Goal: Information Seeking & Learning: Learn about a topic

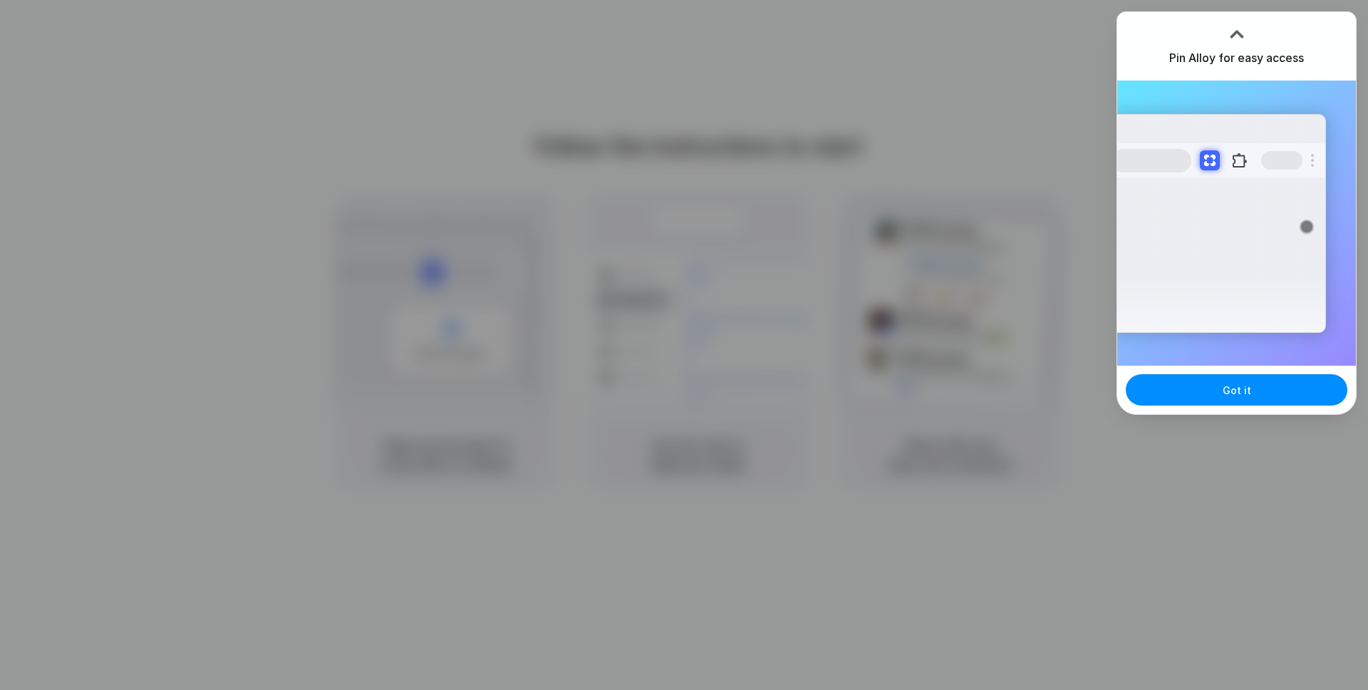
click at [1304, 24] on div "Pin Alloy for easy access" at bounding box center [1236, 46] width 239 height 68
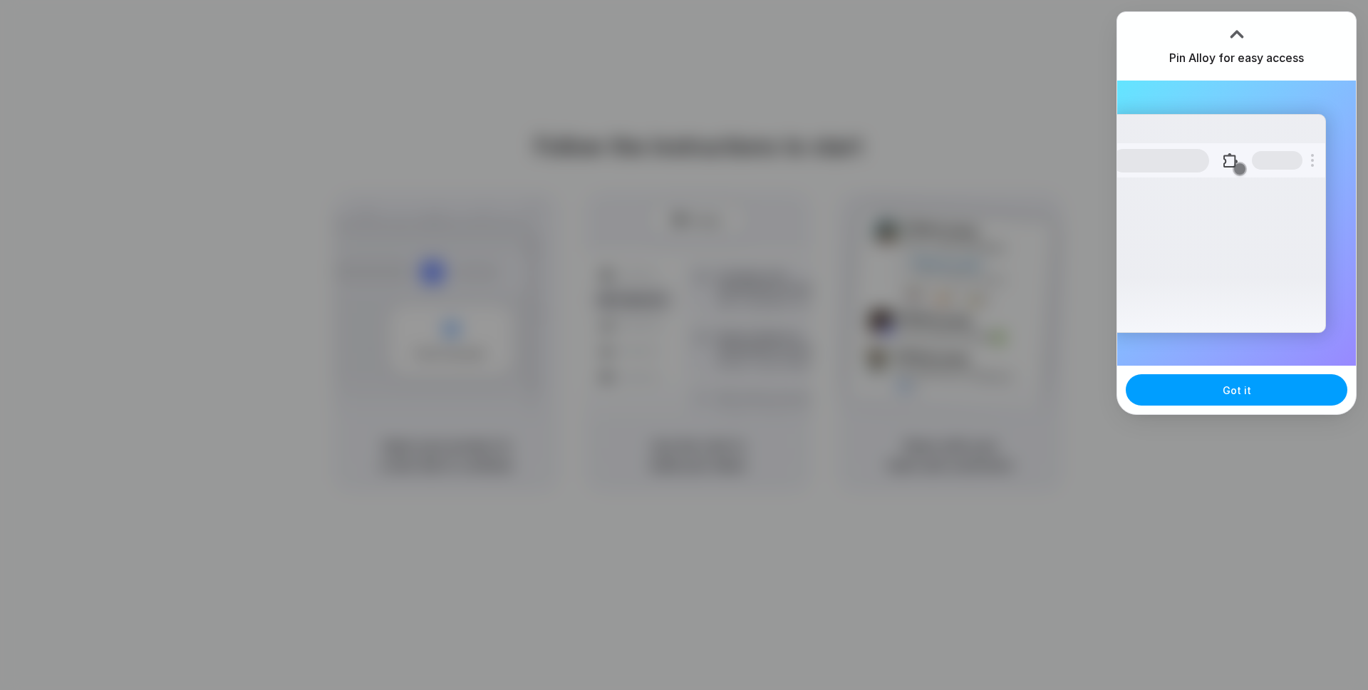
click at [1176, 403] on button "Got it" at bounding box center [1237, 389] width 222 height 31
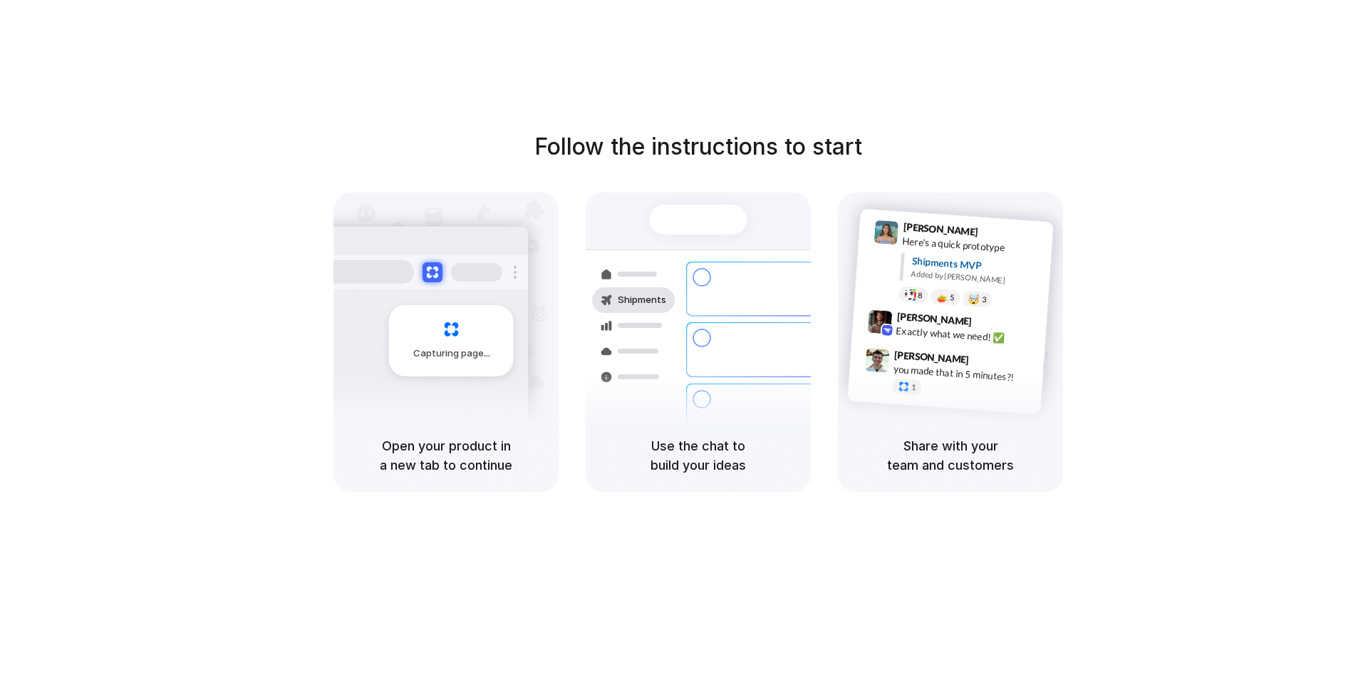
click at [799, 78] on div "Follow the instructions to start Capturing page Open your product in a new tab …" at bounding box center [698, 359] width 1396 height 718
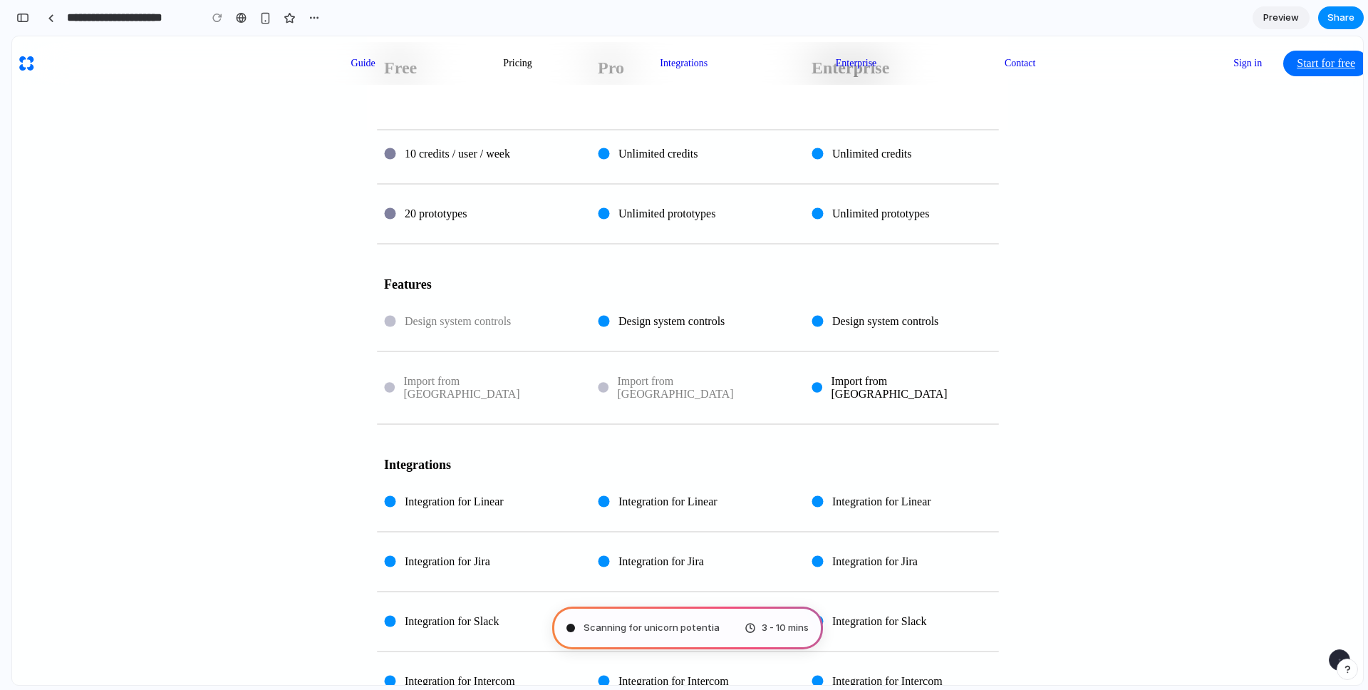
scroll to position [793, 0]
click at [627, 494] on span "Integration for Linear" at bounding box center [667, 500] width 99 height 13
drag, startPoint x: 625, startPoint y: 350, endPoint x: 691, endPoint y: 346, distance: 66.4
click at [691, 494] on span "Integration for Linear" at bounding box center [667, 500] width 99 height 13
click at [725, 477] on div "Integration for Linear" at bounding box center [688, 500] width 214 height 47
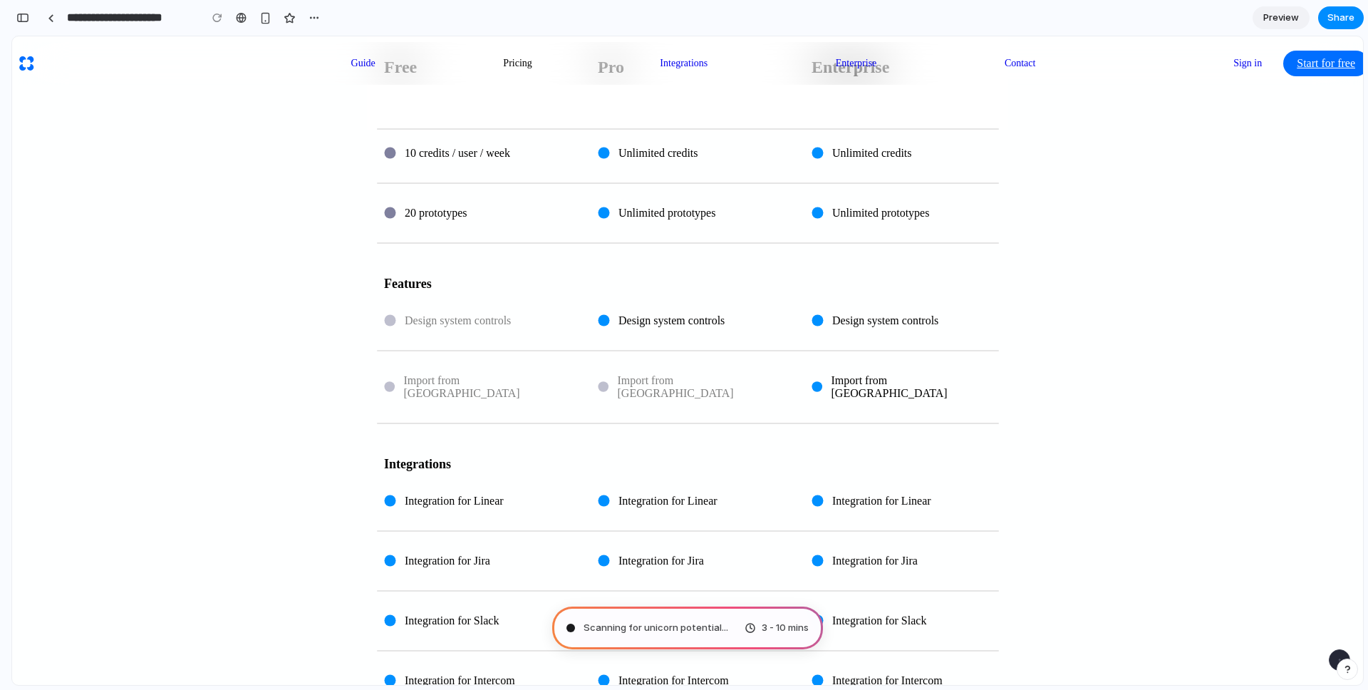
click at [384, 51] on link "Guide" at bounding box center [363, 63] width 41 height 28
click at [384, 53] on link "Guide" at bounding box center [363, 63] width 41 height 28
click at [261, 19] on div "button" at bounding box center [265, 18] width 12 height 12
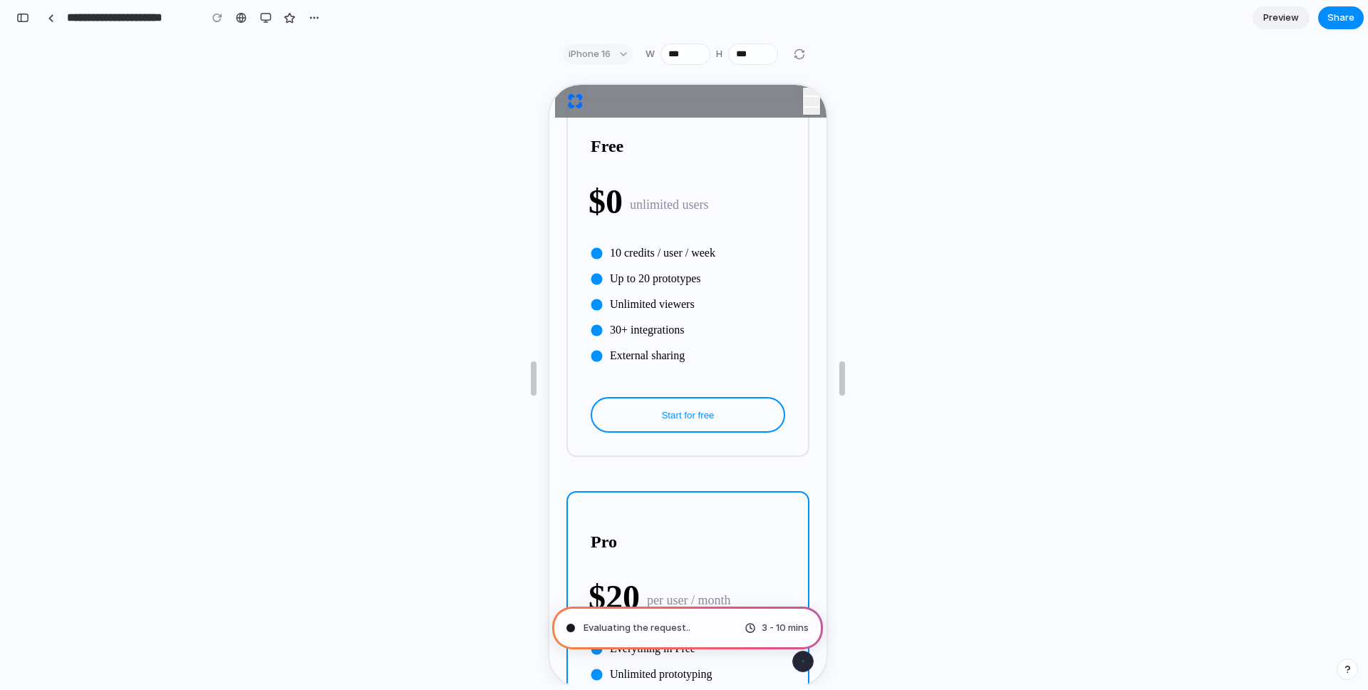
scroll to position [0, 0]
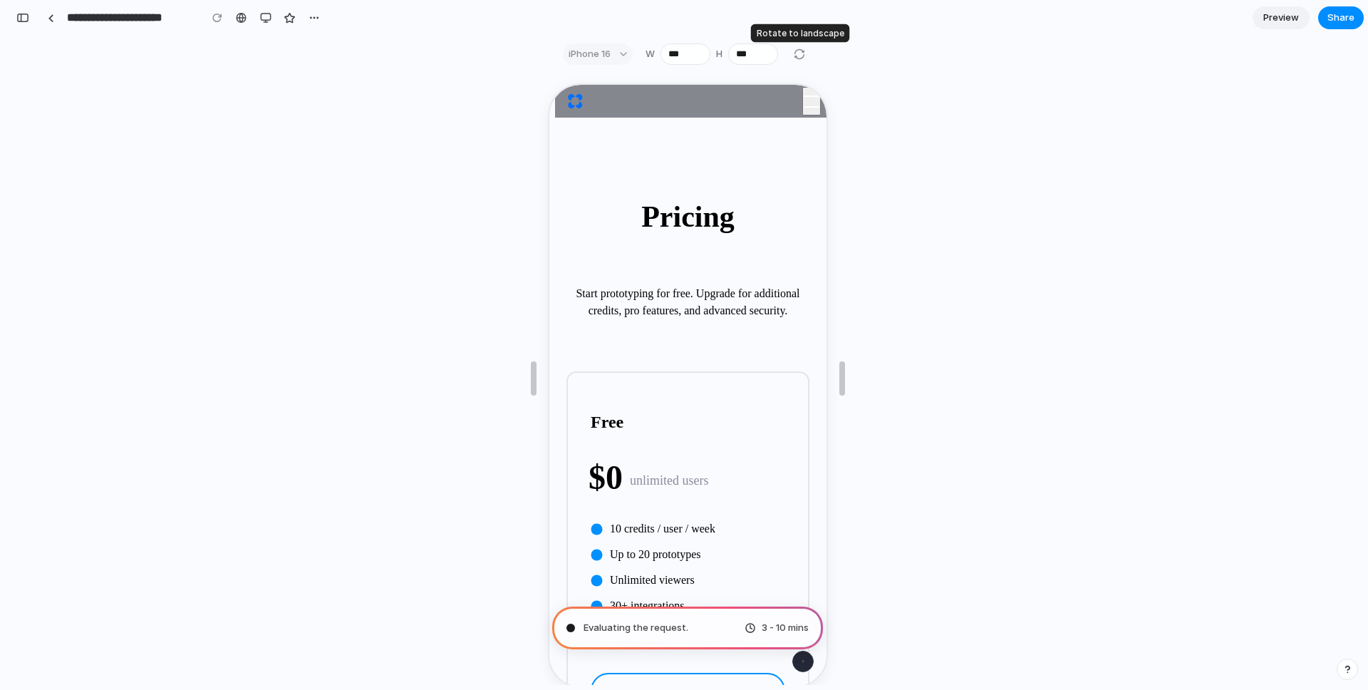
click at [791, 54] on div at bounding box center [799, 54] width 17 height 17
click at [796, 57] on div at bounding box center [799, 54] width 17 height 17
click at [238, 17] on div at bounding box center [241, 17] width 11 height 11
click at [268, 18] on div "button" at bounding box center [265, 17] width 11 height 11
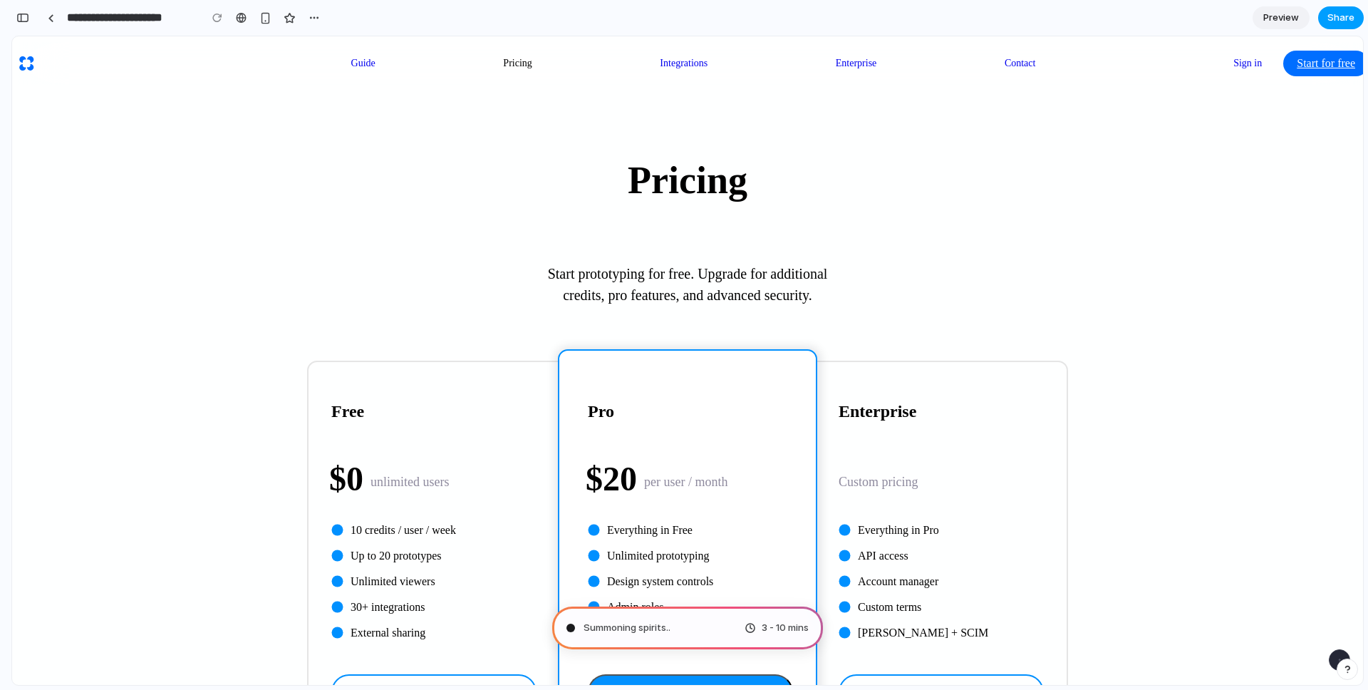
click at [1336, 18] on span "Share" at bounding box center [1340, 18] width 27 height 14
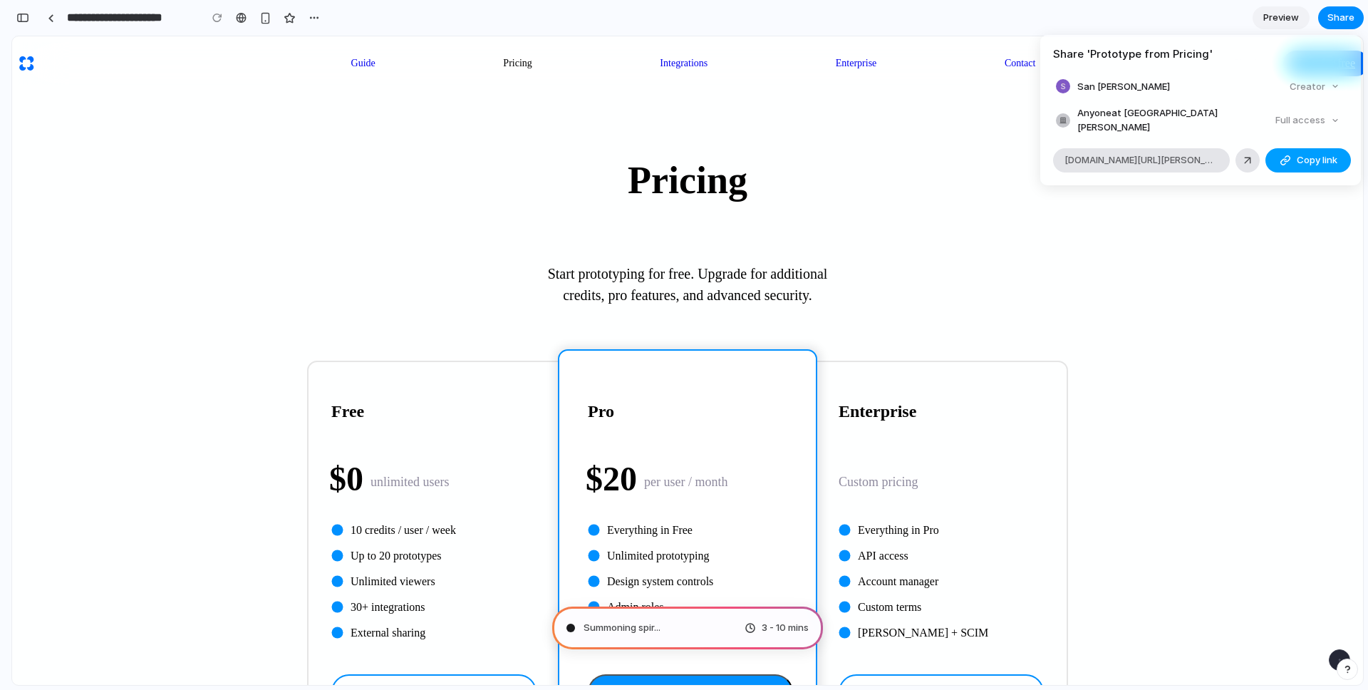
click at [1300, 153] on span "Copy link" at bounding box center [1317, 160] width 41 height 14
click at [940, 148] on div "Share ' Prototype from Pricing ' San Fran Creator Anyone at San-fran Full acces…" at bounding box center [684, 345] width 1368 height 690
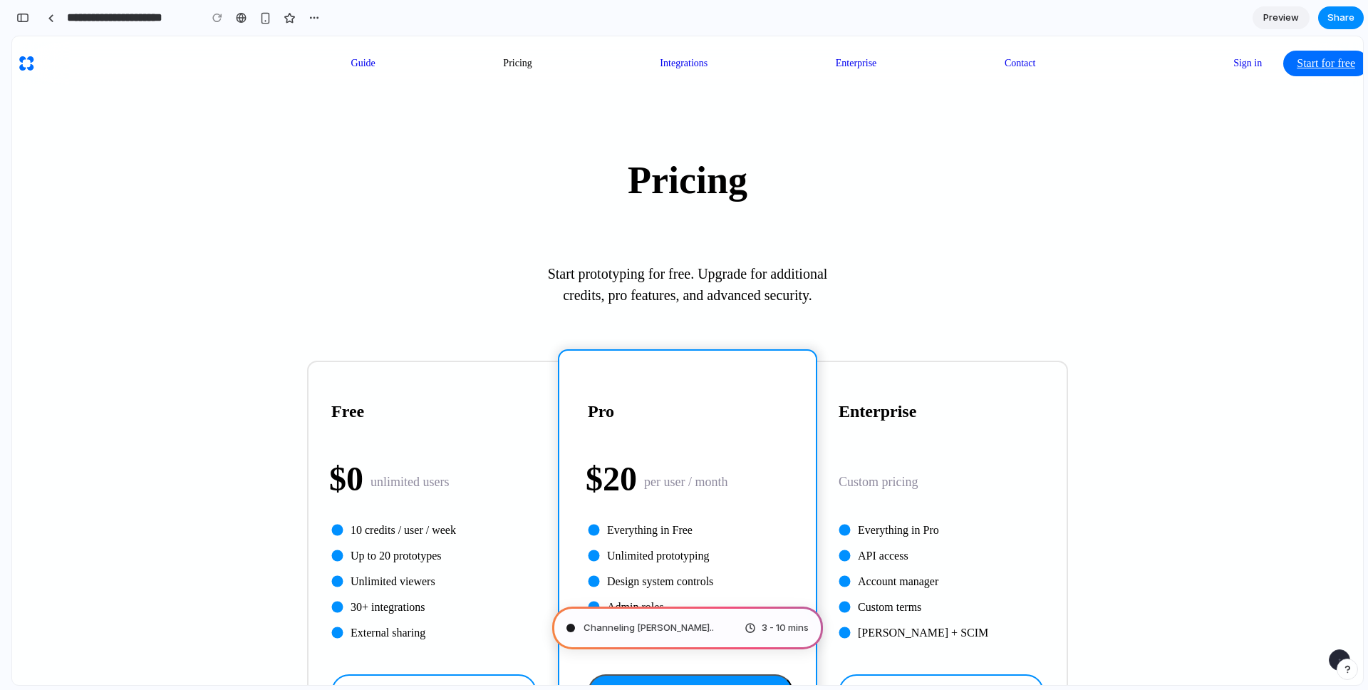
click at [1282, 16] on span "Preview" at bounding box center [1281, 18] width 36 height 14
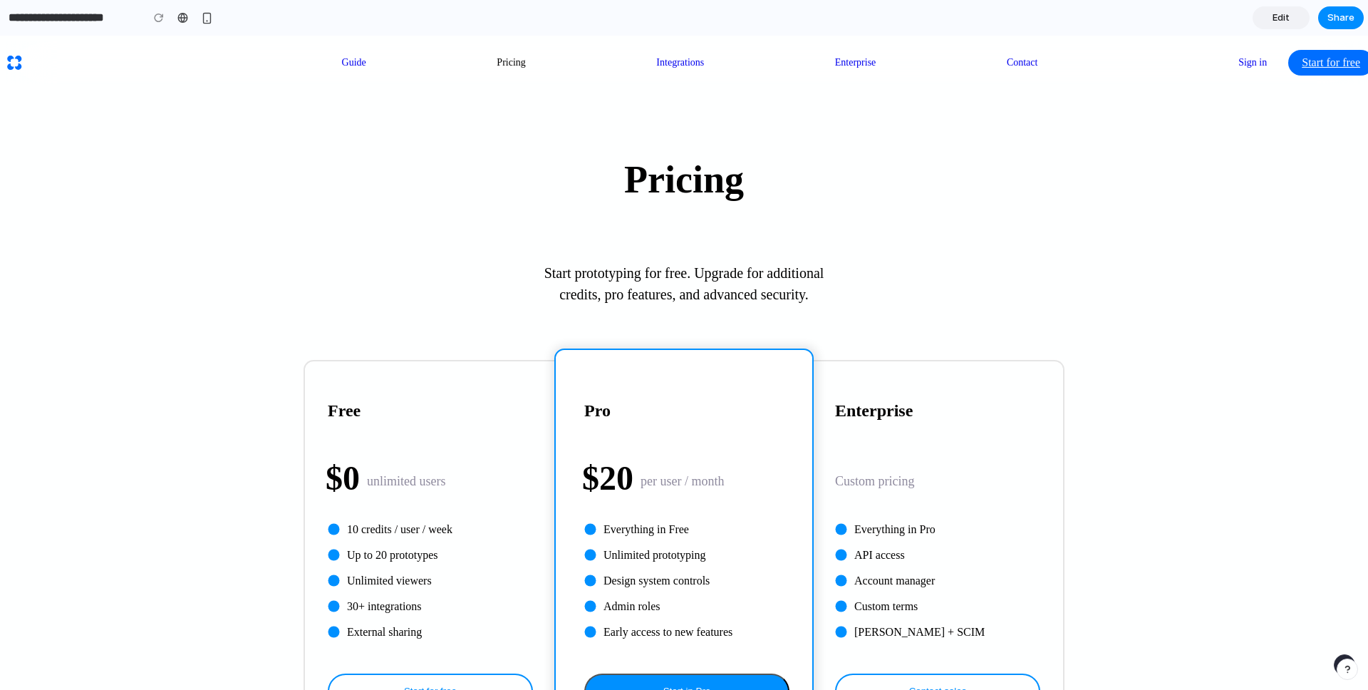
click at [1282, 16] on span "Edit" at bounding box center [1280, 18] width 17 height 14
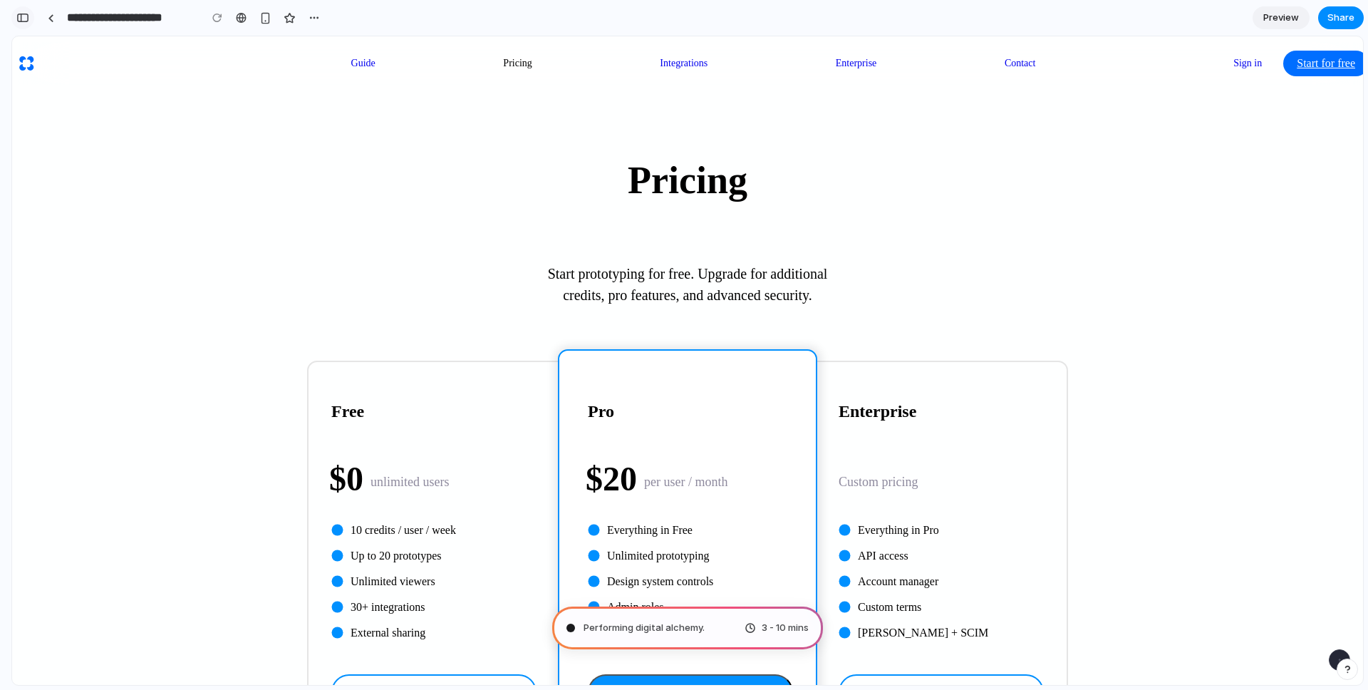
click at [28, 21] on div "button" at bounding box center [22, 18] width 13 height 10
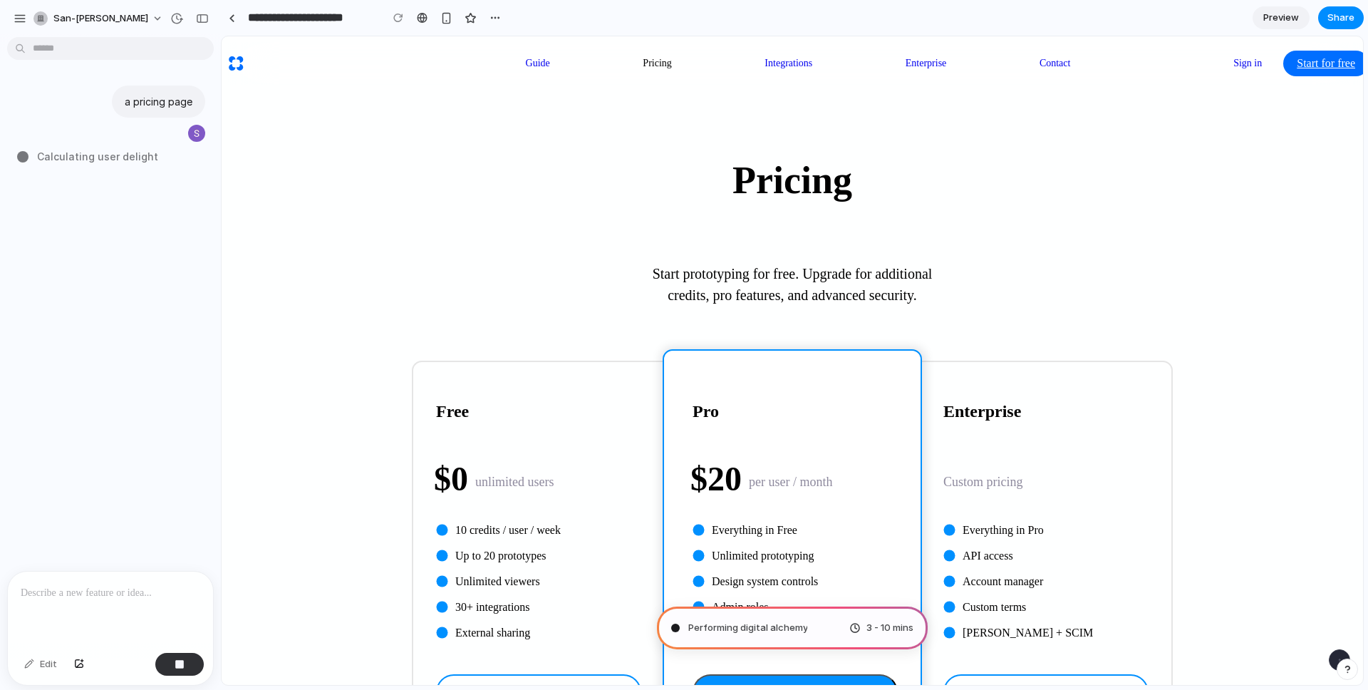
drag, startPoint x: 318, startPoint y: 160, endPoint x: 221, endPoint y: 162, distance: 97.6
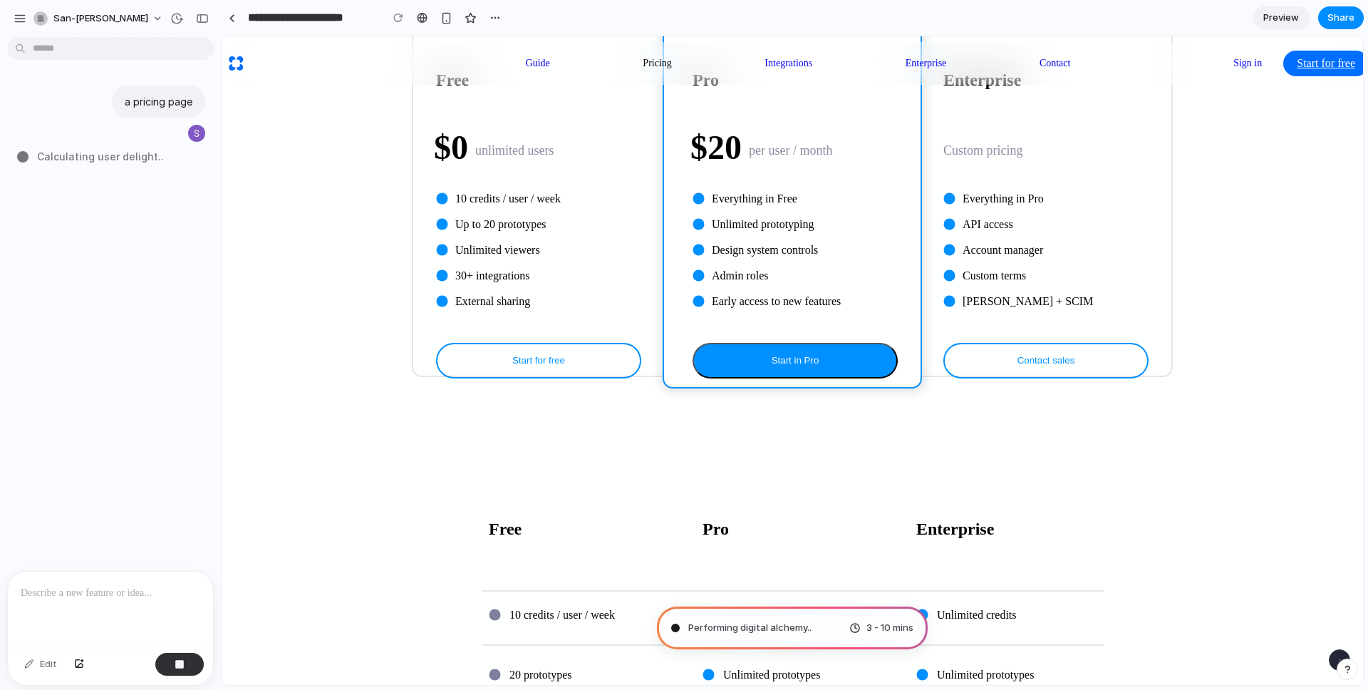
scroll to position [340, 0]
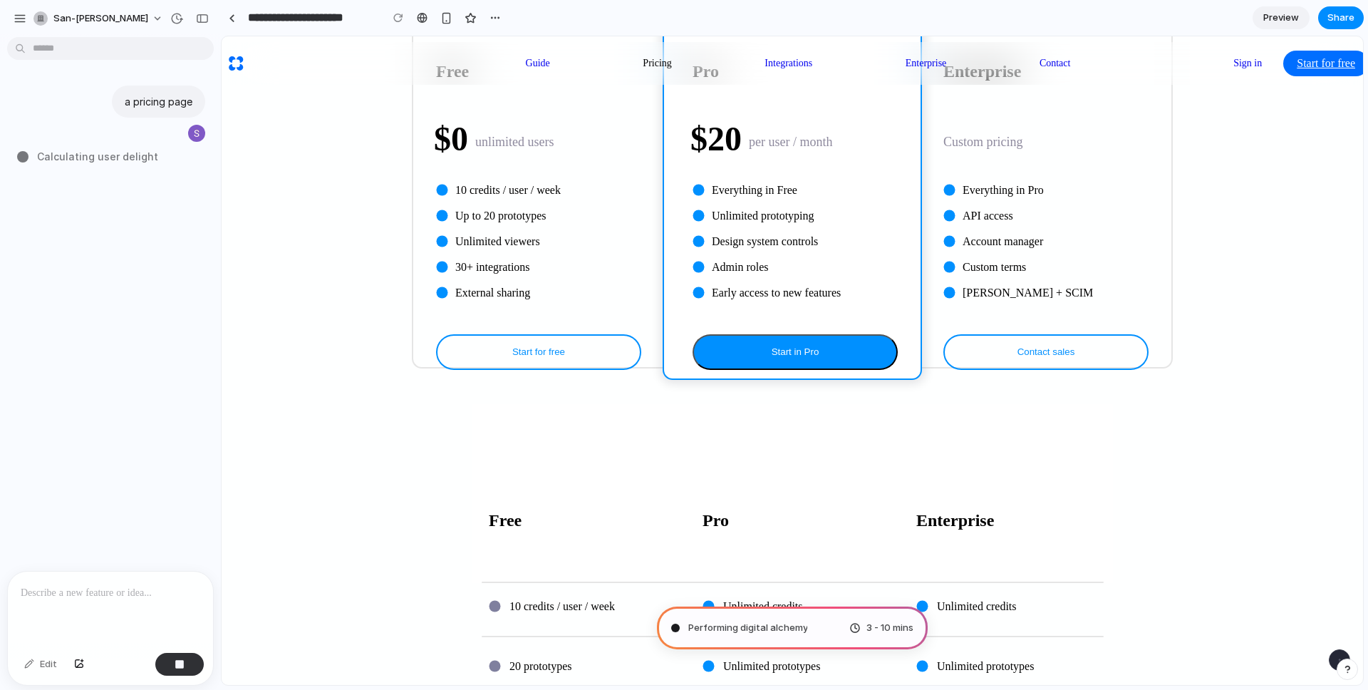
click at [800, 346] on span "Start in Pro" at bounding box center [796, 351] width 48 height 11
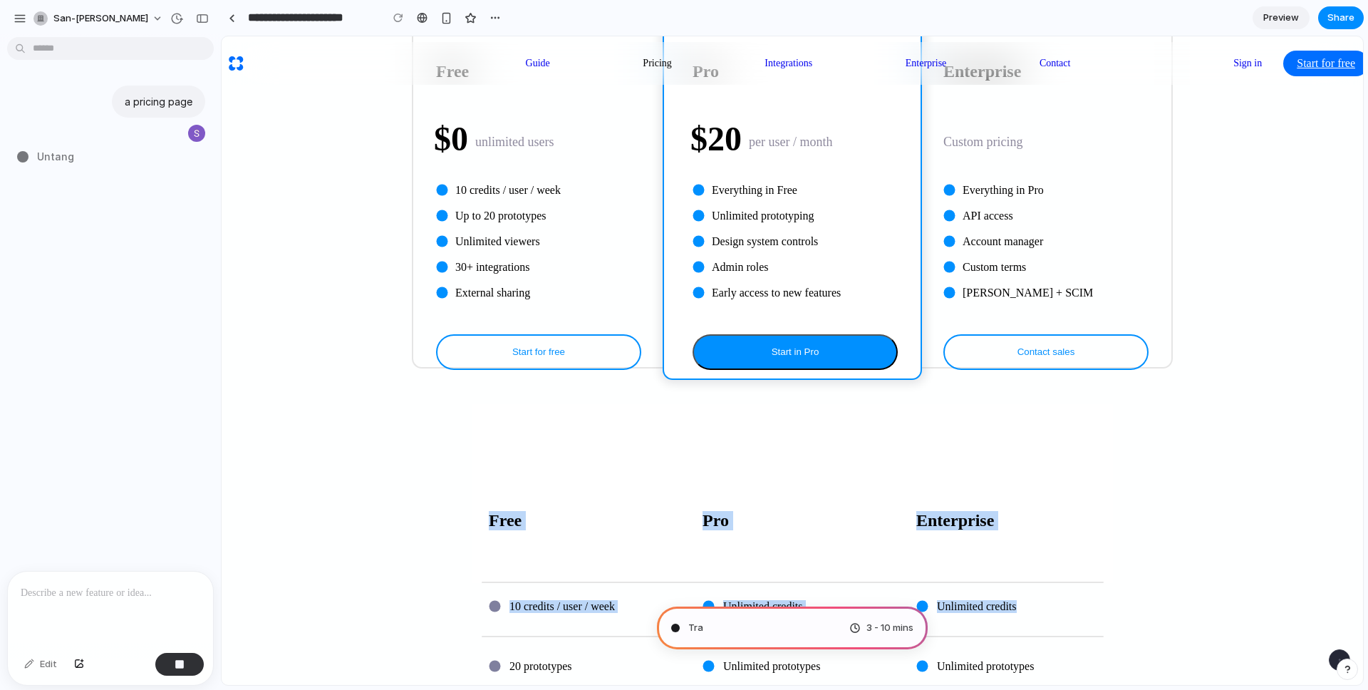
drag, startPoint x: 644, startPoint y: 374, endPoint x: 982, endPoint y: 469, distance: 350.9
click at [613, 404] on div "Free Pro Enterprise" at bounding box center [792, 493] width 641 height 179
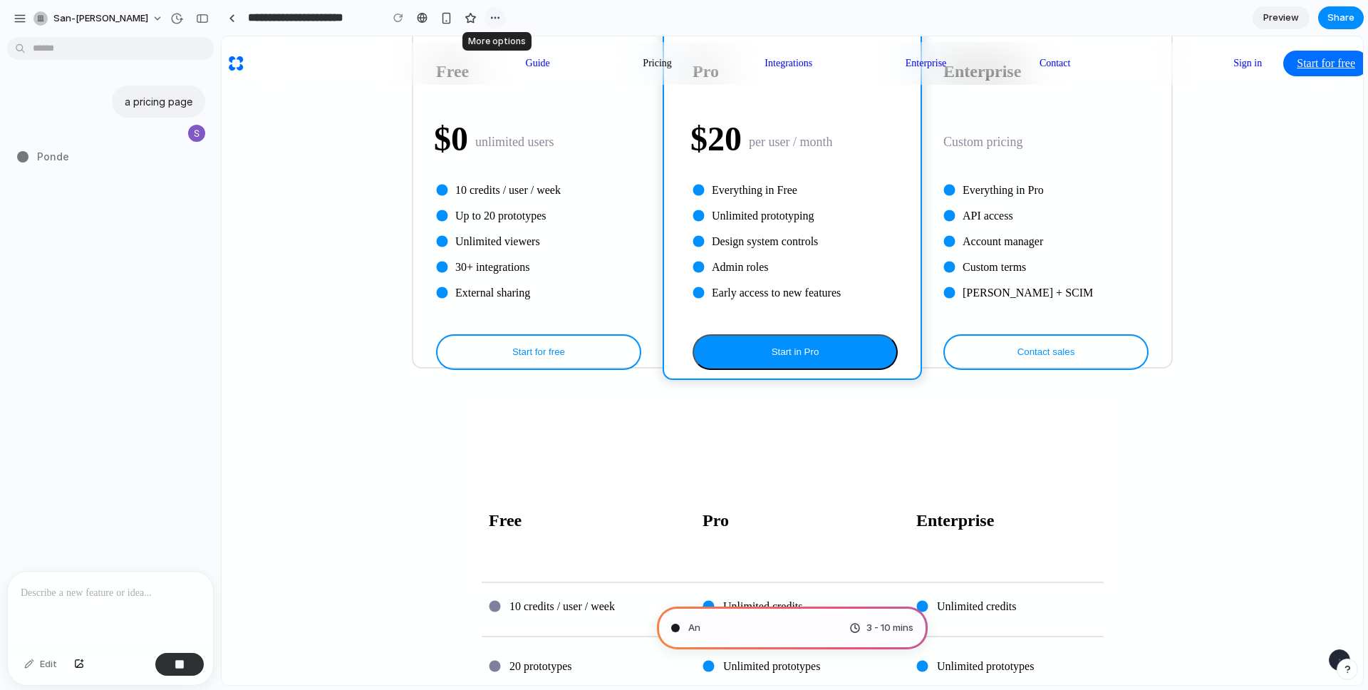
click at [494, 15] on div "button" at bounding box center [494, 17] width 11 height 11
click at [493, 16] on div "Duplicate Delete" at bounding box center [684, 345] width 1368 height 690
drag, startPoint x: 488, startPoint y: 519, endPoint x: 508, endPoint y: 511, distance: 21.2
click at [489, 660] on rect at bounding box center [494, 665] width 11 height 11
click at [588, 643] on div "20 prototypes" at bounding box center [579, 666] width 214 height 47
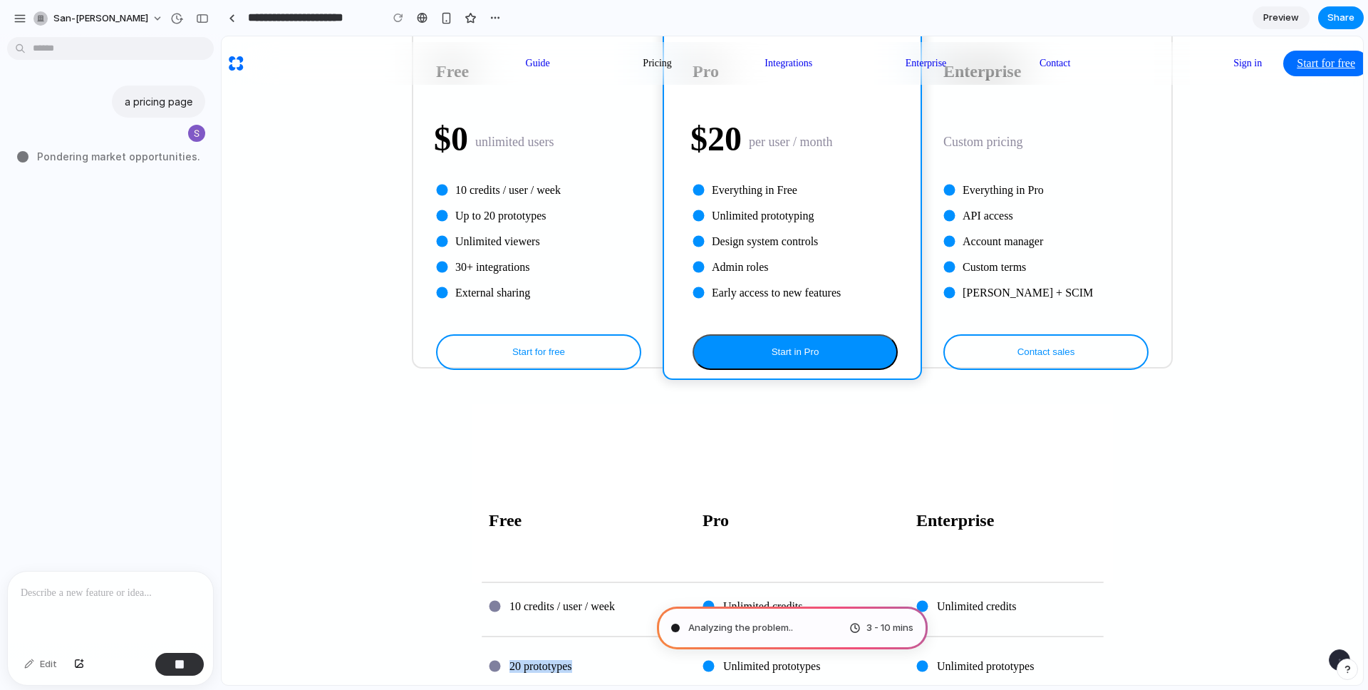
drag, startPoint x: 529, startPoint y: 517, endPoint x: 487, endPoint y: 516, distance: 42.8
click at [487, 643] on div "20 prototypes" at bounding box center [579, 666] width 214 height 47
click at [528, 643] on div "20 prototypes" at bounding box center [579, 666] width 214 height 47
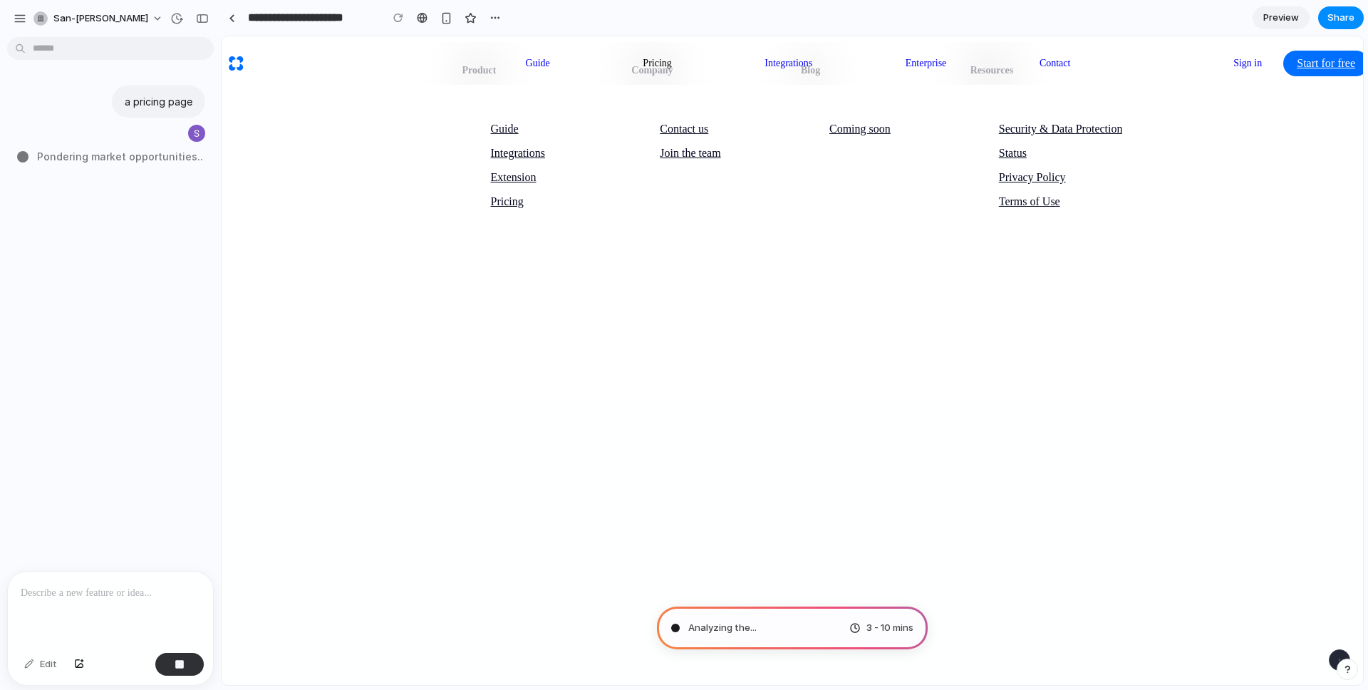
scroll to position [0, 0]
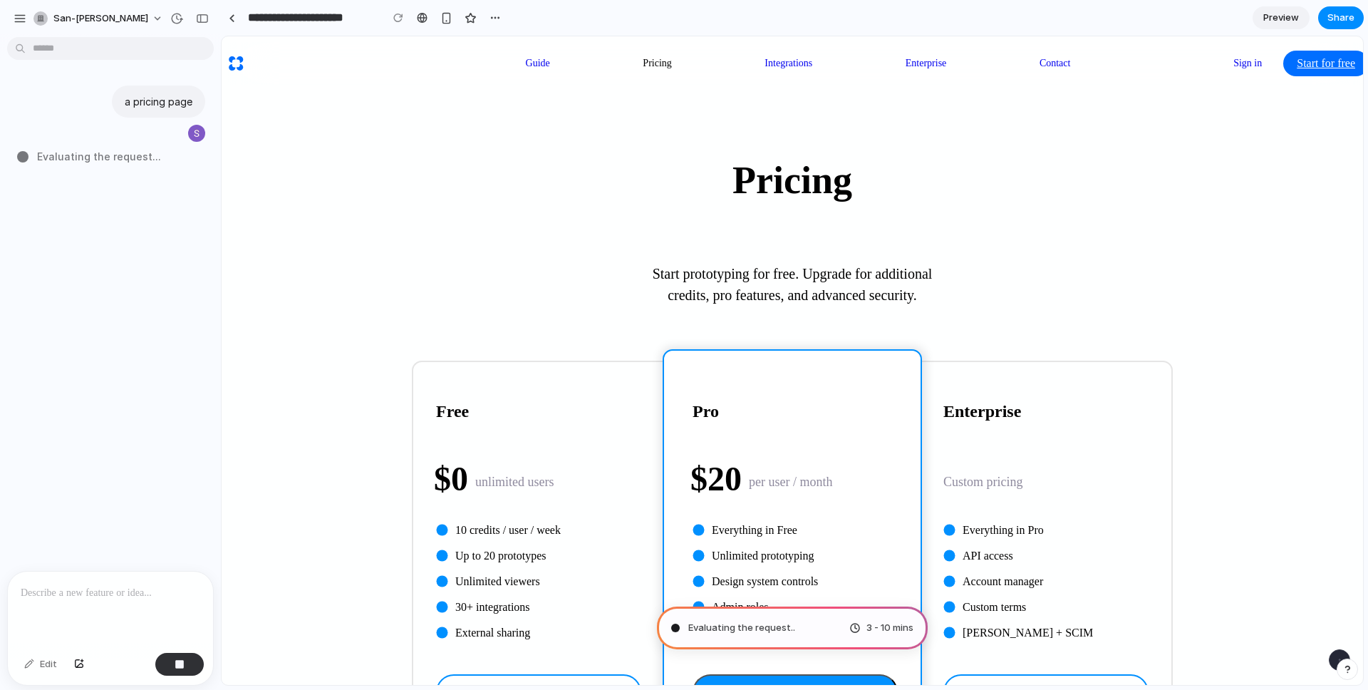
type input "**********"
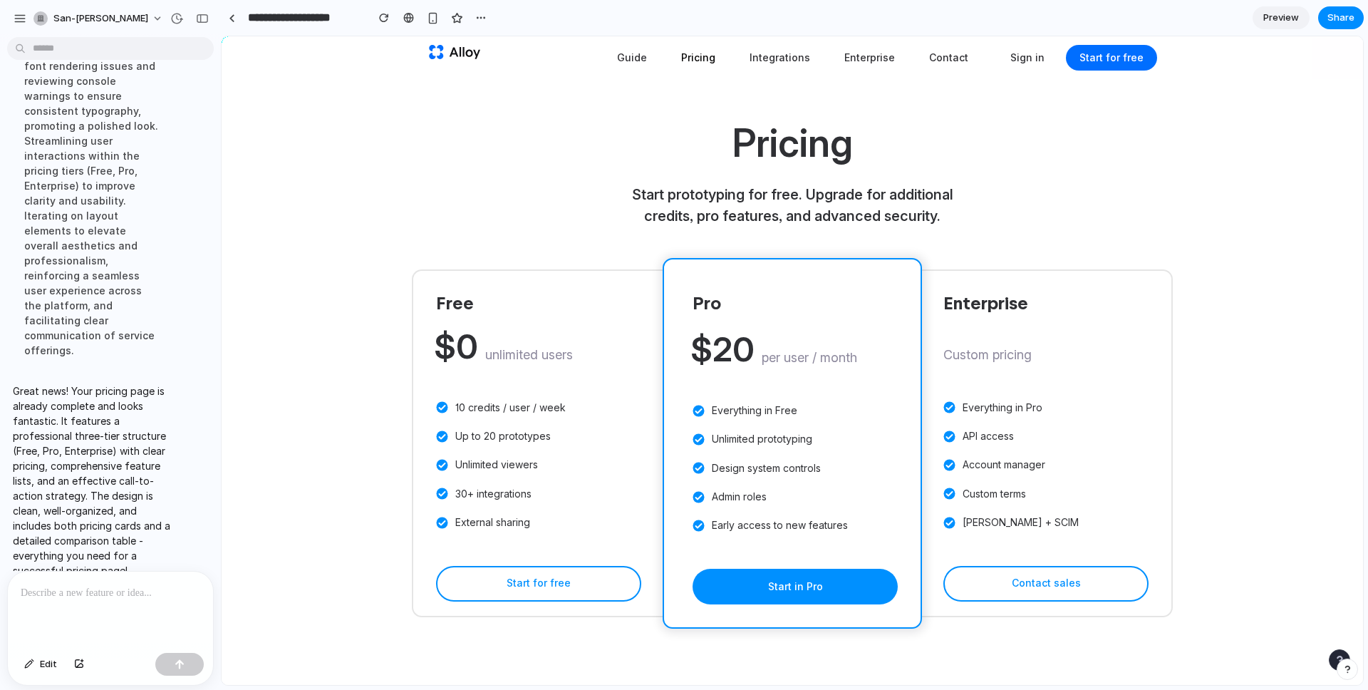
scroll to position [237, 0]
click at [110, 589] on p at bounding box center [111, 592] width 180 height 17
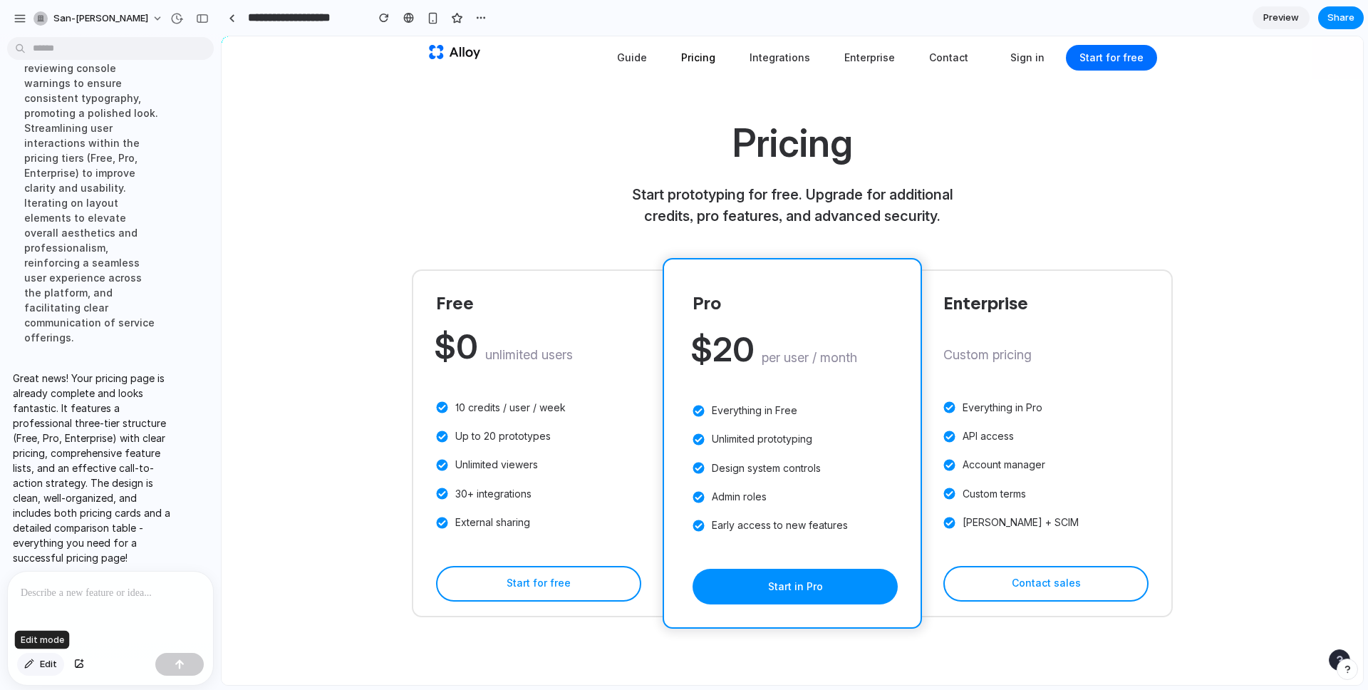
click at [31, 654] on button "Edit" at bounding box center [40, 664] width 47 height 23
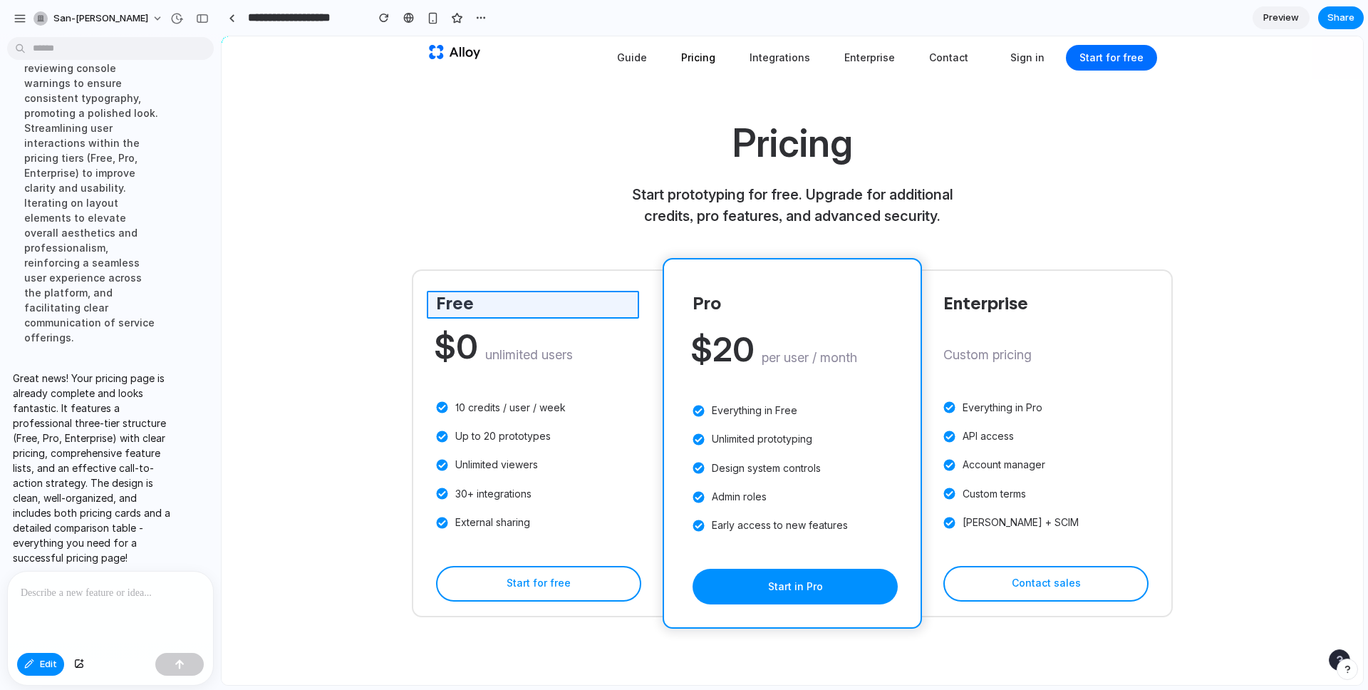
click at [447, 299] on div at bounding box center [792, 361] width 1141 height 648
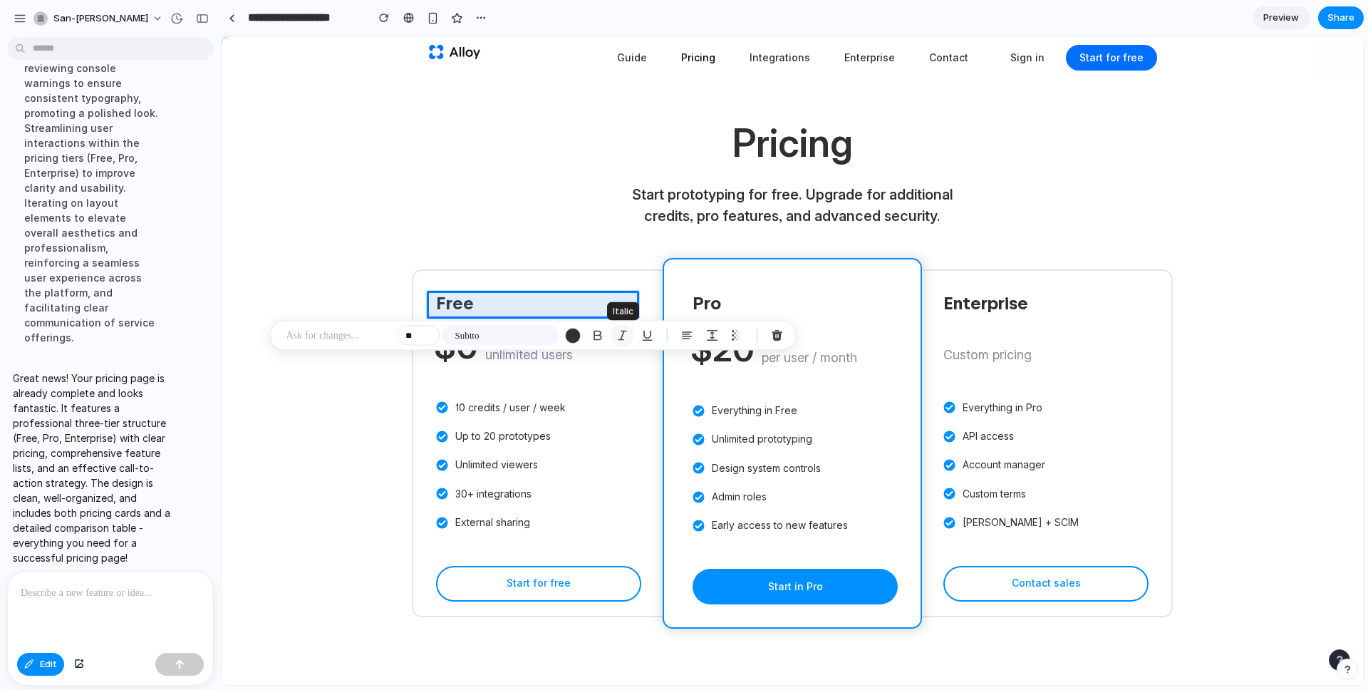
click at [619, 338] on div "button" at bounding box center [622, 335] width 13 height 13
click at [596, 336] on div "button" at bounding box center [597, 335] width 13 height 13
click at [596, 333] on div "button" at bounding box center [597, 335] width 13 height 13
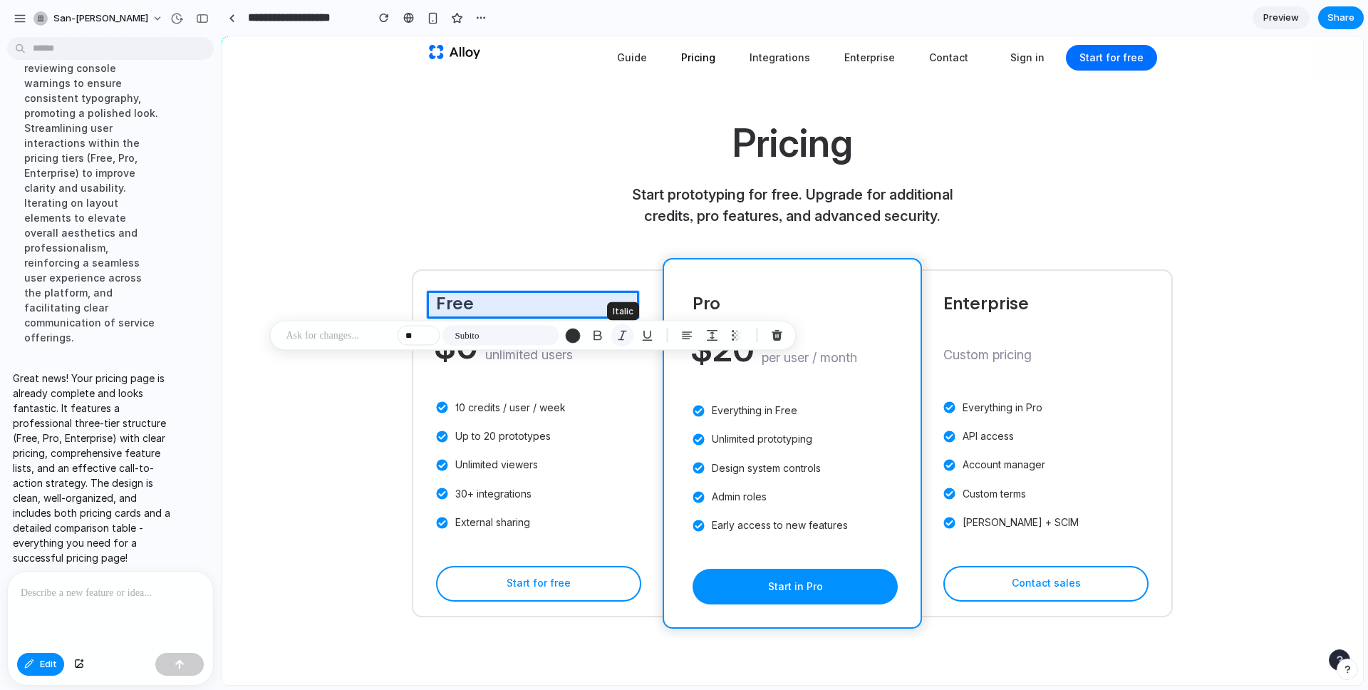
click at [618, 337] on div "button" at bounding box center [622, 335] width 13 height 13
click at [574, 336] on div "button" at bounding box center [572, 335] width 15 height 15
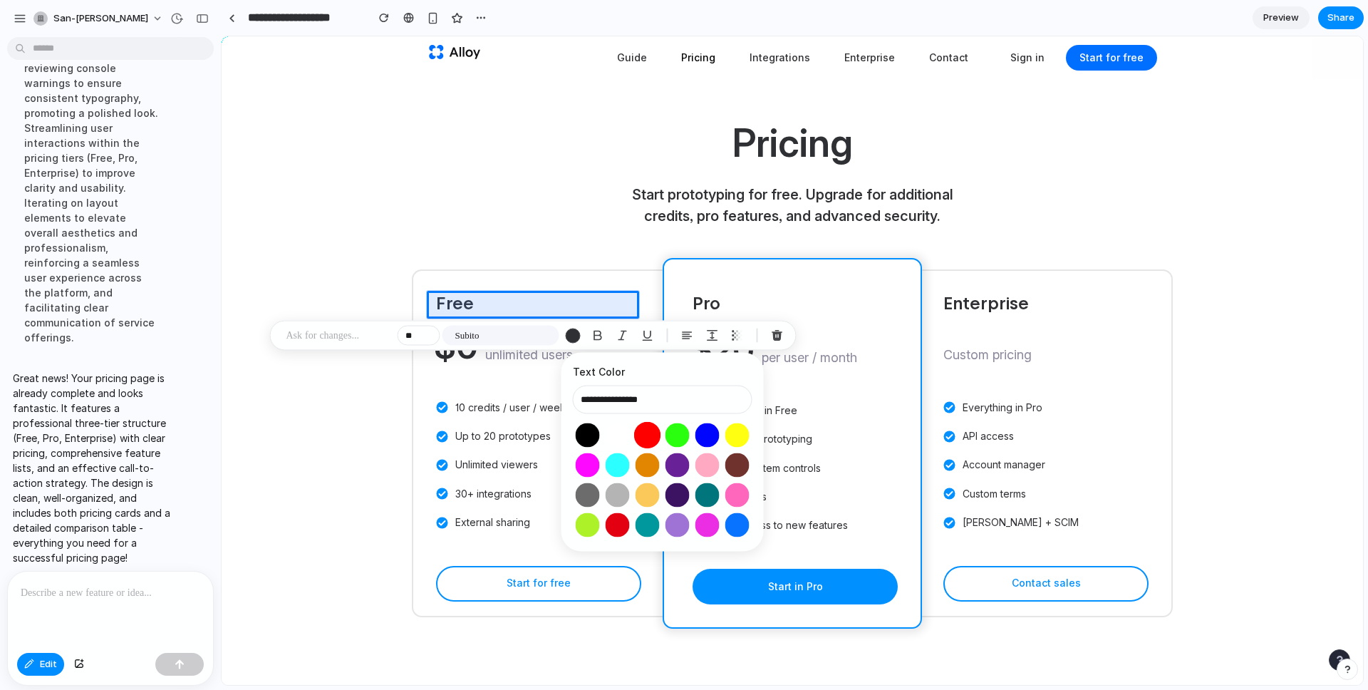
click at [655, 434] on button "Select color oklch(0.63 0.26 29)" at bounding box center [647, 435] width 26 height 26
click at [734, 435] on button "Select color oklch(0.97 0.21 110)" at bounding box center [737, 435] width 26 height 26
click at [682, 487] on button "Select color oklch(0.30 0.13 303)" at bounding box center [677, 495] width 26 height 26
click at [584, 459] on button "Select color oklch(0.70 0.32 328)" at bounding box center [587, 465] width 26 height 26
click at [592, 489] on button "Select color oklch(0.53 0 0)" at bounding box center [587, 495] width 26 height 26
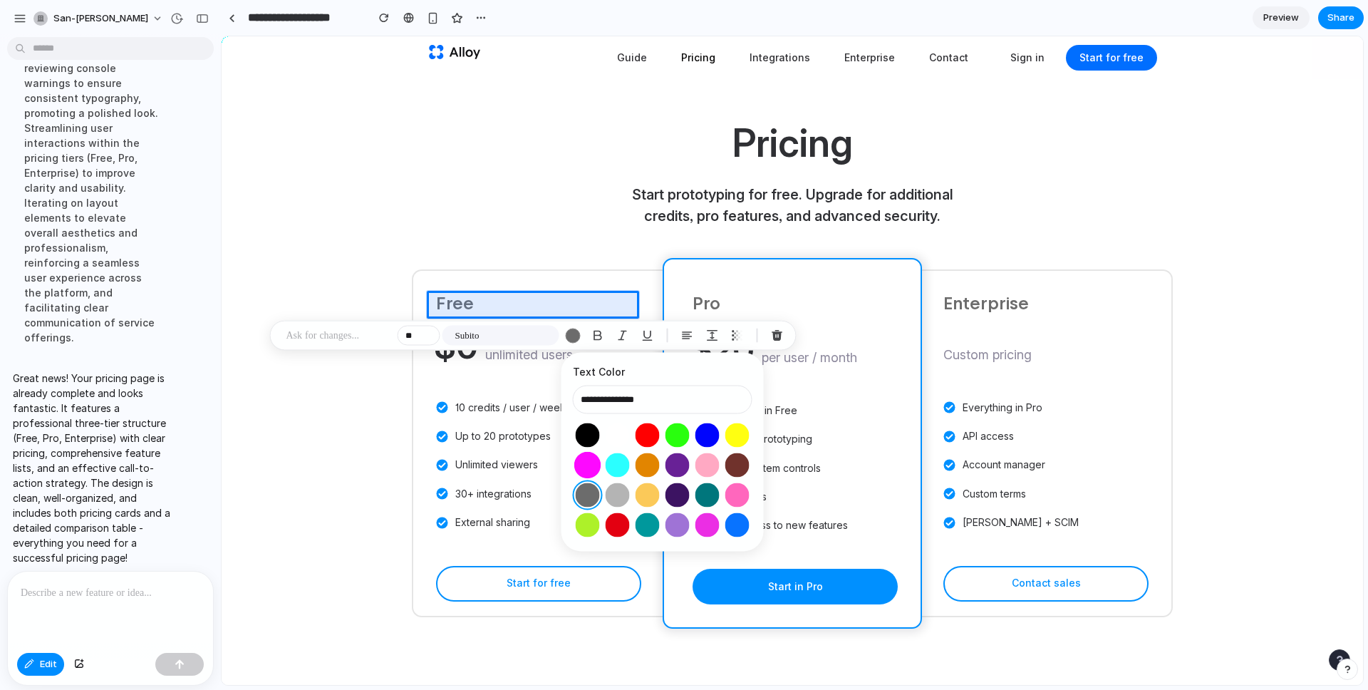
click at [586, 456] on button "Select color oklch(0.70 0.32 328)" at bounding box center [587, 465] width 26 height 26
type input "**********"
click at [597, 338] on div "button" at bounding box center [597, 335] width 13 height 13
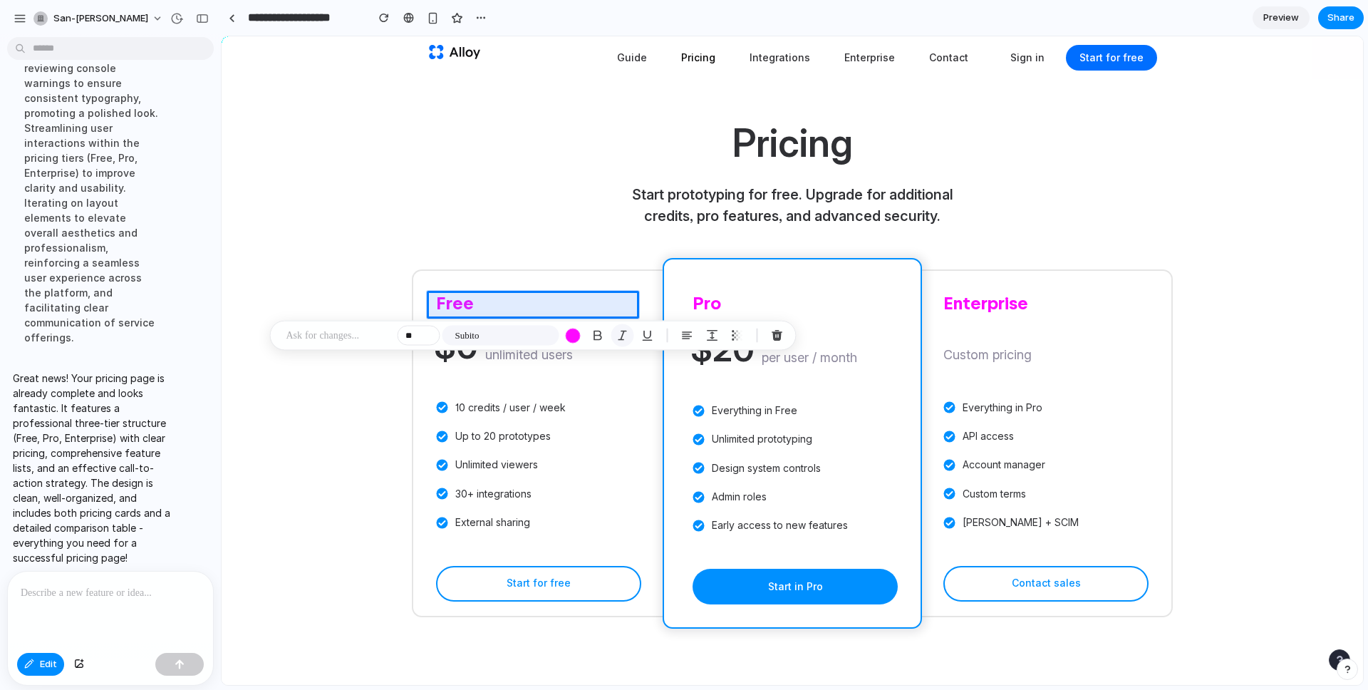
click at [623, 337] on div "button" at bounding box center [622, 335] width 13 height 13
click at [653, 335] on div "button" at bounding box center [647, 335] width 13 height 13
click at [1335, 19] on span "Share" at bounding box center [1340, 18] width 27 height 14
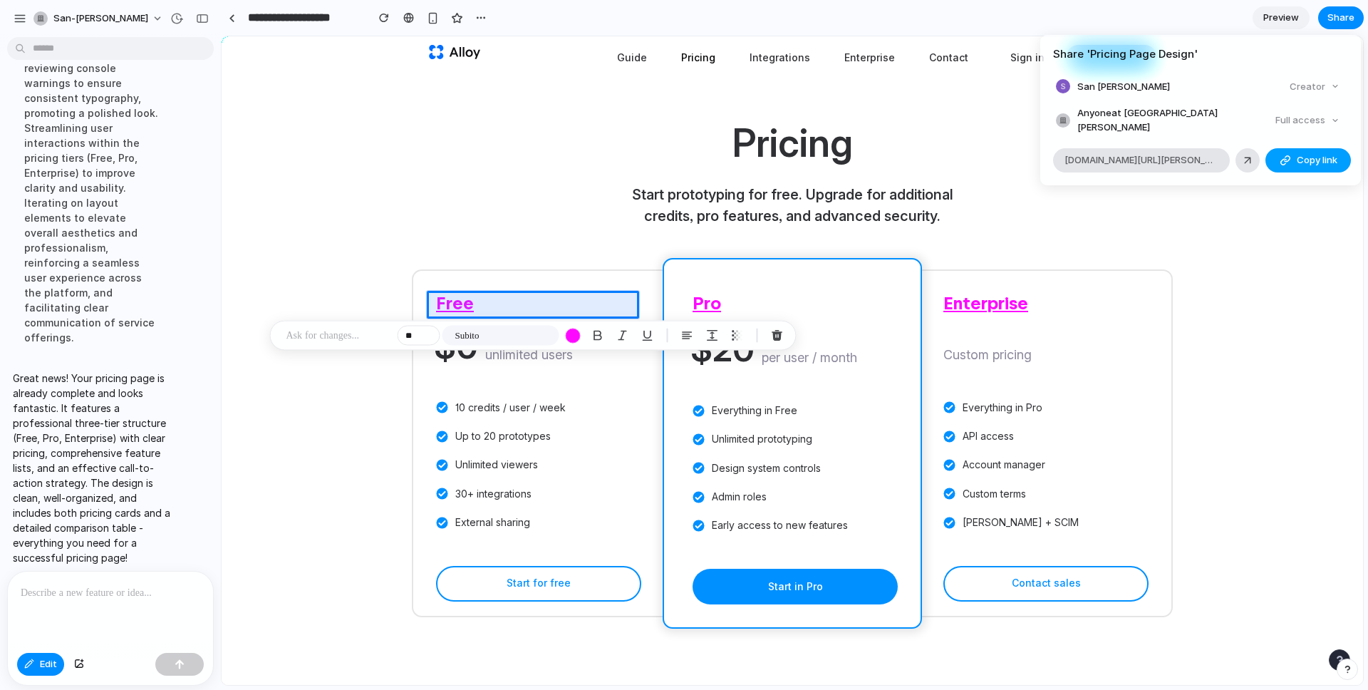
click at [1289, 155] on div "button" at bounding box center [1284, 160] width 11 height 11
click at [1324, 117] on div "Full access" at bounding box center [1307, 120] width 76 height 20
click at [1316, 117] on div "Full access" at bounding box center [1307, 120] width 76 height 20
click at [1117, 86] on li "San Fran Creator" at bounding box center [1200, 87] width 289 height 20
click at [1301, 84] on div "Creator" at bounding box center [1314, 87] width 61 height 20
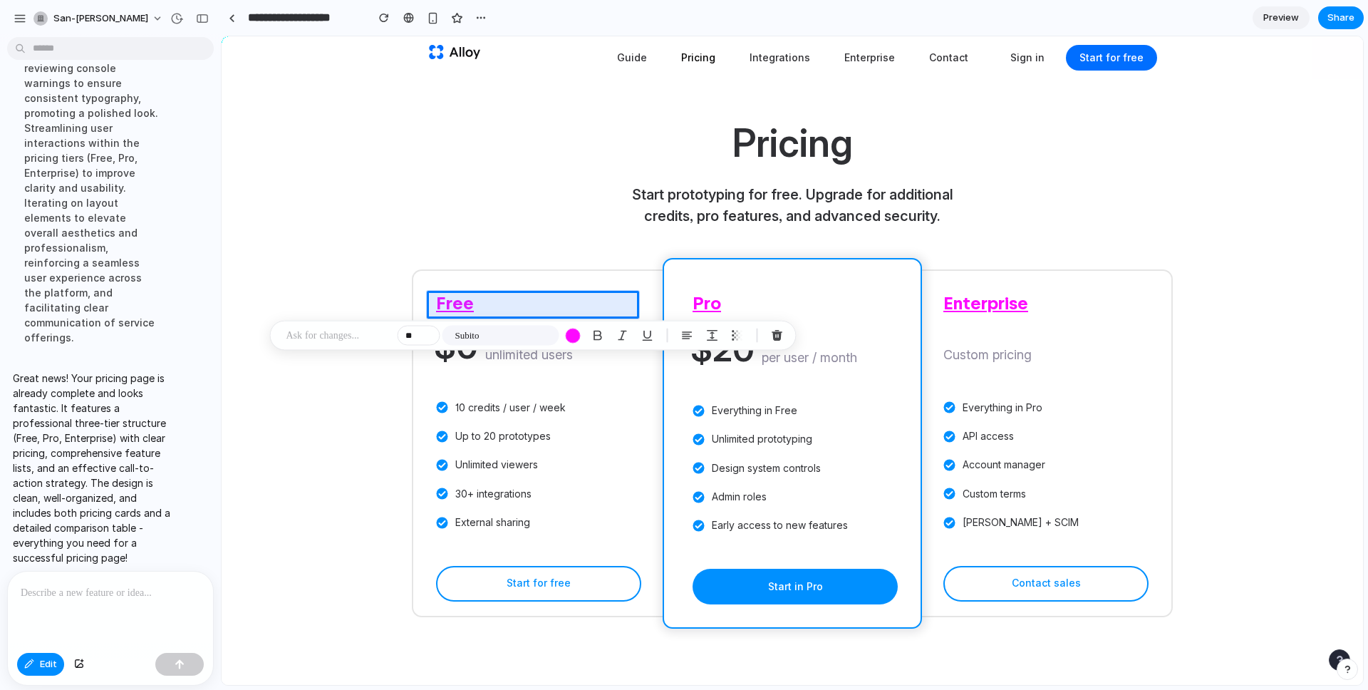
click at [33, 667] on div "Share ' Pricing Page Design ' San Fran Creator Anyone at San-fran Full access a…" at bounding box center [684, 345] width 1368 height 690
click at [33, 666] on div "button" at bounding box center [29, 664] width 10 height 9
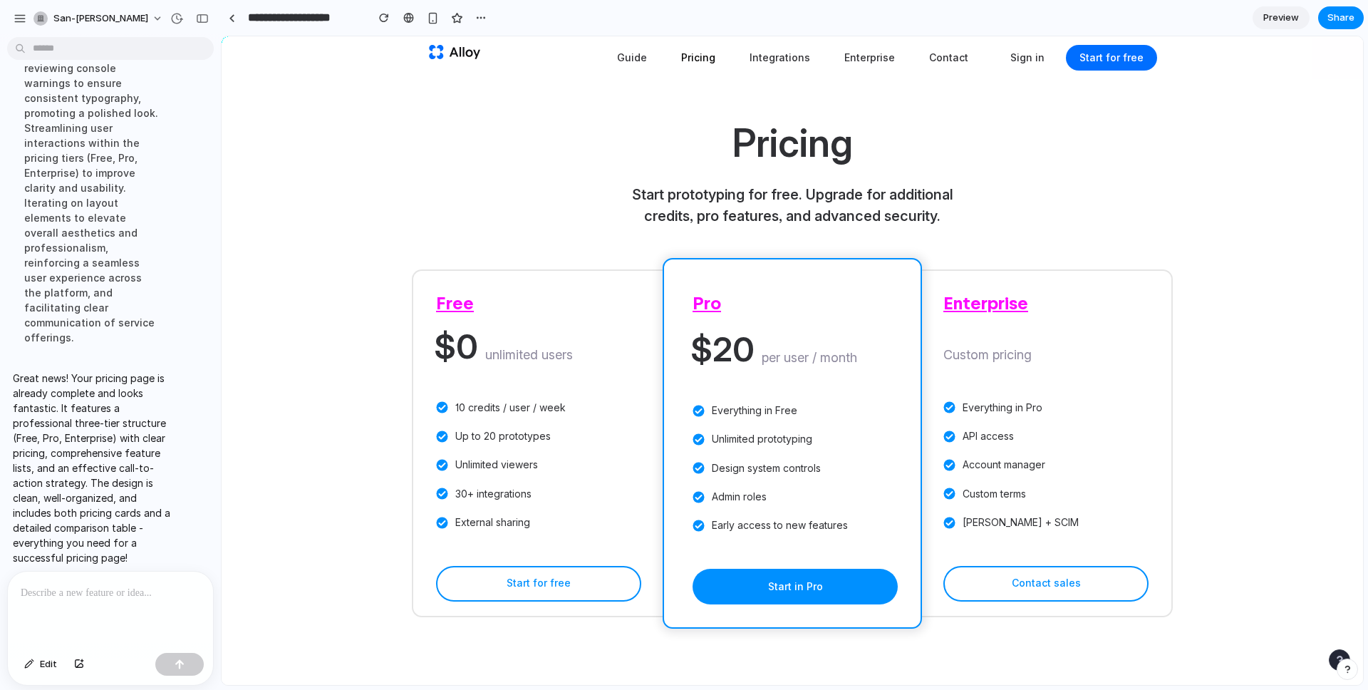
click at [1350, 18] on span "Share" at bounding box center [1340, 18] width 27 height 14
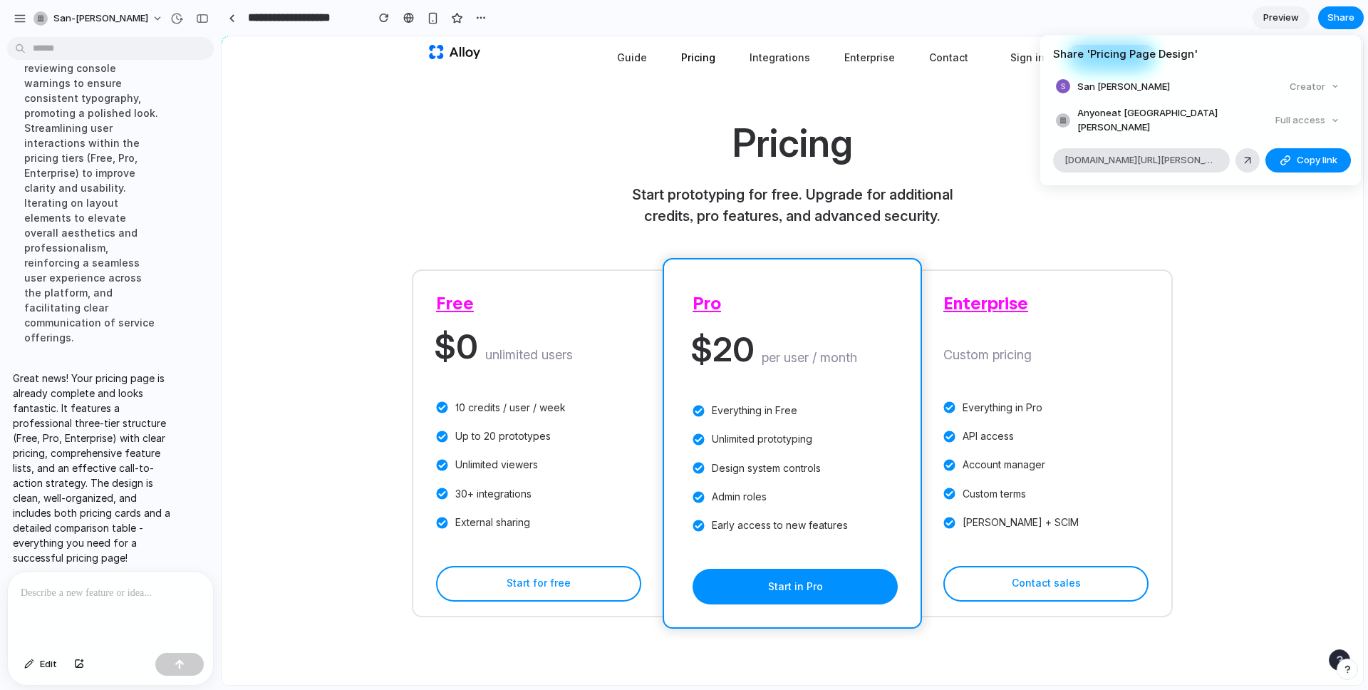
click at [1284, 24] on div "Share ' Pricing Page Design ' San Fran Creator Anyone at San-fran Full access a…" at bounding box center [684, 345] width 1368 height 690
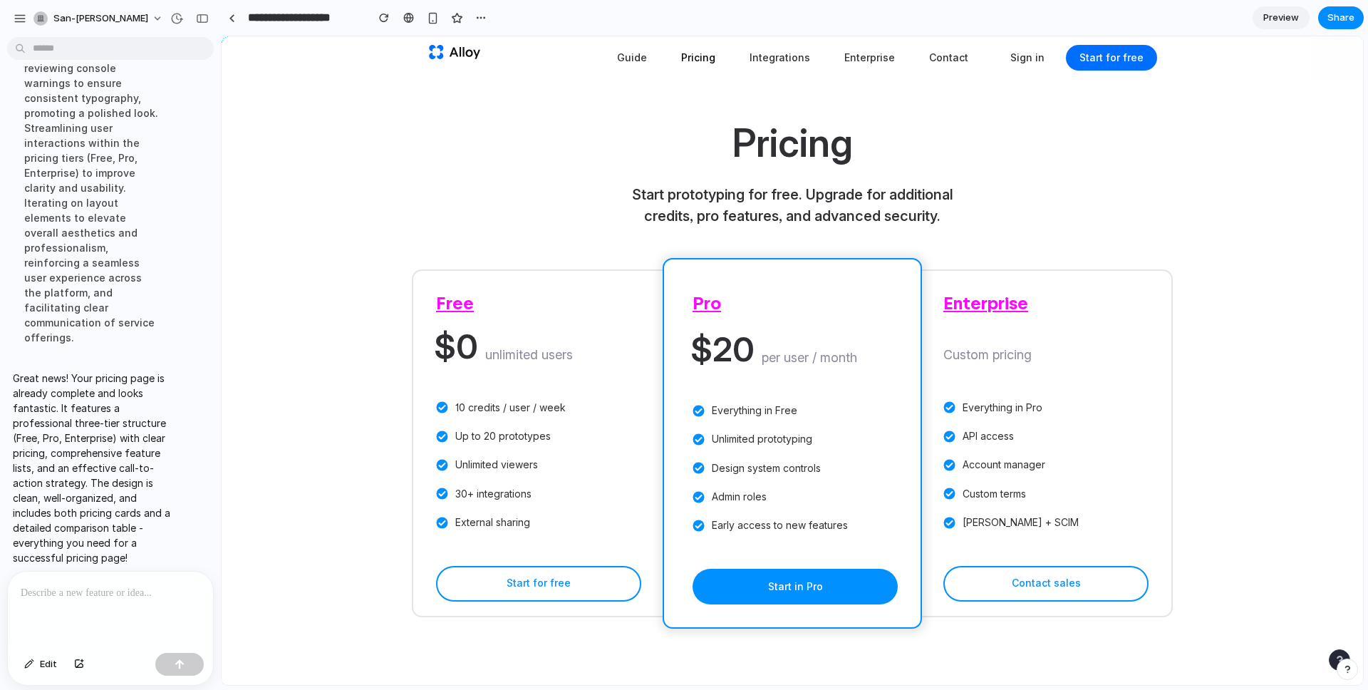
click at [1289, 19] on span "Preview" at bounding box center [1281, 18] width 36 height 14
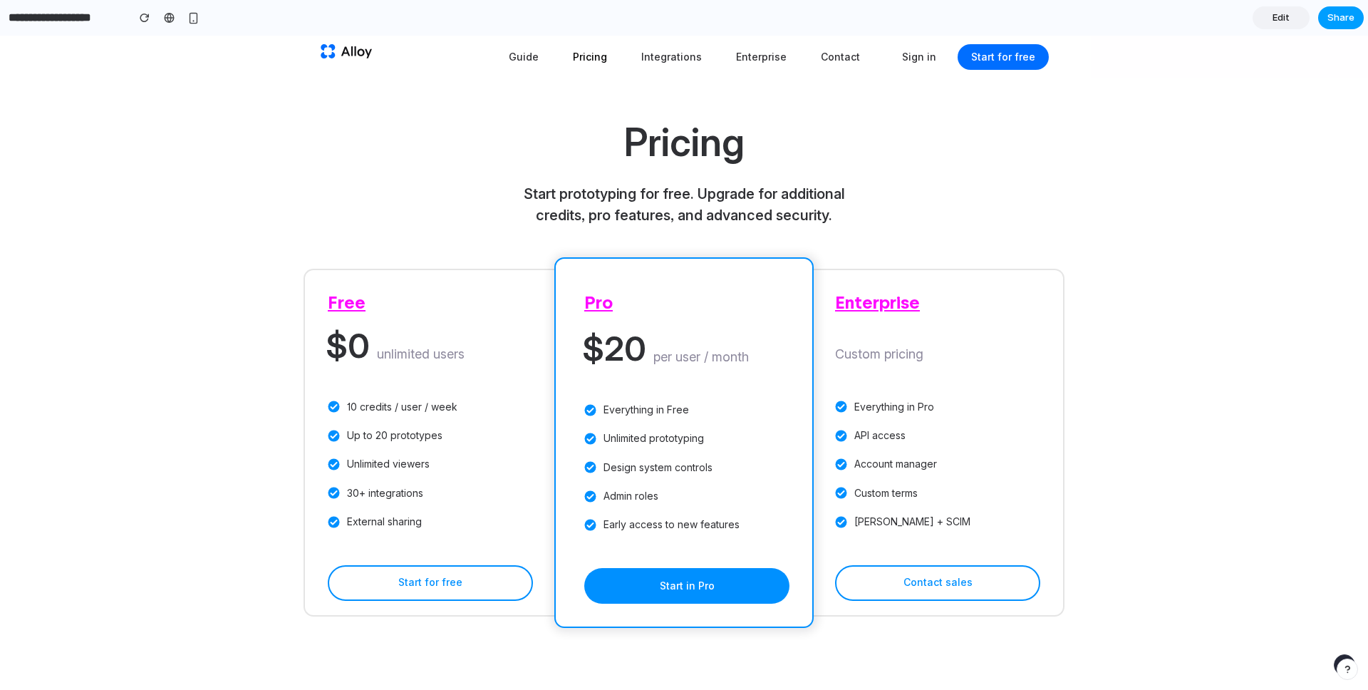
click at [1344, 16] on span "Share" at bounding box center [1340, 18] width 27 height 14
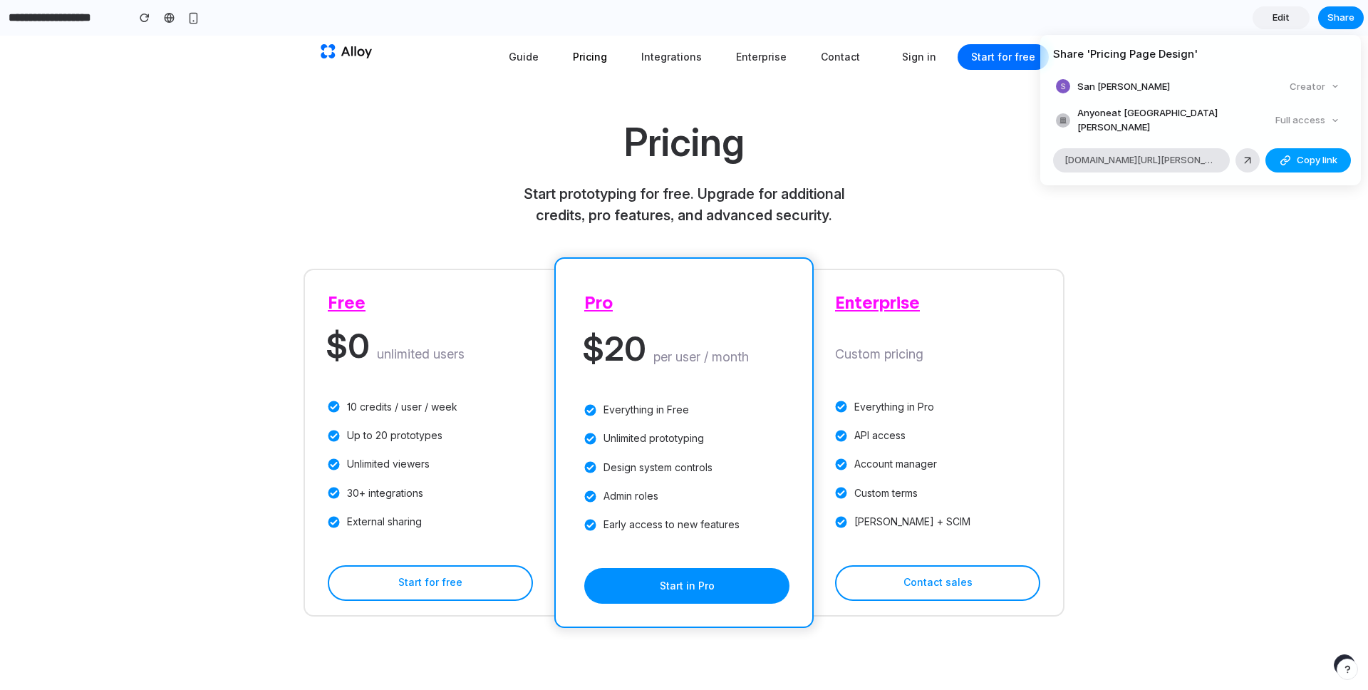
click at [1291, 152] on button "Copy link" at bounding box center [1307, 160] width 85 height 24
click at [1292, 274] on div "Share ' Pricing Page Design ' San Fran Creator Anyone at San-fran Full access a…" at bounding box center [684, 345] width 1368 height 690
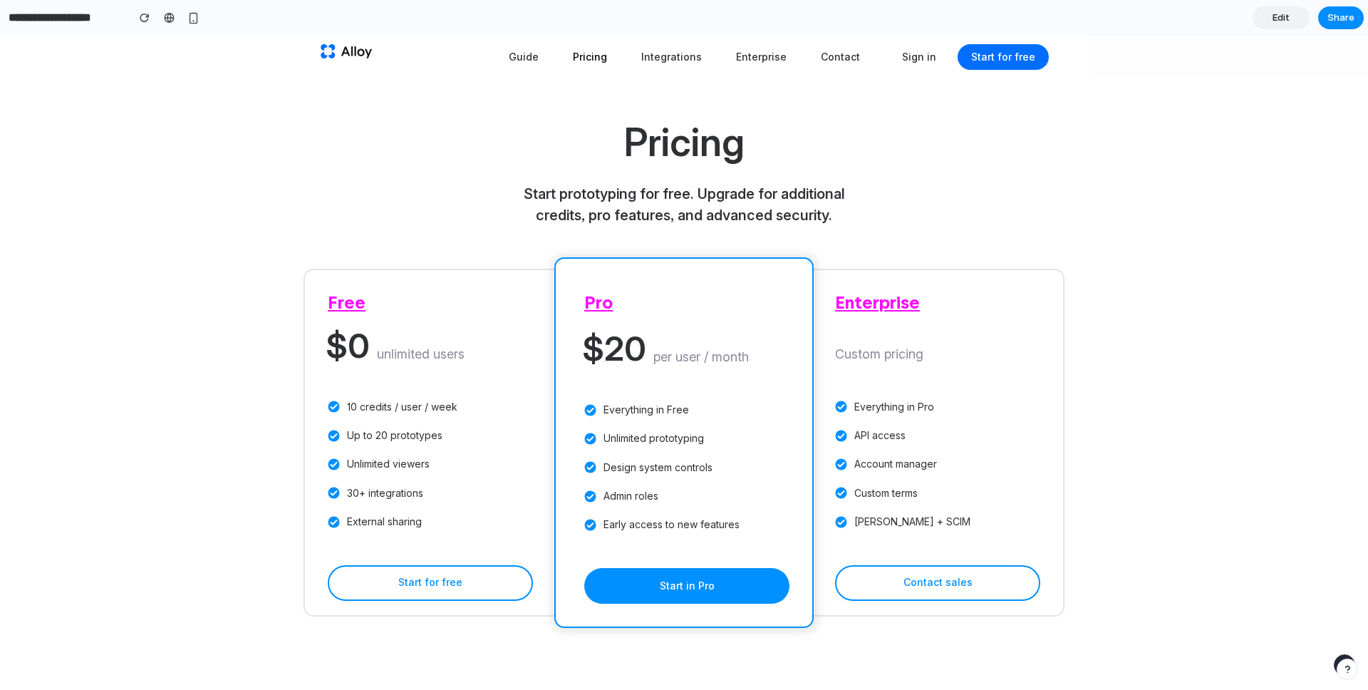
click at [1292, 18] on link "Edit" at bounding box center [1280, 17] width 57 height 23
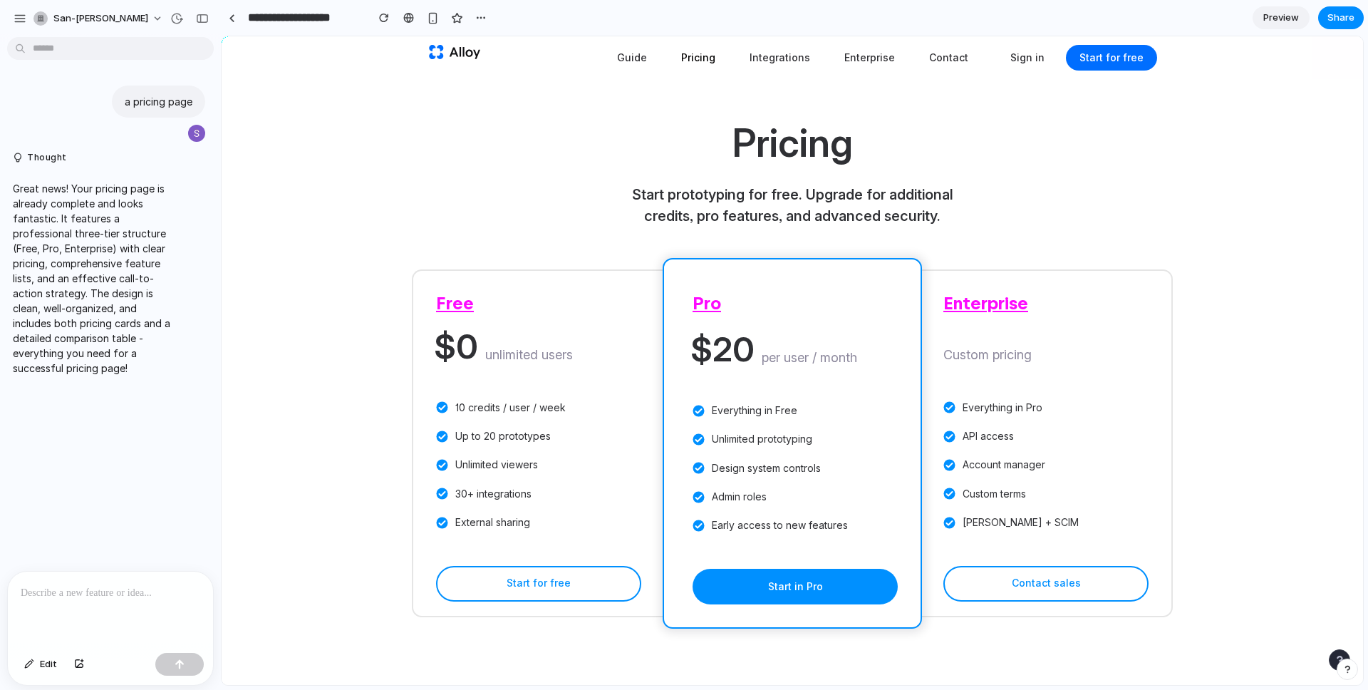
click at [382, 18] on div "button" at bounding box center [384, 18] width 10 height 10
click at [28, 665] on div "button" at bounding box center [29, 664] width 10 height 9
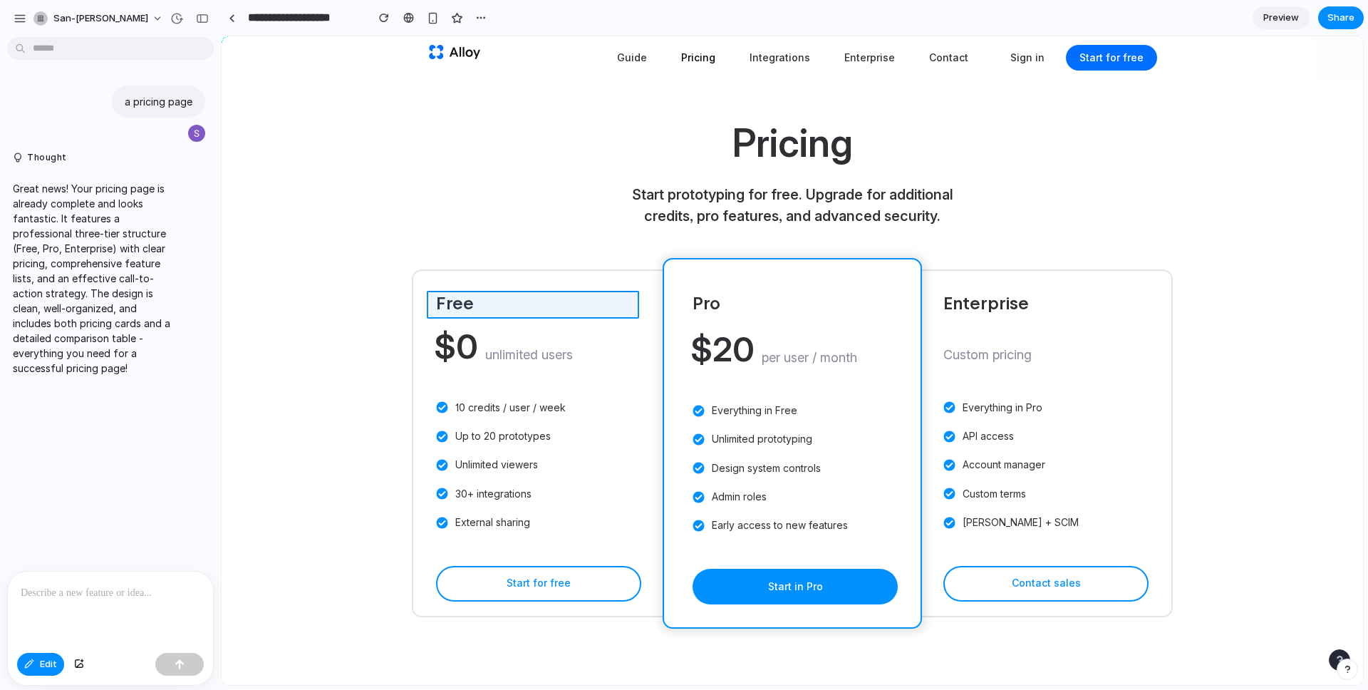
click at [454, 303] on div at bounding box center [792, 361] width 1141 height 648
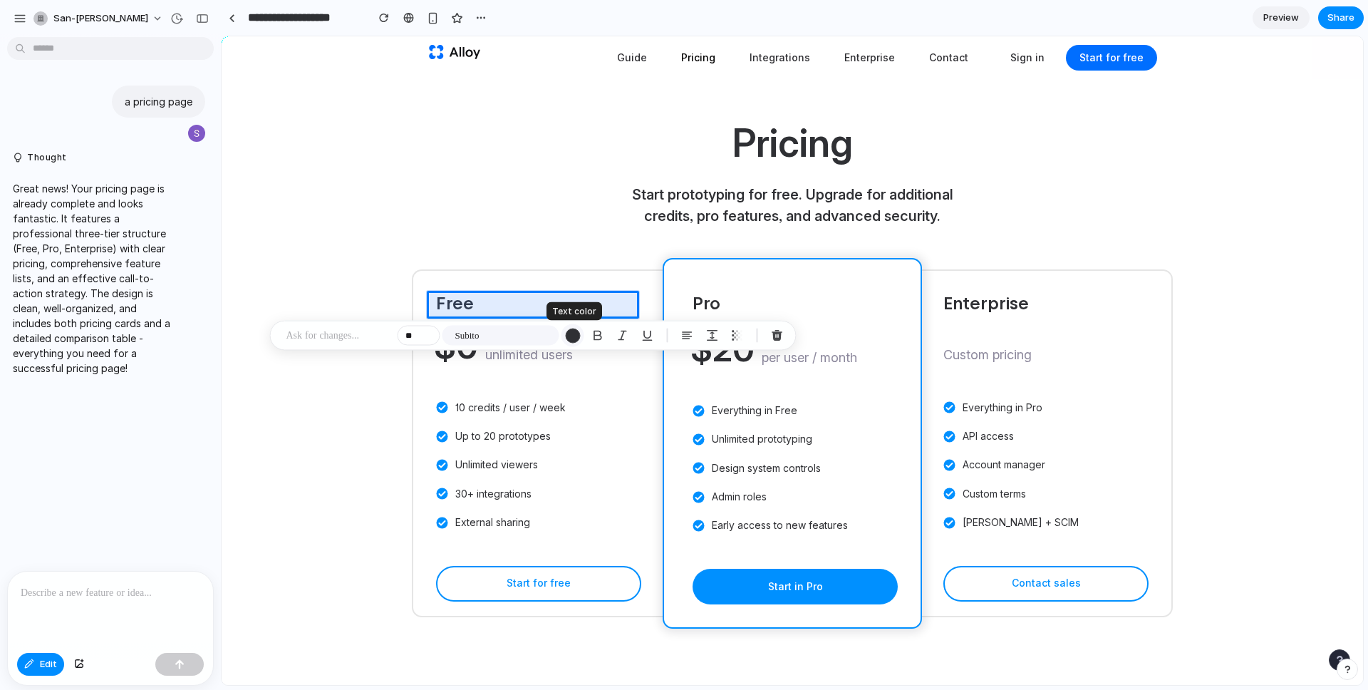
click at [574, 330] on div "button" at bounding box center [572, 335] width 15 height 15
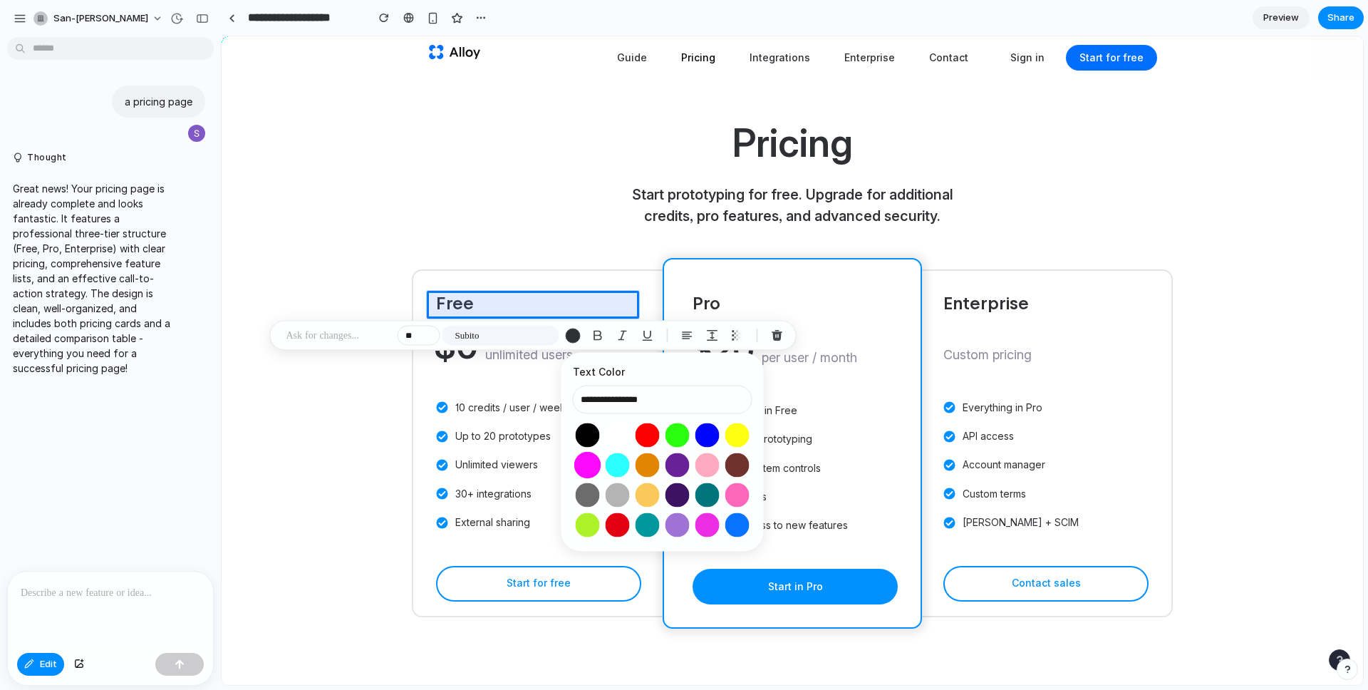
click at [588, 462] on button "Select color oklch(0.70 0.32 328)" at bounding box center [587, 465] width 26 height 26
type input "**********"
click at [626, 333] on div "button" at bounding box center [622, 335] width 13 height 13
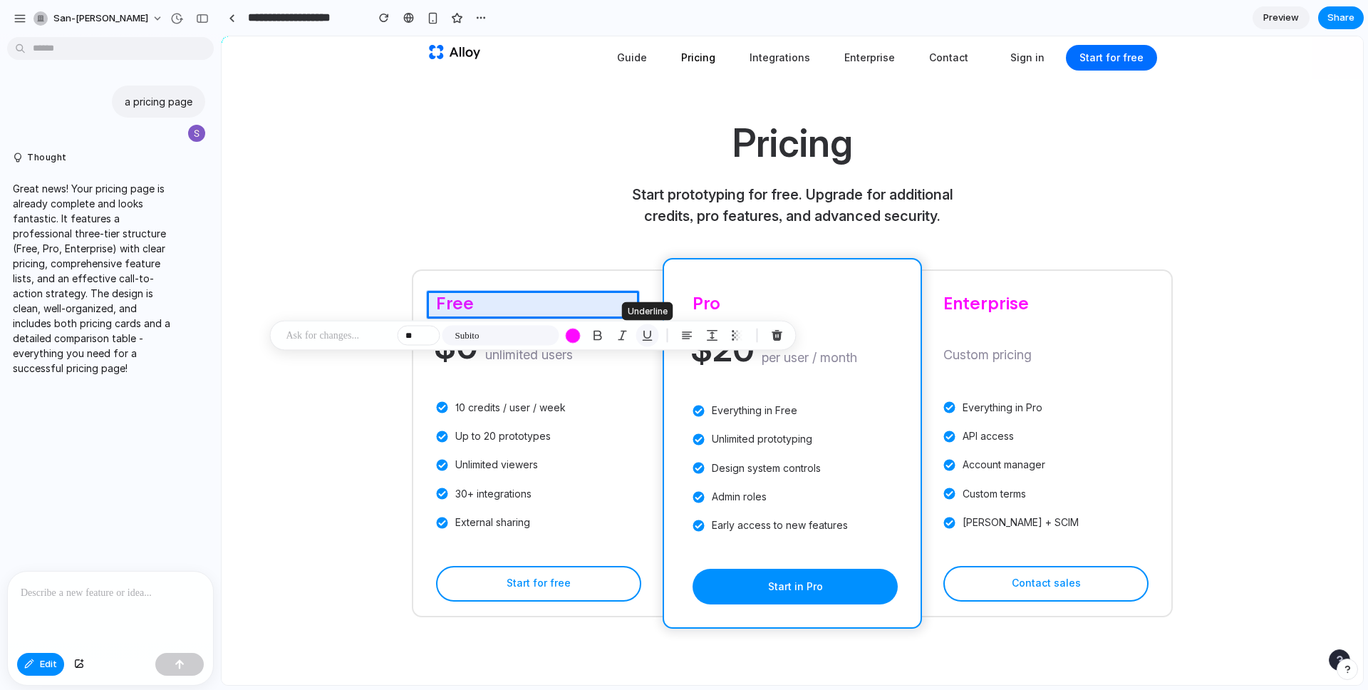
click at [643, 335] on div "button" at bounding box center [647, 335] width 13 height 13
click at [596, 337] on div "button" at bounding box center [597, 335] width 13 height 13
click at [623, 339] on div "button" at bounding box center [622, 335] width 13 height 13
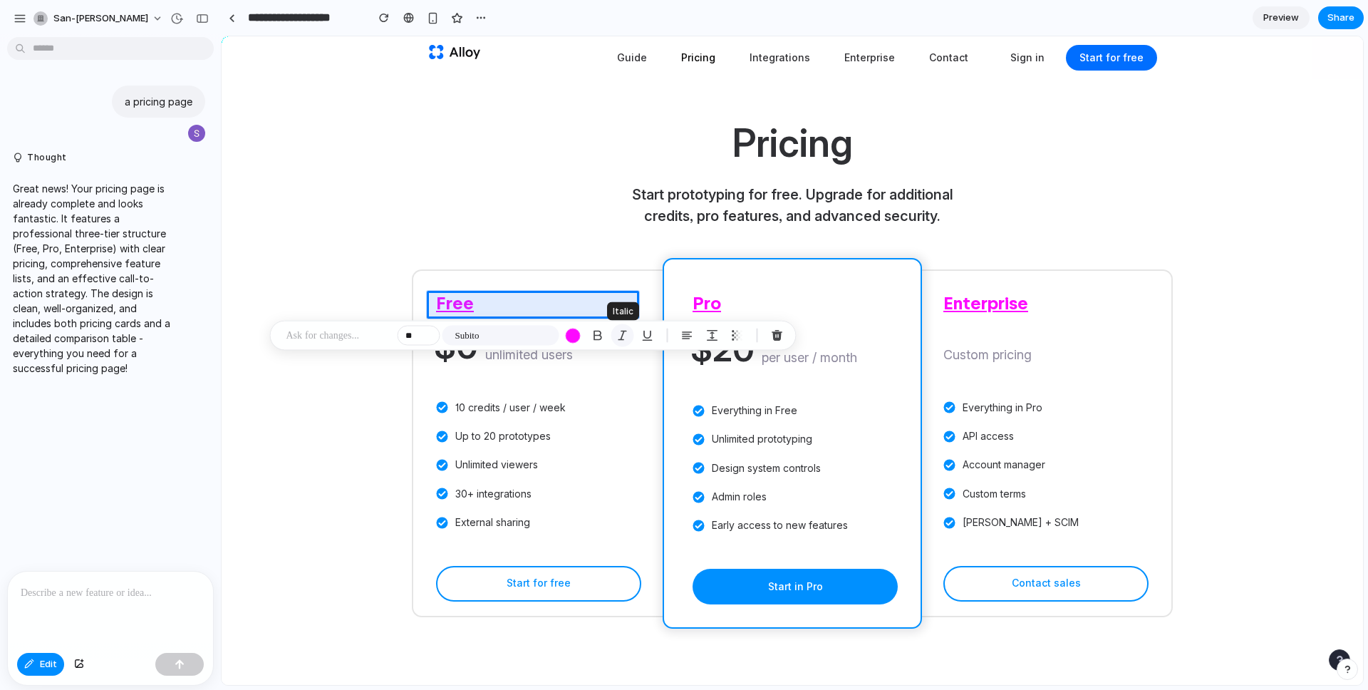
click at [623, 339] on div "button" at bounding box center [622, 335] width 13 height 13
click at [358, 338] on p at bounding box center [338, 335] width 105 height 17
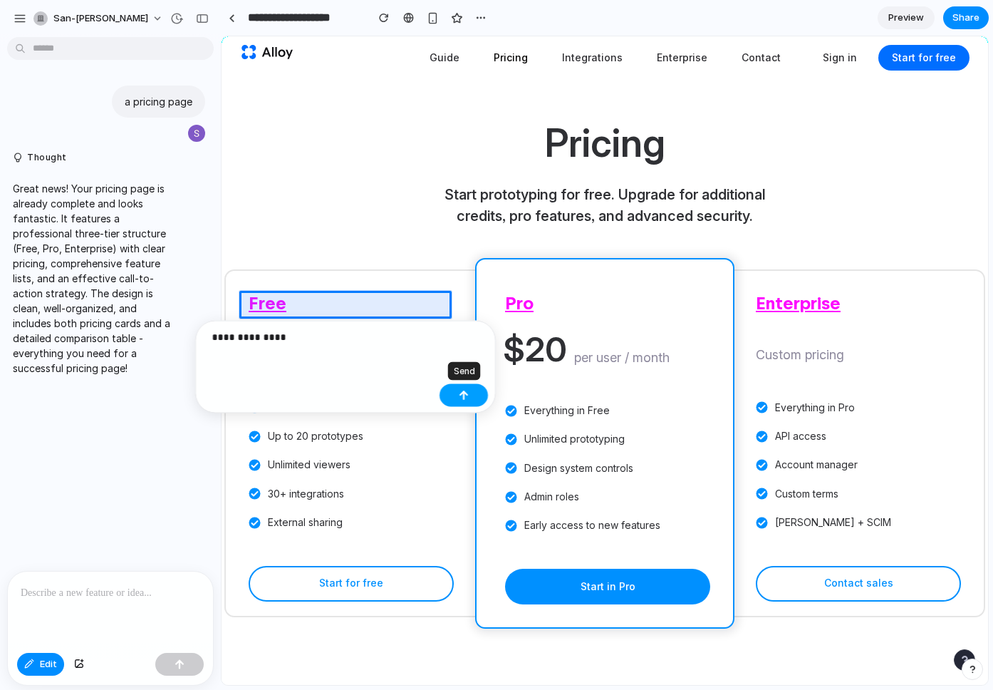
click at [457, 393] on button "button" at bounding box center [464, 395] width 48 height 23
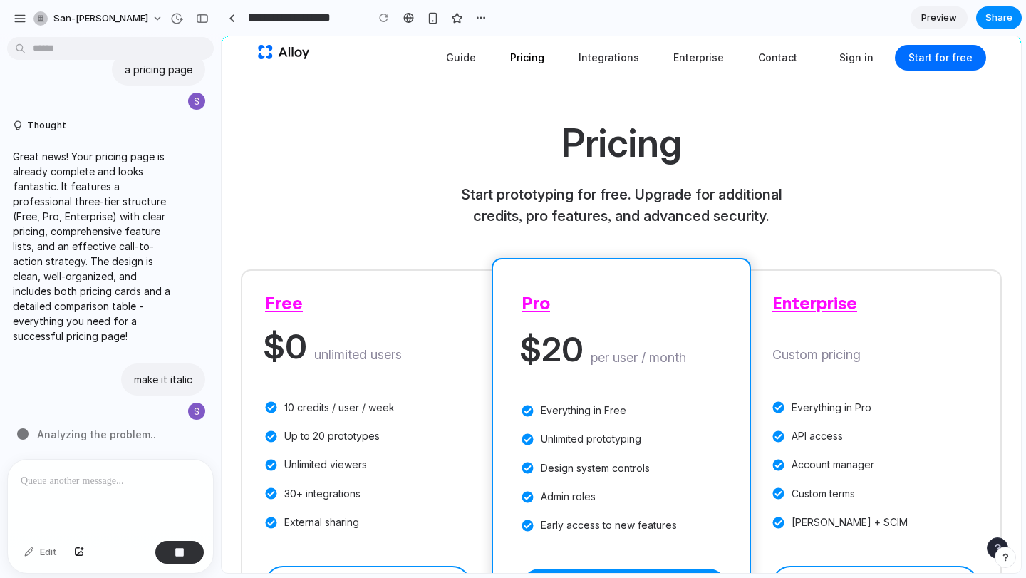
click at [276, 306] on h3 "Free" at bounding box center [367, 304] width 205 height 21
click at [171, 553] on button "button" at bounding box center [179, 552] width 48 height 23
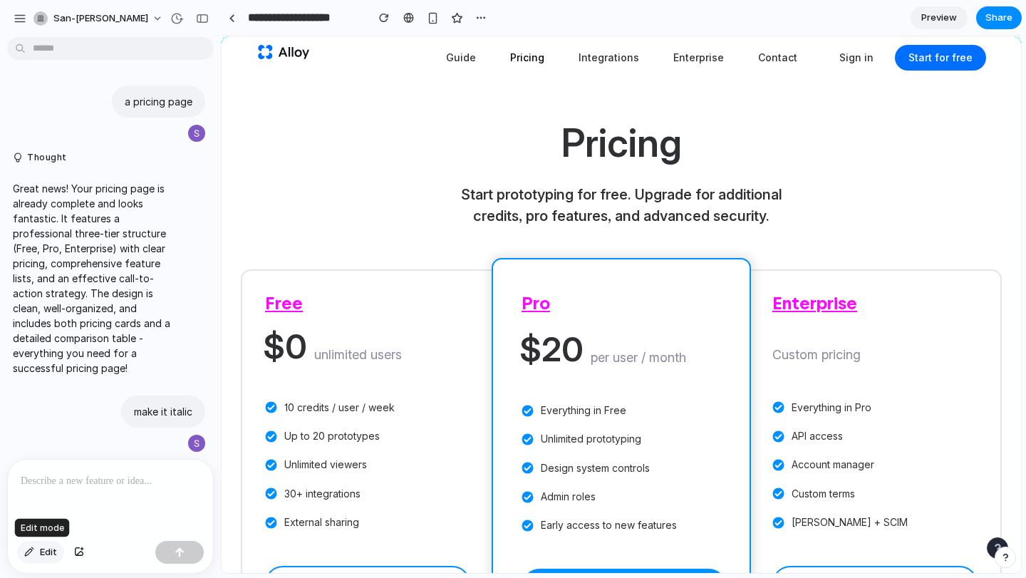
click at [41, 551] on span "Edit" at bounding box center [48, 552] width 17 height 14
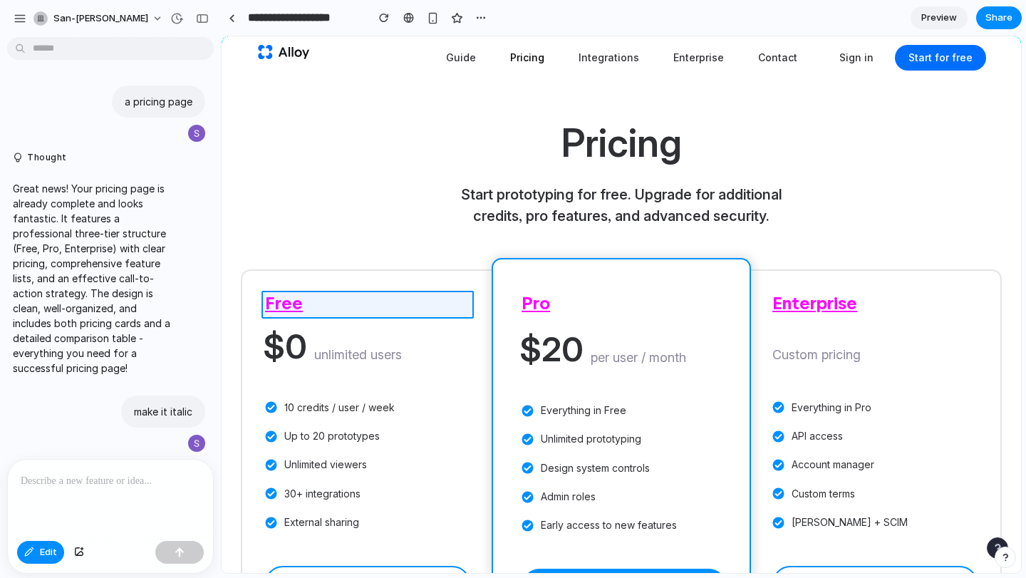
click at [289, 305] on div at bounding box center [621, 305] width 799 height 536
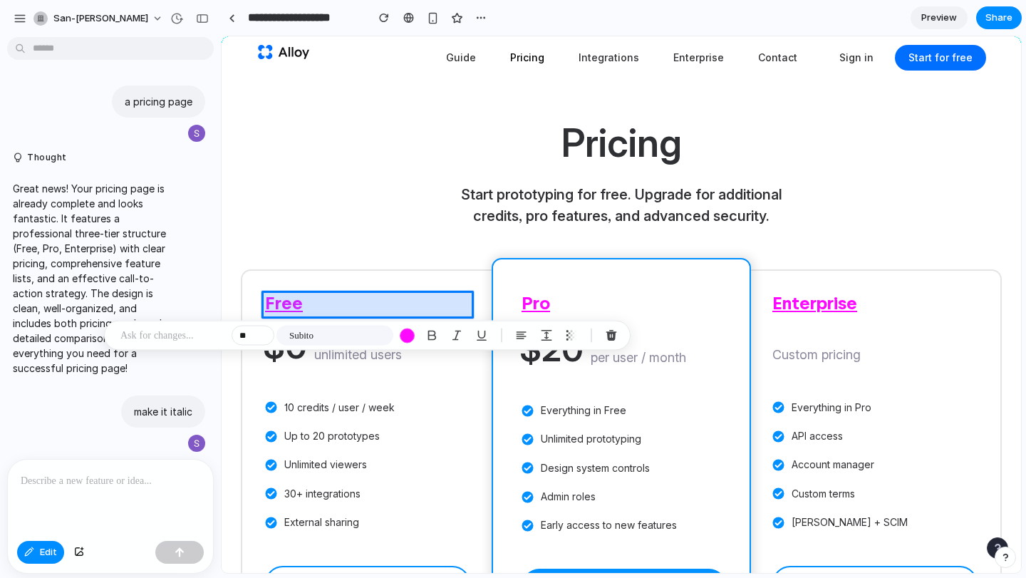
click at [324, 305] on div at bounding box center [621, 305] width 799 height 536
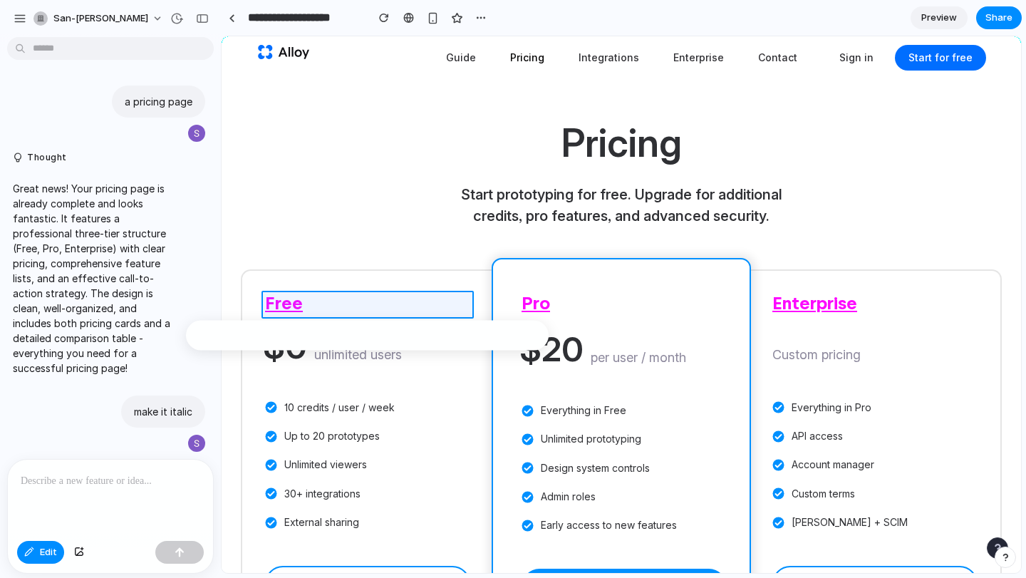
click at [324, 305] on div at bounding box center [621, 305] width 799 height 536
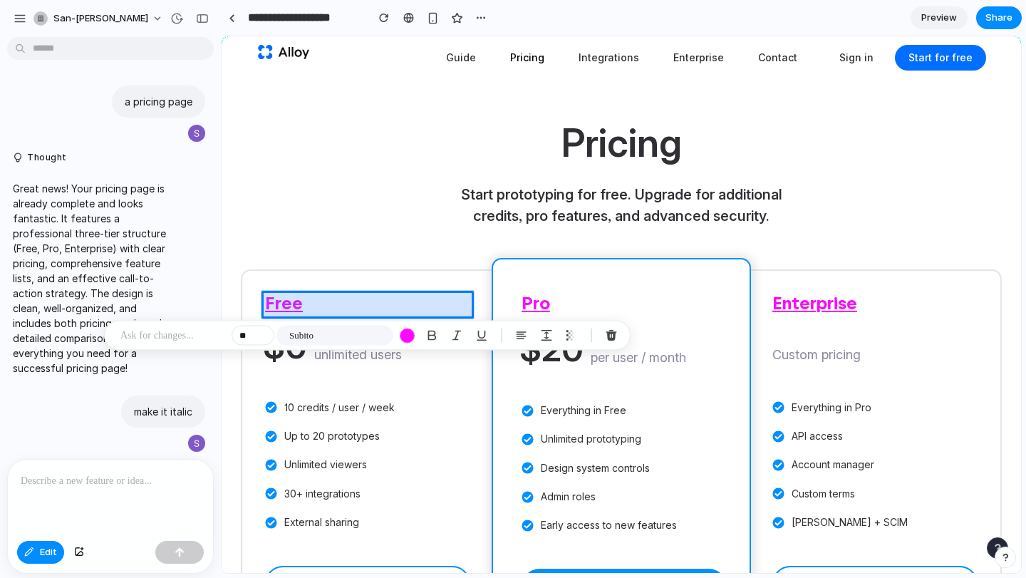
click at [289, 306] on div at bounding box center [621, 305] width 799 height 536
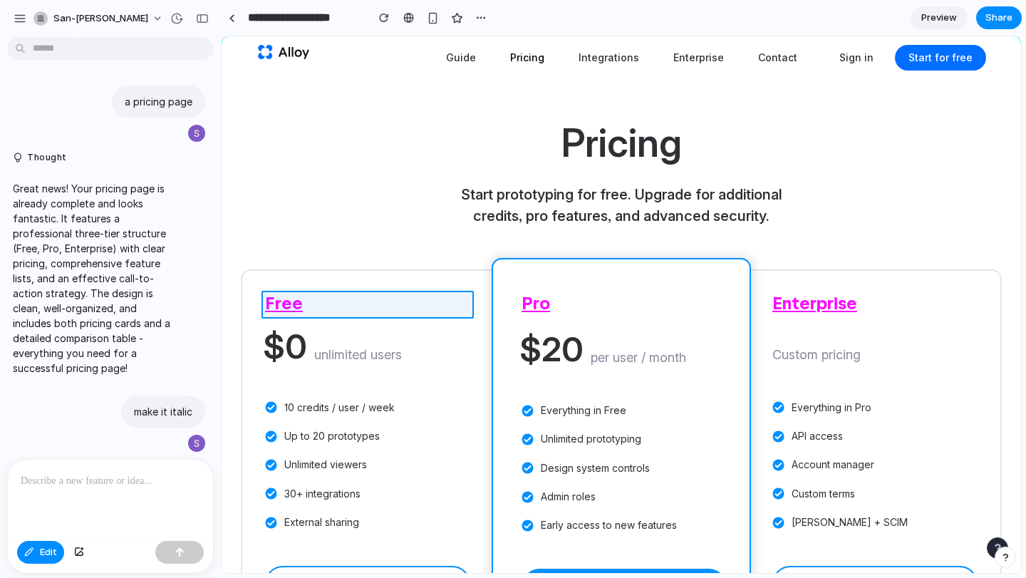
click at [289, 306] on div at bounding box center [621, 305] width 799 height 536
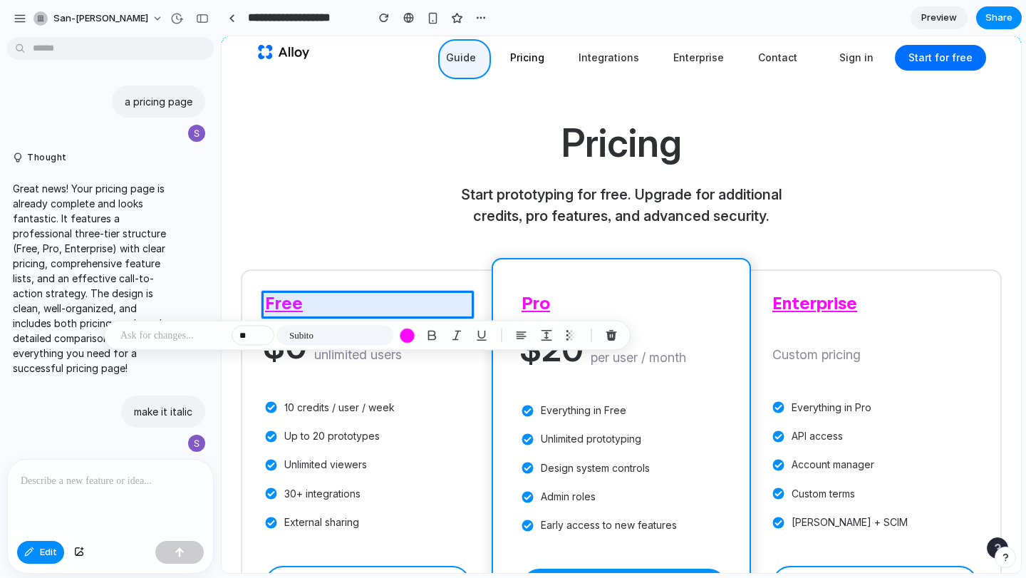
click at [457, 56] on div at bounding box center [621, 305] width 799 height 536
type input "**"
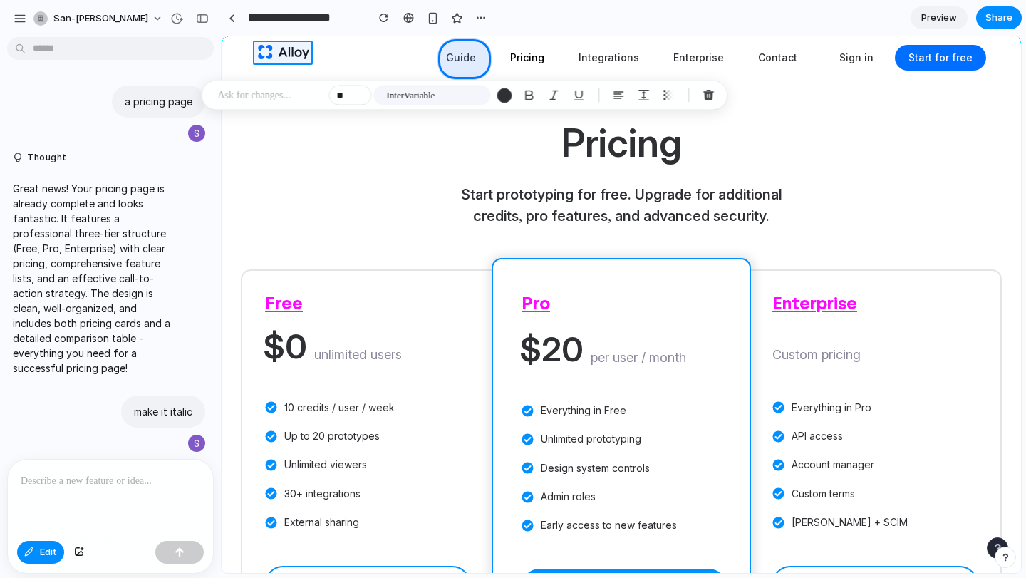
click at [292, 48] on div at bounding box center [621, 305] width 799 height 536
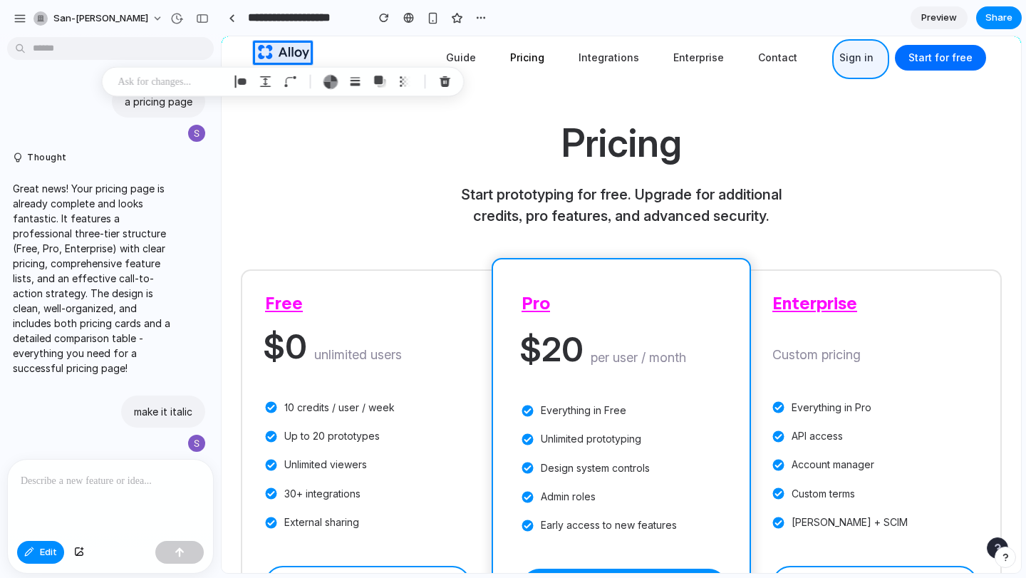
click at [858, 58] on div at bounding box center [621, 305] width 799 height 536
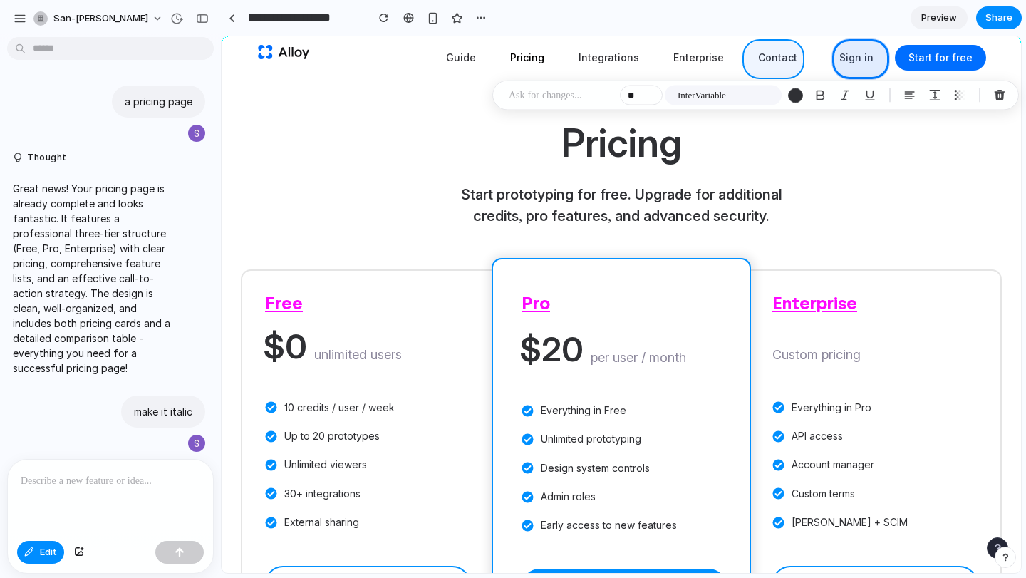
click at [777, 55] on div at bounding box center [621, 305] width 799 height 536
click at [771, 55] on div at bounding box center [621, 305] width 799 height 536
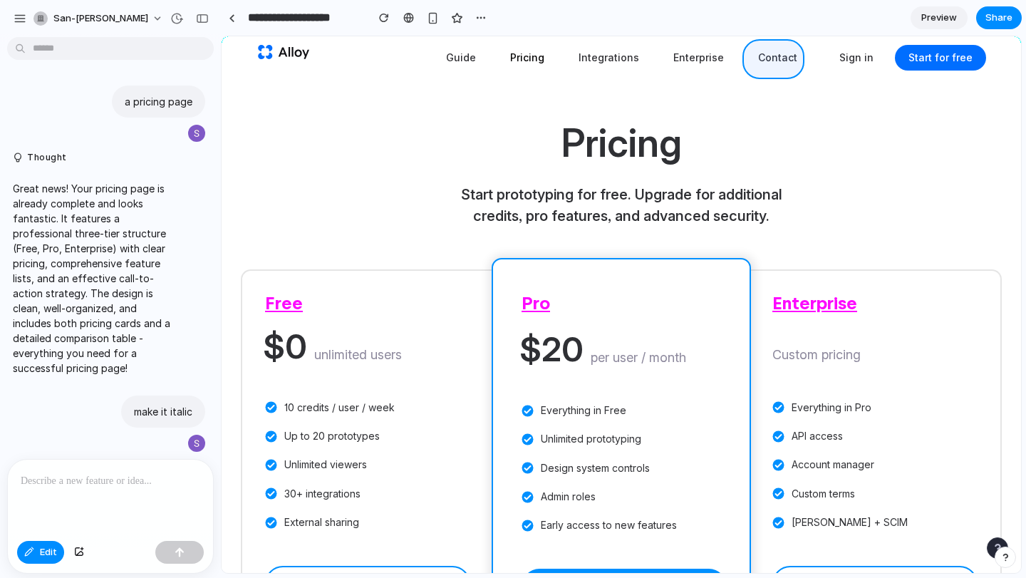
click at [771, 55] on div at bounding box center [621, 305] width 799 height 536
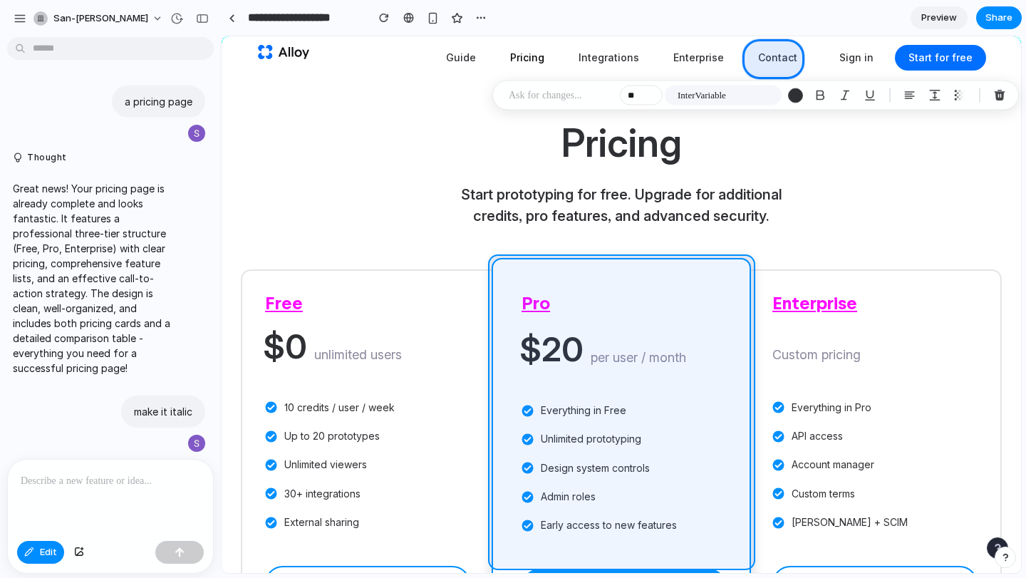
click at [540, 262] on div at bounding box center [621, 305] width 799 height 536
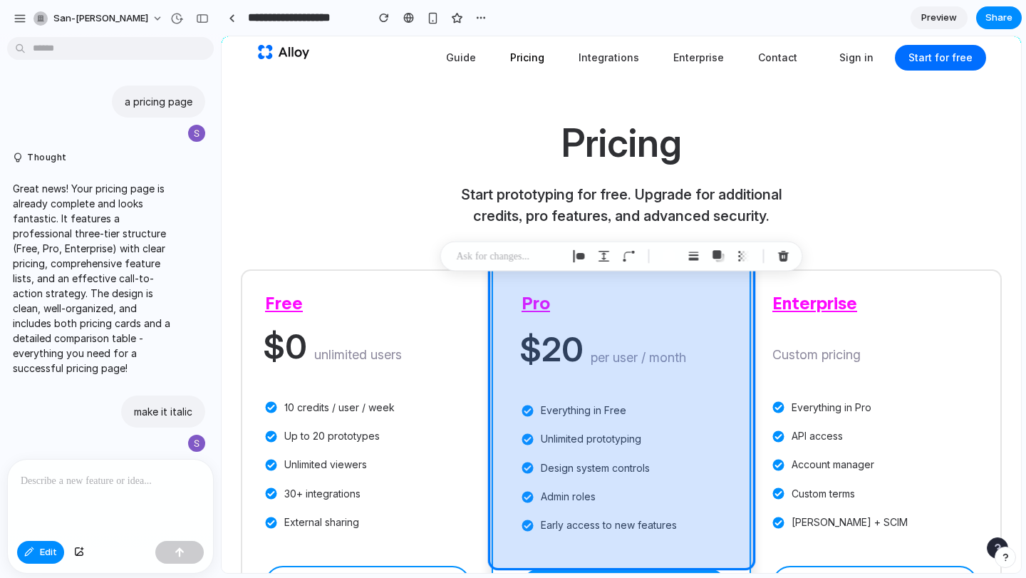
click at [576, 290] on div at bounding box center [621, 305] width 799 height 536
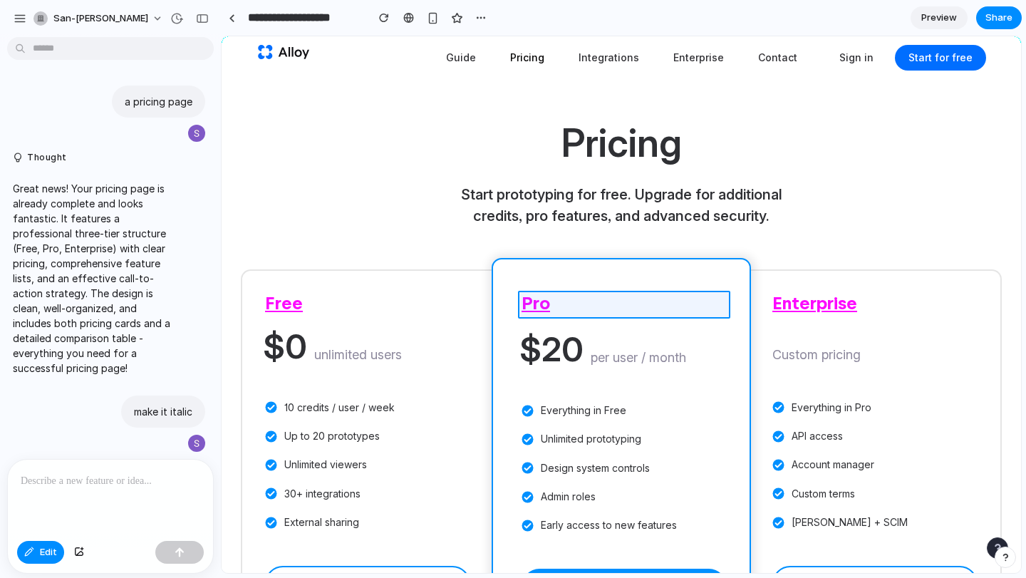
click at [531, 310] on div at bounding box center [621, 305] width 799 height 536
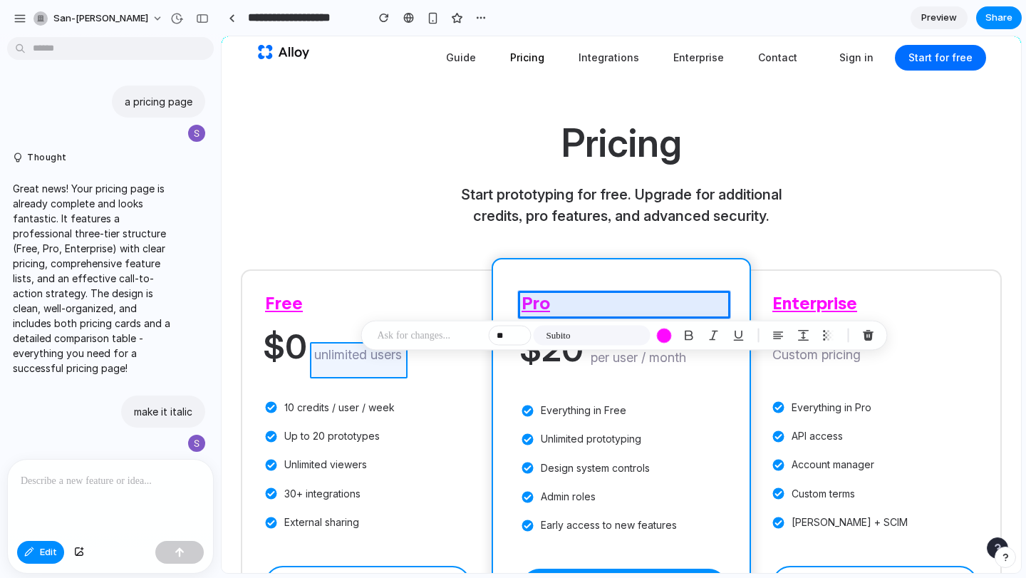
click at [370, 365] on div at bounding box center [621, 305] width 799 height 536
type input "**"
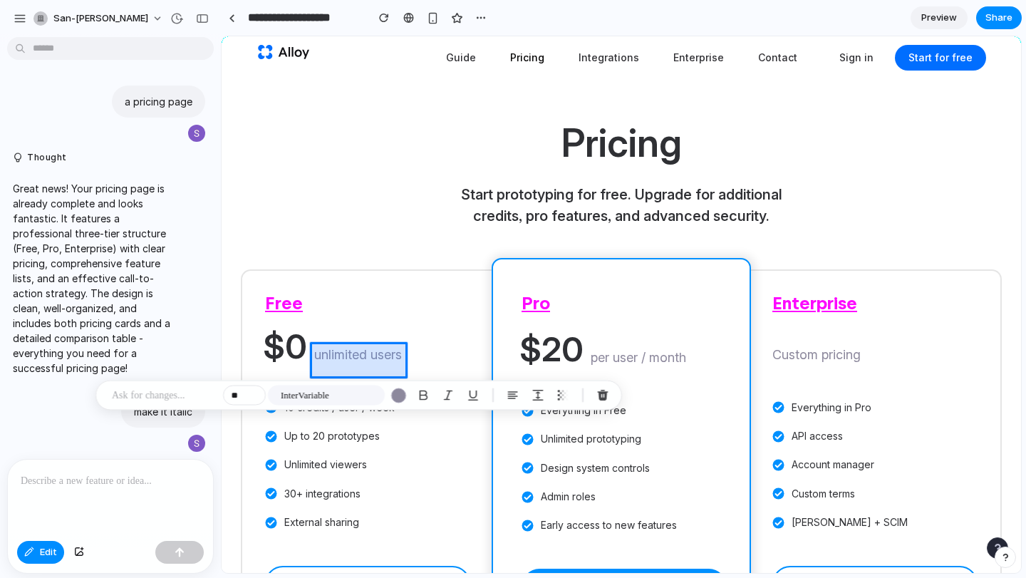
click at [335, 353] on div at bounding box center [621, 305] width 799 height 536
click at [402, 395] on div "button" at bounding box center [398, 395] width 15 height 15
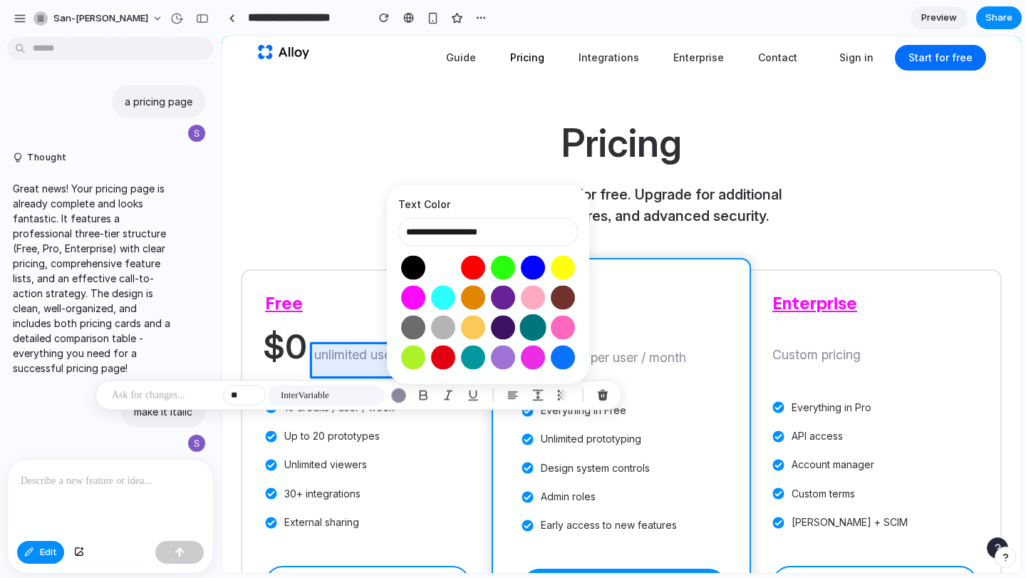
click at [536, 331] on button "Select color oklch(0.49 0.14 197)" at bounding box center [532, 327] width 26 height 26
type input "**********"
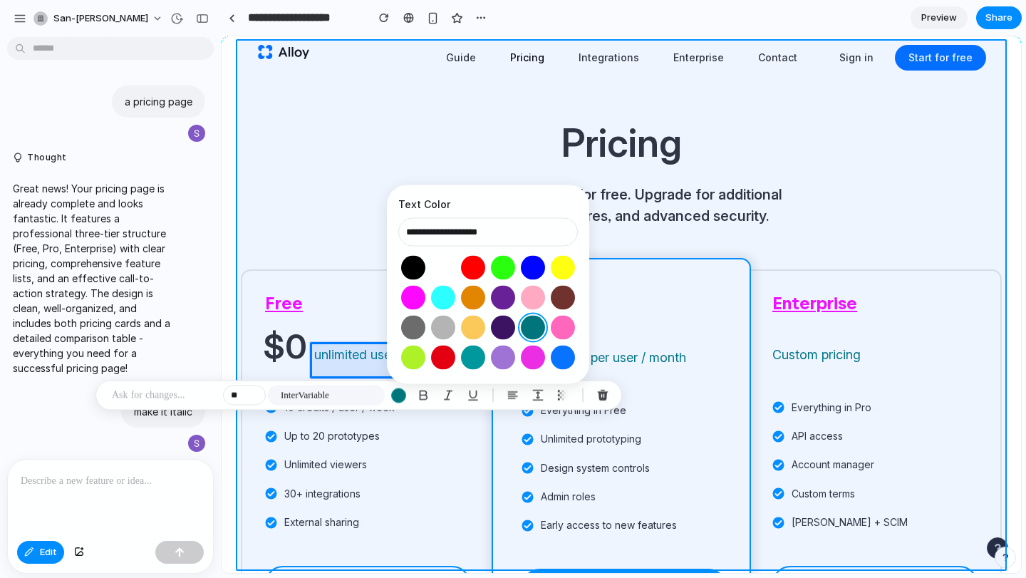
click at [649, 239] on div at bounding box center [621, 305] width 799 height 536
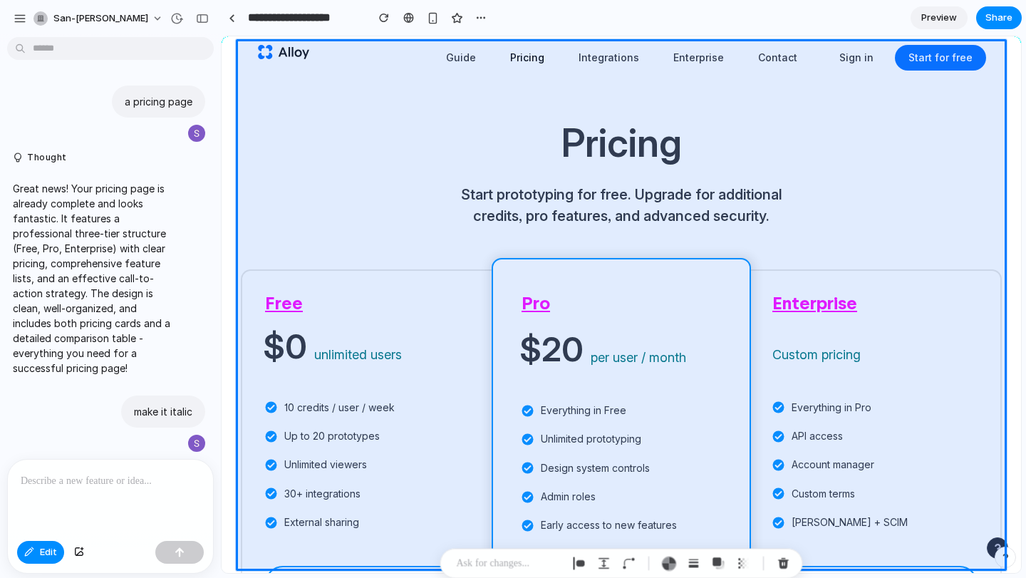
click at [846, 21] on section "**********" at bounding box center [621, 18] width 801 height 36
click at [939, 23] on span "Preview" at bounding box center [939, 18] width 36 height 14
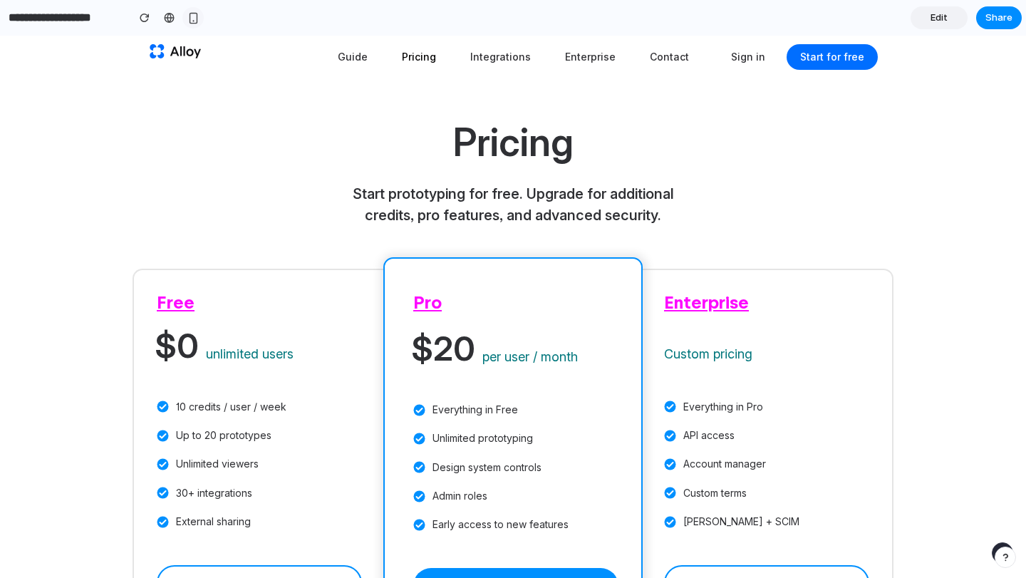
click at [193, 14] on div "button" at bounding box center [193, 18] width 12 height 12
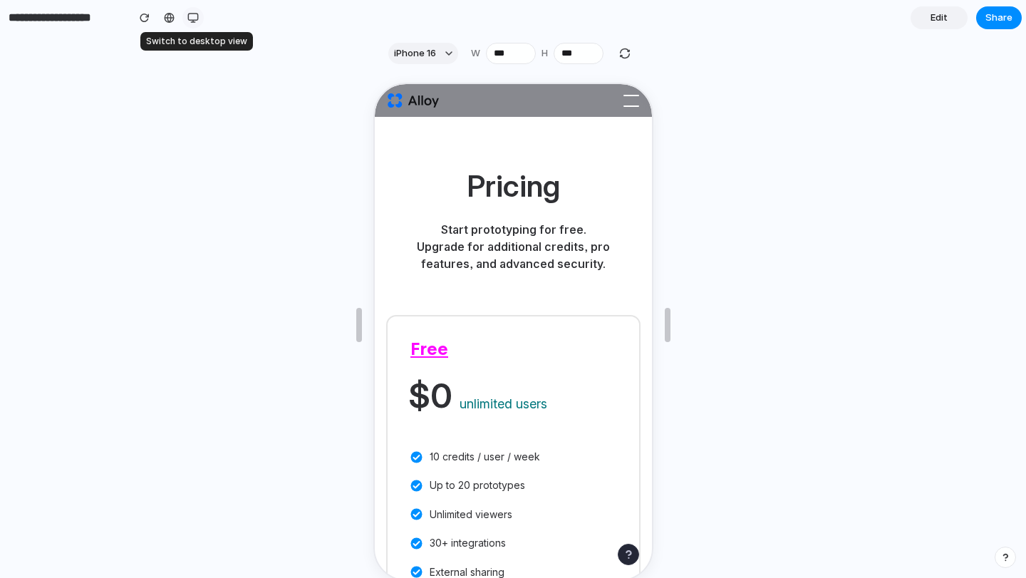
click at [190, 16] on div "button" at bounding box center [192, 17] width 11 height 11
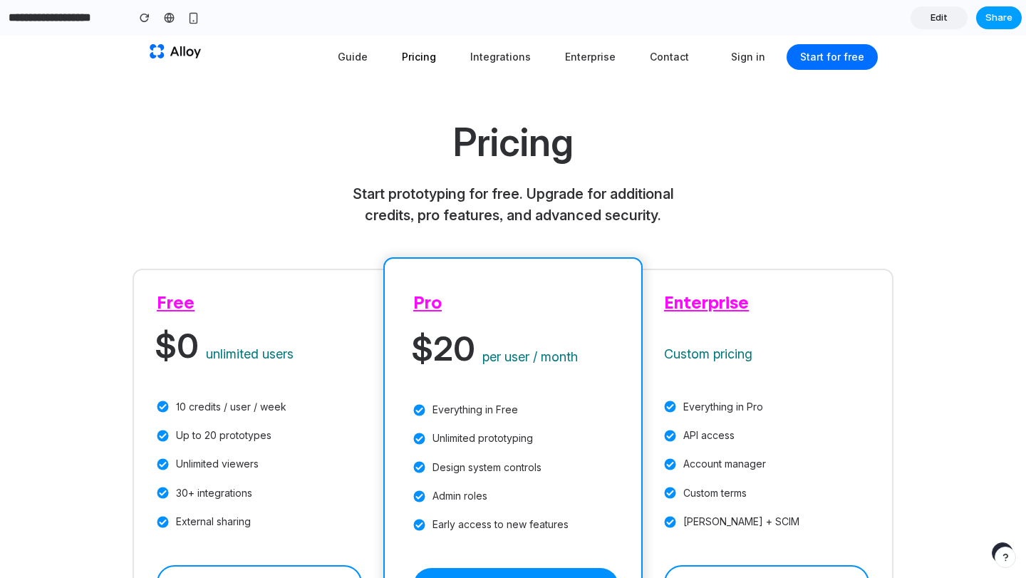
click at [1010, 22] on span "Share" at bounding box center [998, 18] width 27 height 14
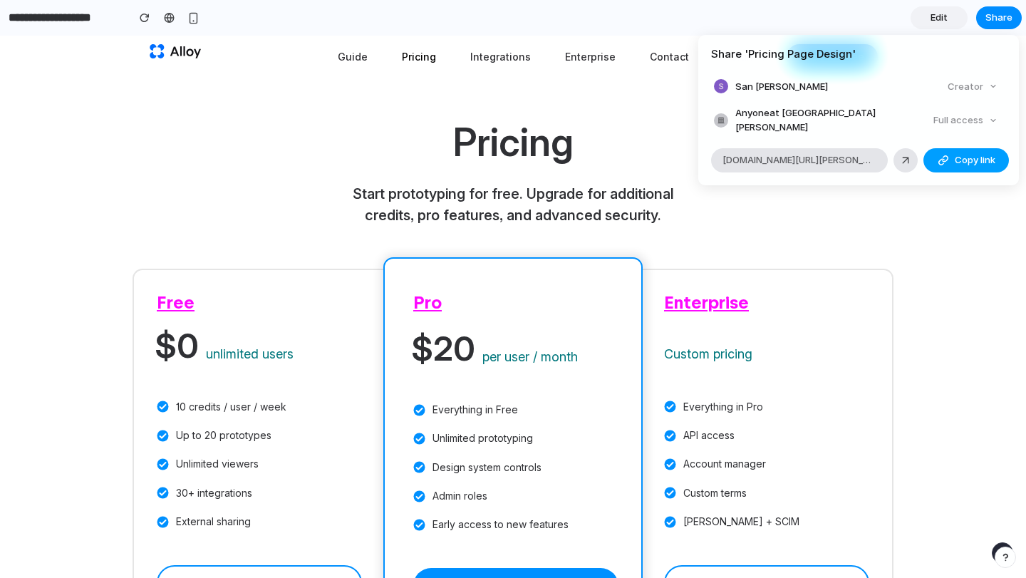
click at [949, 157] on button "Copy link" at bounding box center [965, 160] width 85 height 24
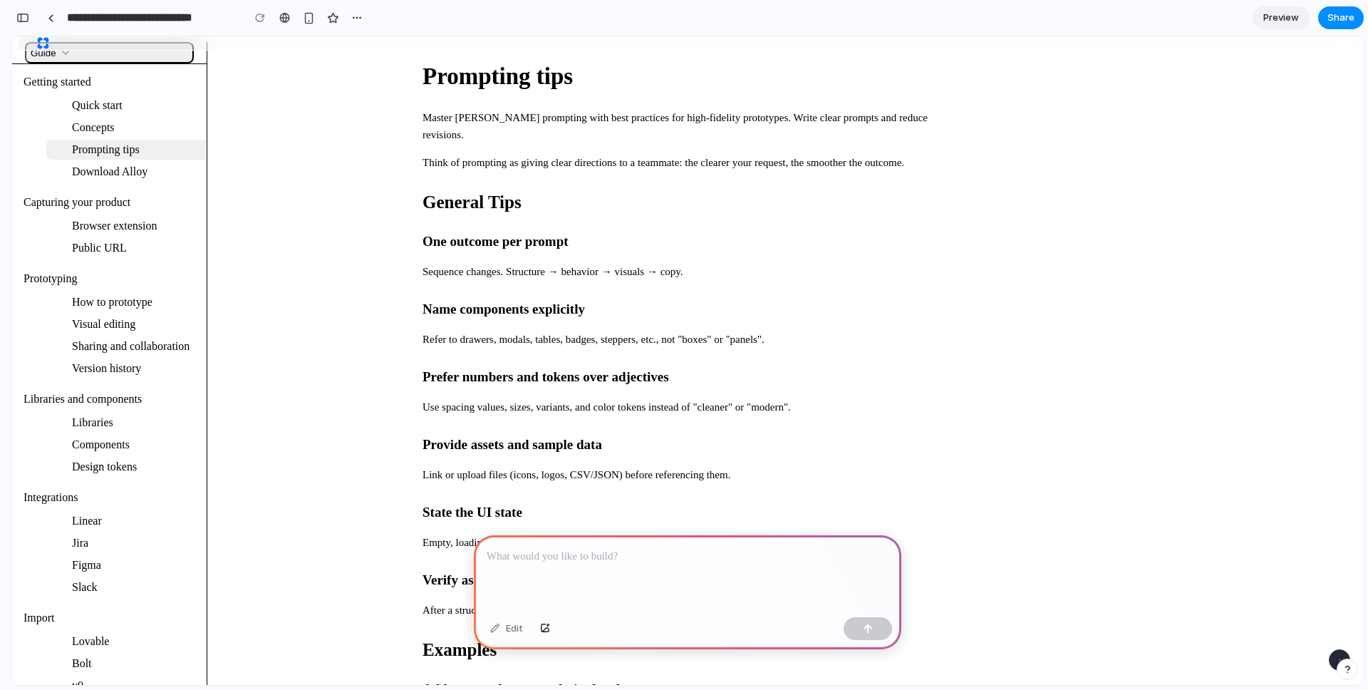
click at [952, 90] on h1 "Prompting tips" at bounding box center [687, 76] width 530 height 26
click at [684, 345] on div at bounding box center [684, 345] width 0 height 0
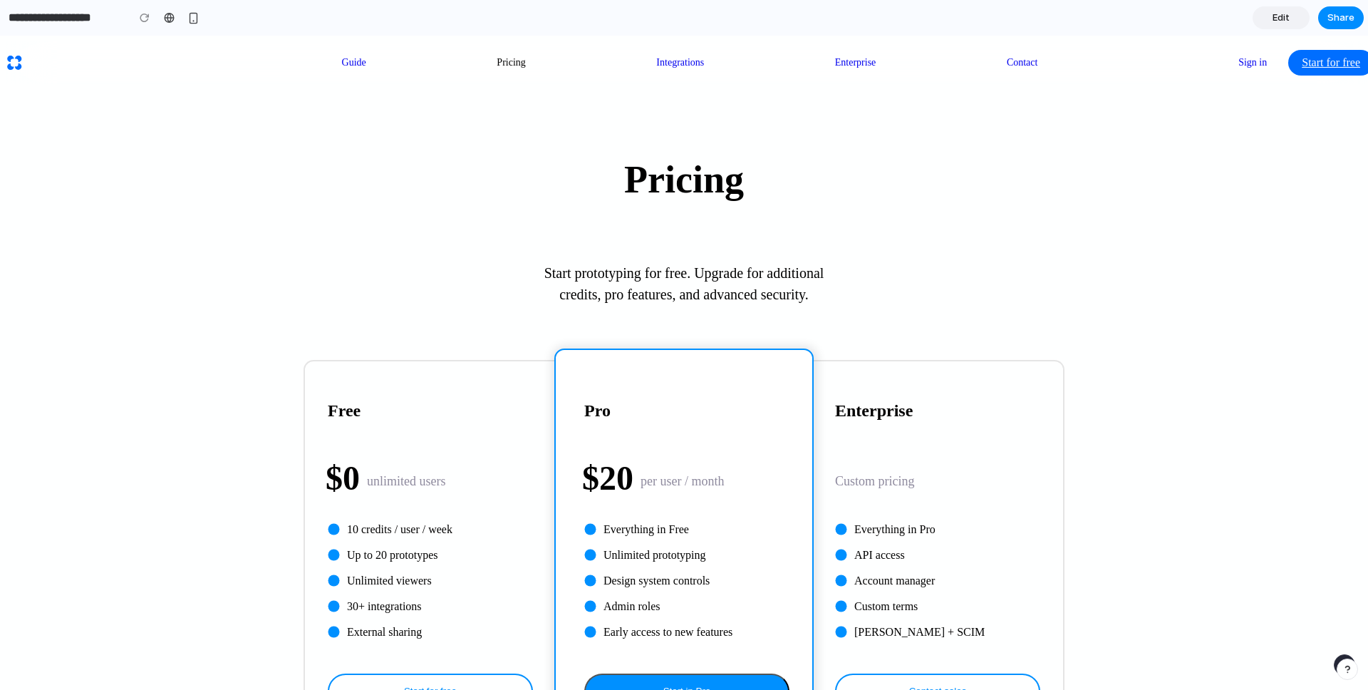
drag, startPoint x: 67, startPoint y: 20, endPoint x: 126, endPoint y: 26, distance: 59.4
click at [126, 26] on div "**********" at bounding box center [102, 18] width 204 height 26
click at [131, 51] on header "Guide Pricing Integrations Enterprise Contact Sign in Start for free" at bounding box center [690, 62] width 1368 height 43
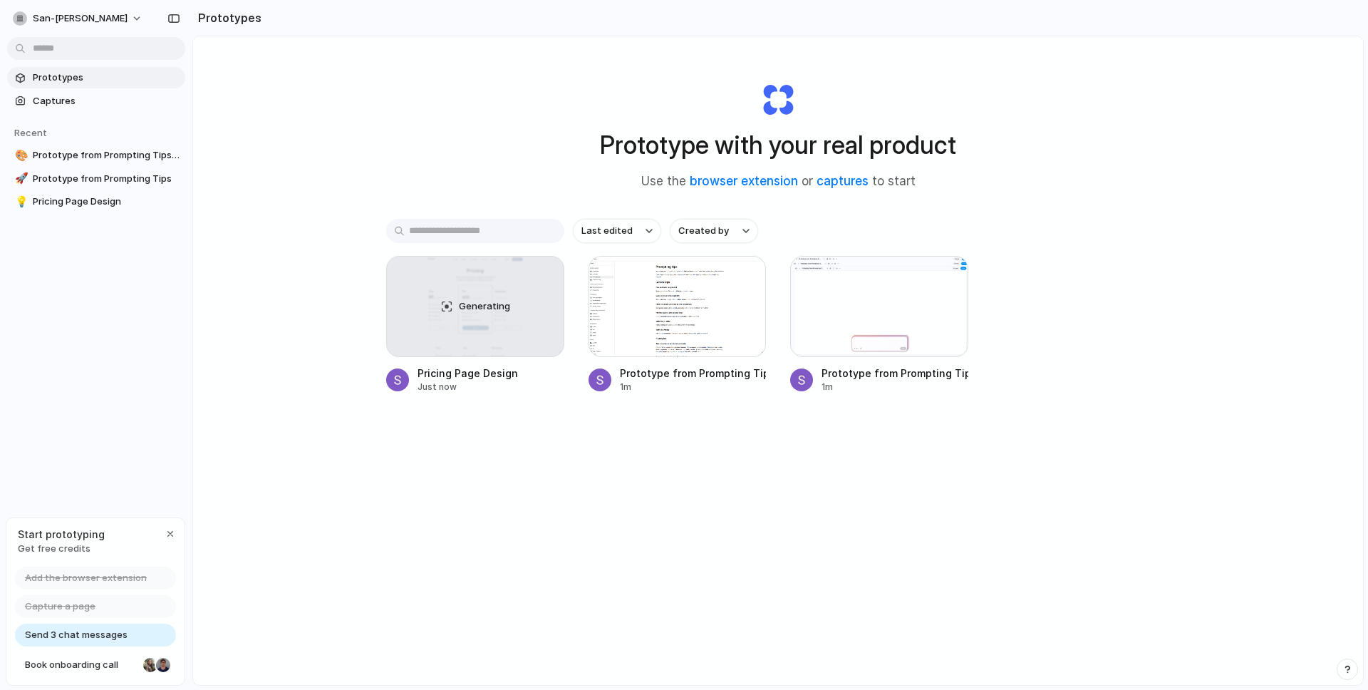
click at [397, 133] on div "Prototype with your real product Use the browser extension or captures to start…" at bounding box center [778, 398] width 1170 height 724
click at [90, 179] on span "Prototype from Prompting Tips" at bounding box center [106, 179] width 147 height 14
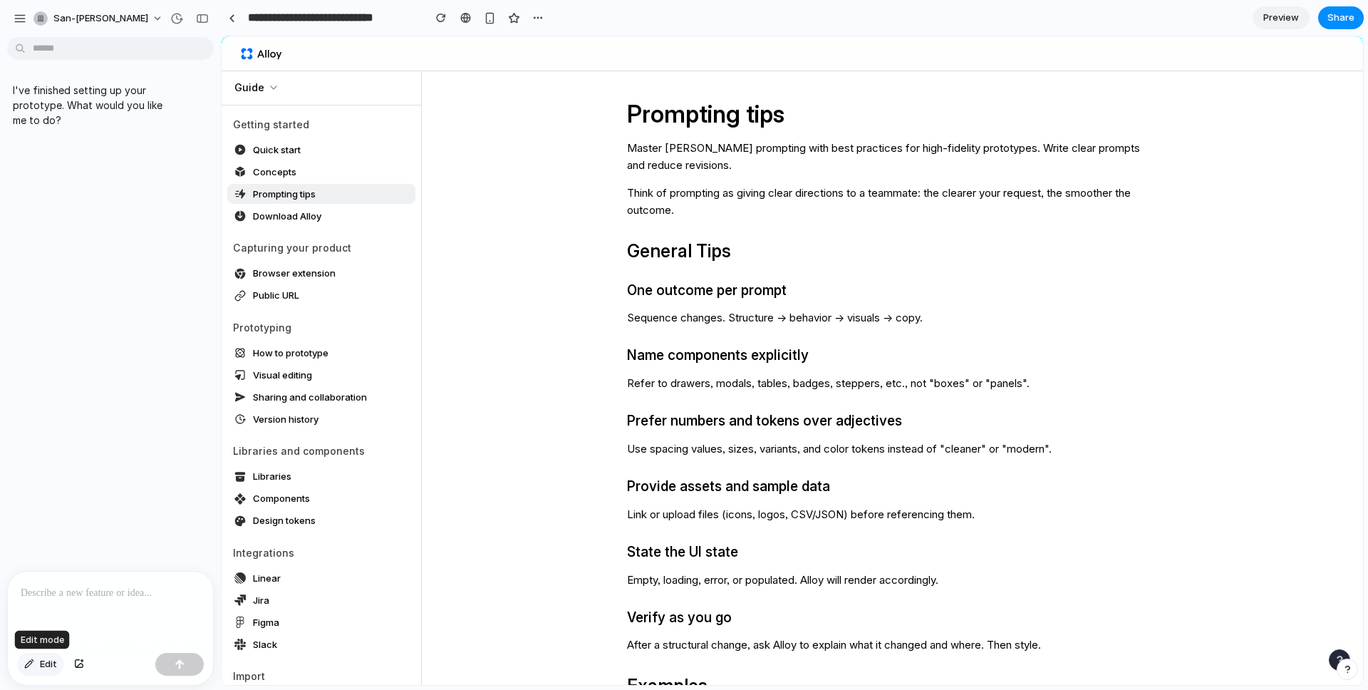
click at [53, 665] on span "Edit" at bounding box center [48, 664] width 17 height 14
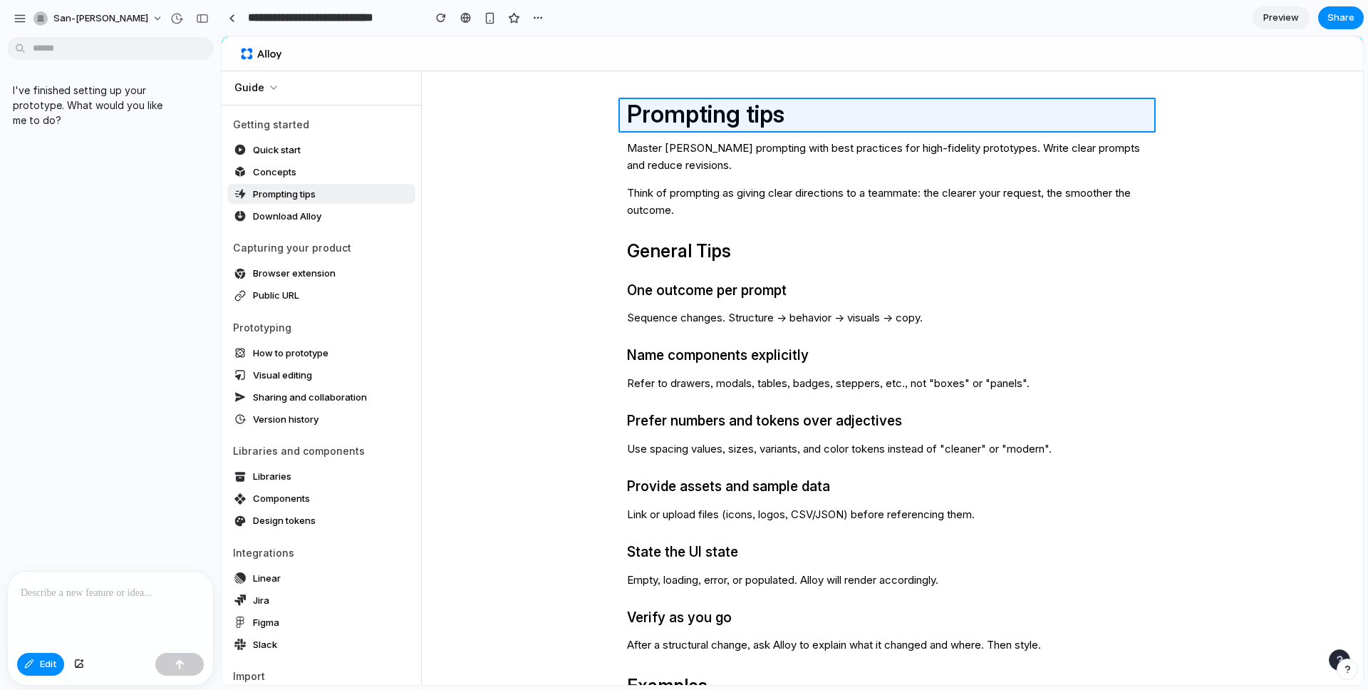
click at [714, 108] on div at bounding box center [792, 361] width 1141 height 648
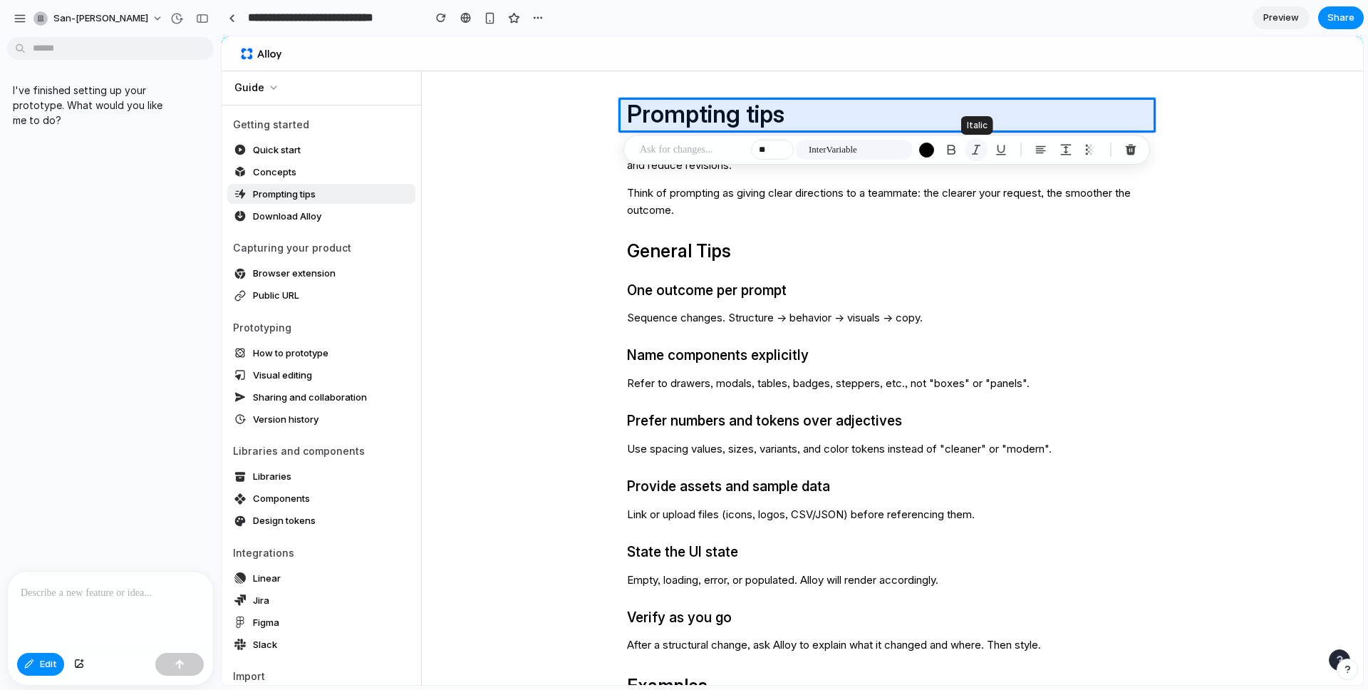
click at [974, 147] on div "button" at bounding box center [976, 149] width 13 height 13
click at [794, 110] on div at bounding box center [792, 361] width 1141 height 648
click at [774, 115] on div at bounding box center [792, 361] width 1141 height 648
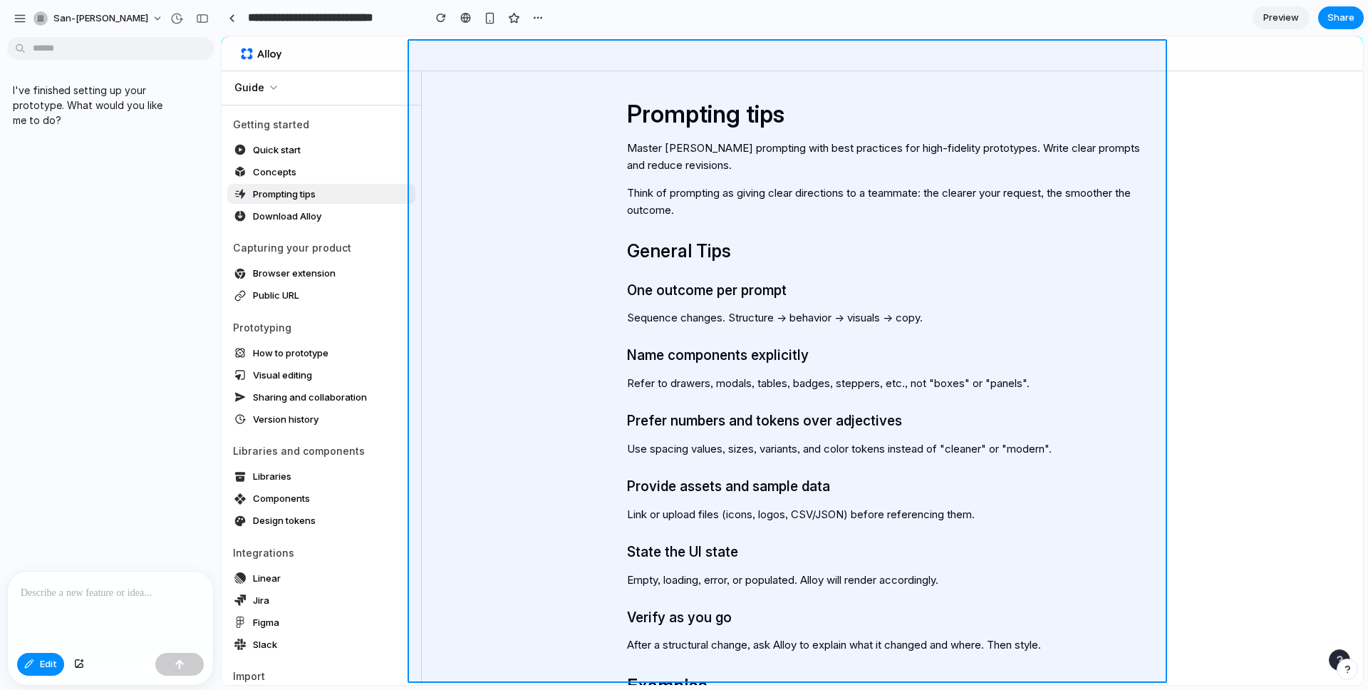
drag, startPoint x: 779, startPoint y: 115, endPoint x: 620, endPoint y: 110, distance: 158.2
click at [620, 110] on div at bounding box center [792, 361] width 1141 height 648
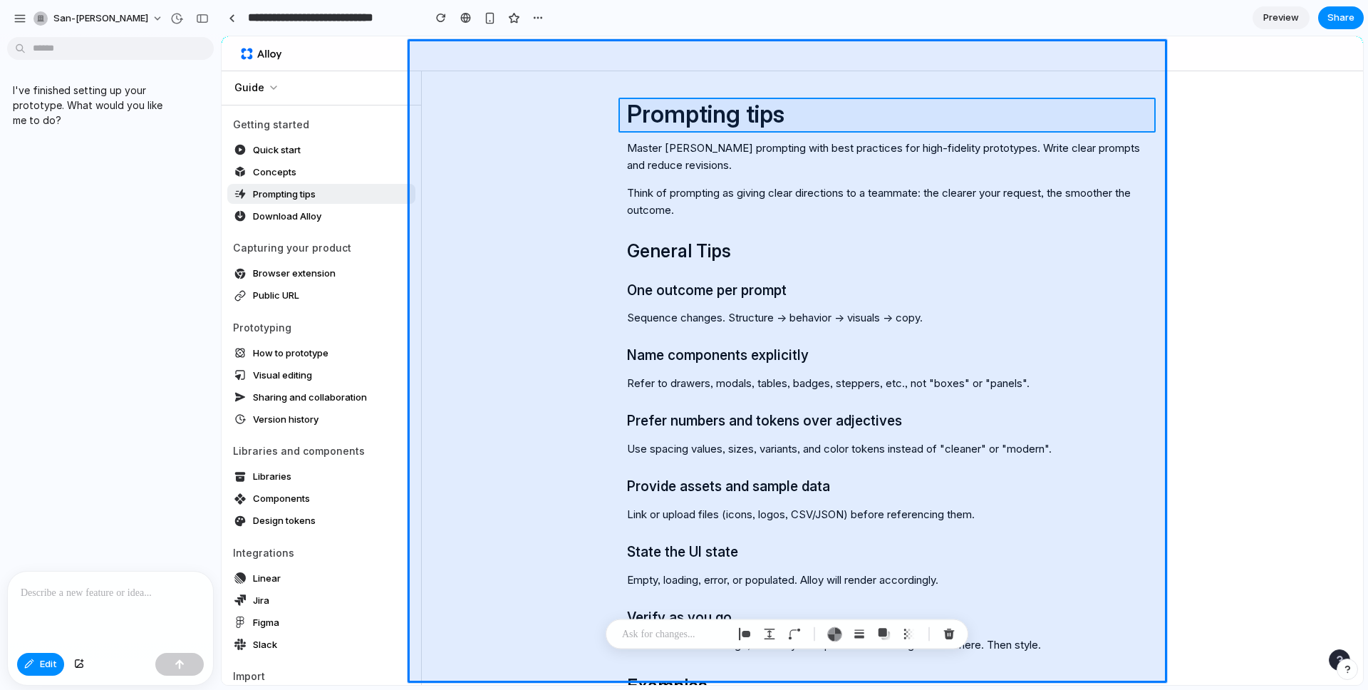
click at [686, 125] on div at bounding box center [792, 361] width 1141 height 648
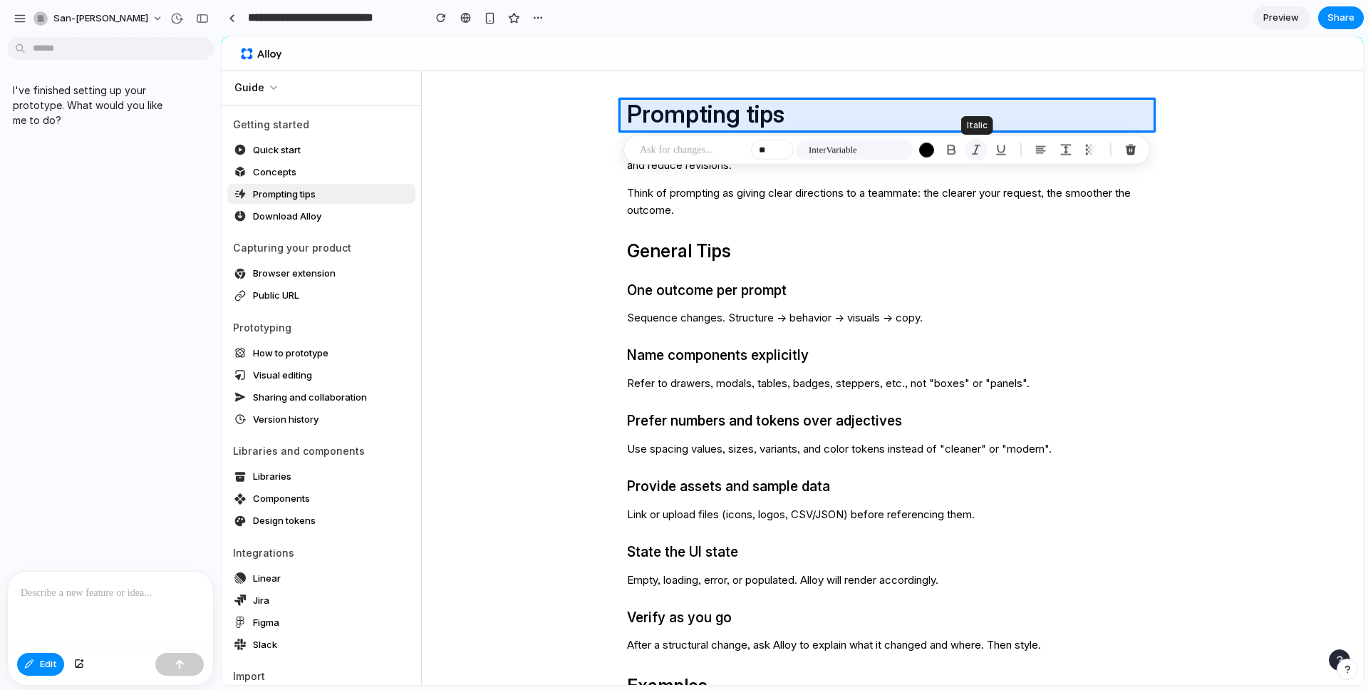
click at [972, 151] on div "button" at bounding box center [976, 149] width 13 height 13
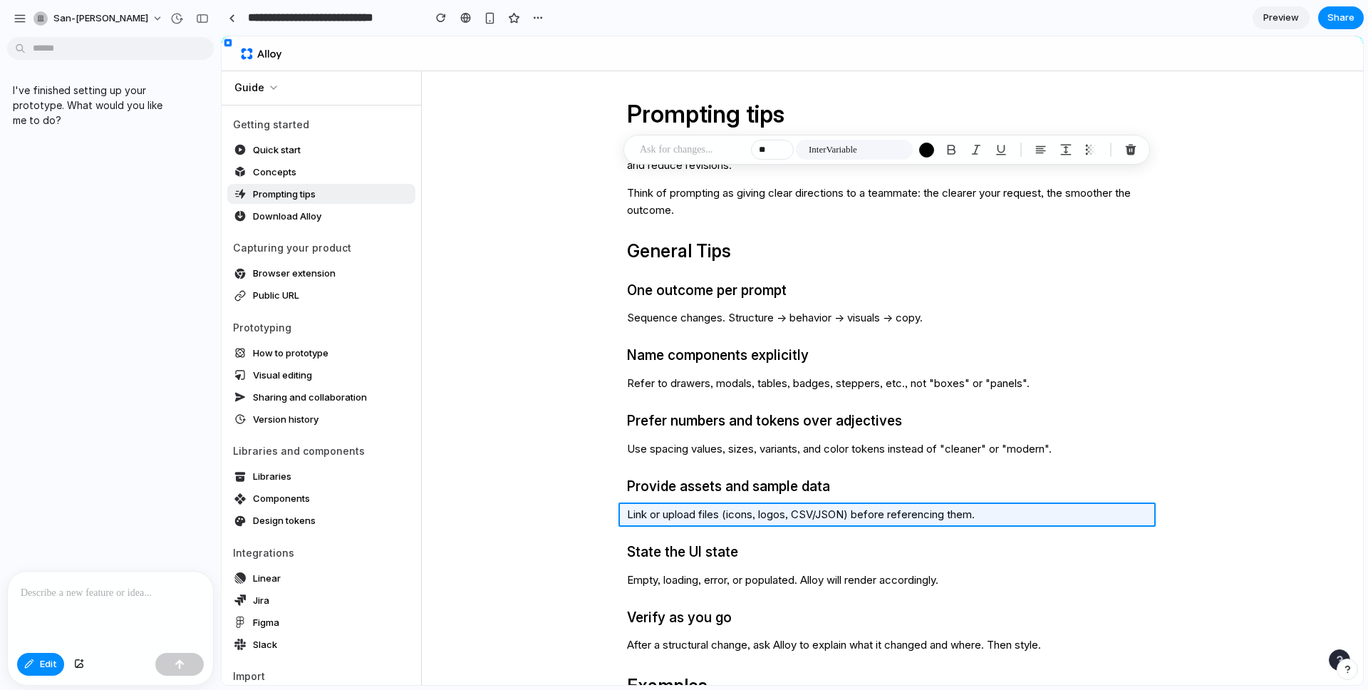
click at [667, 514] on div at bounding box center [792, 361] width 1141 height 648
type input "**"
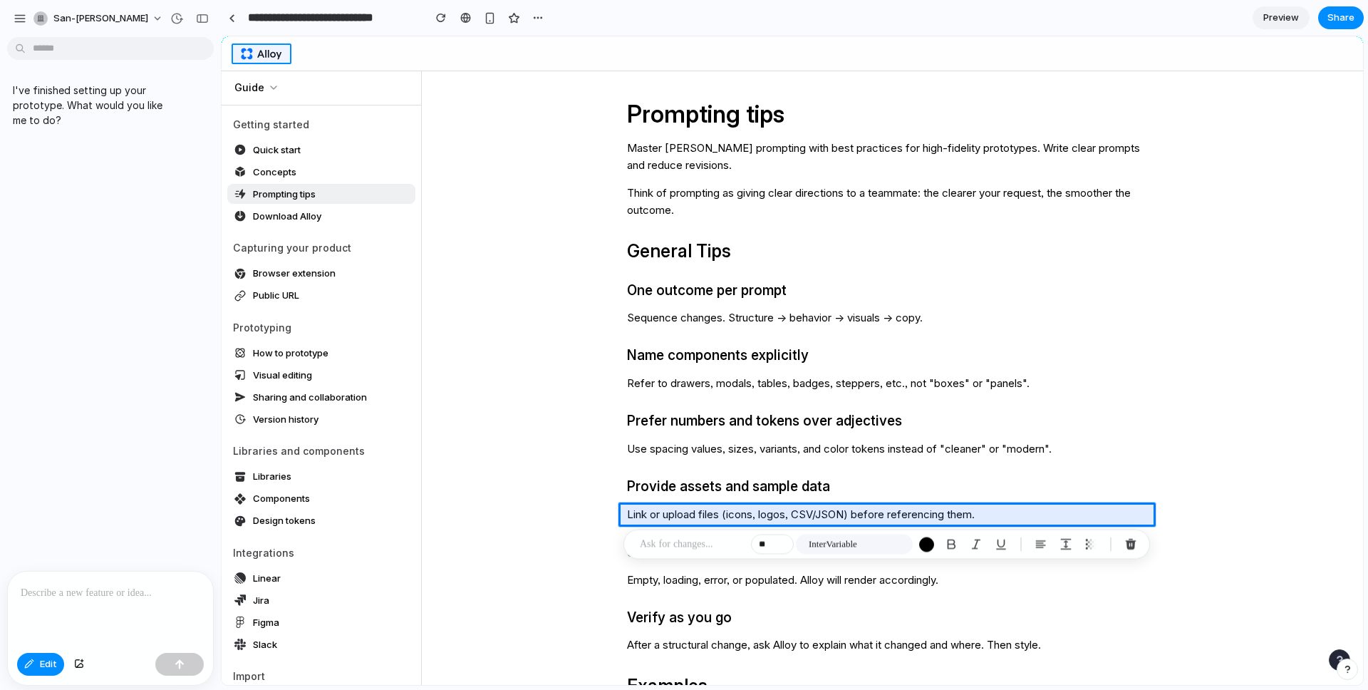
click at [245, 52] on div at bounding box center [792, 361] width 1141 height 648
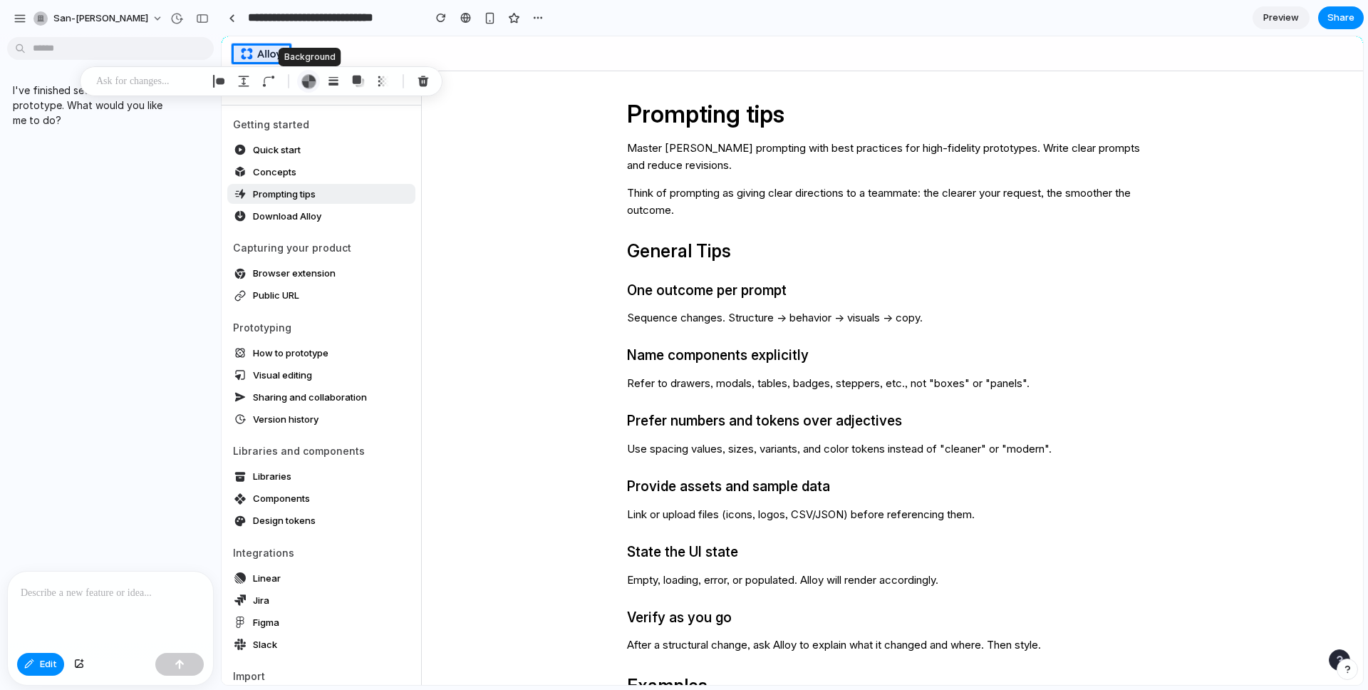
click at [311, 83] on div "button" at bounding box center [308, 81] width 15 height 15
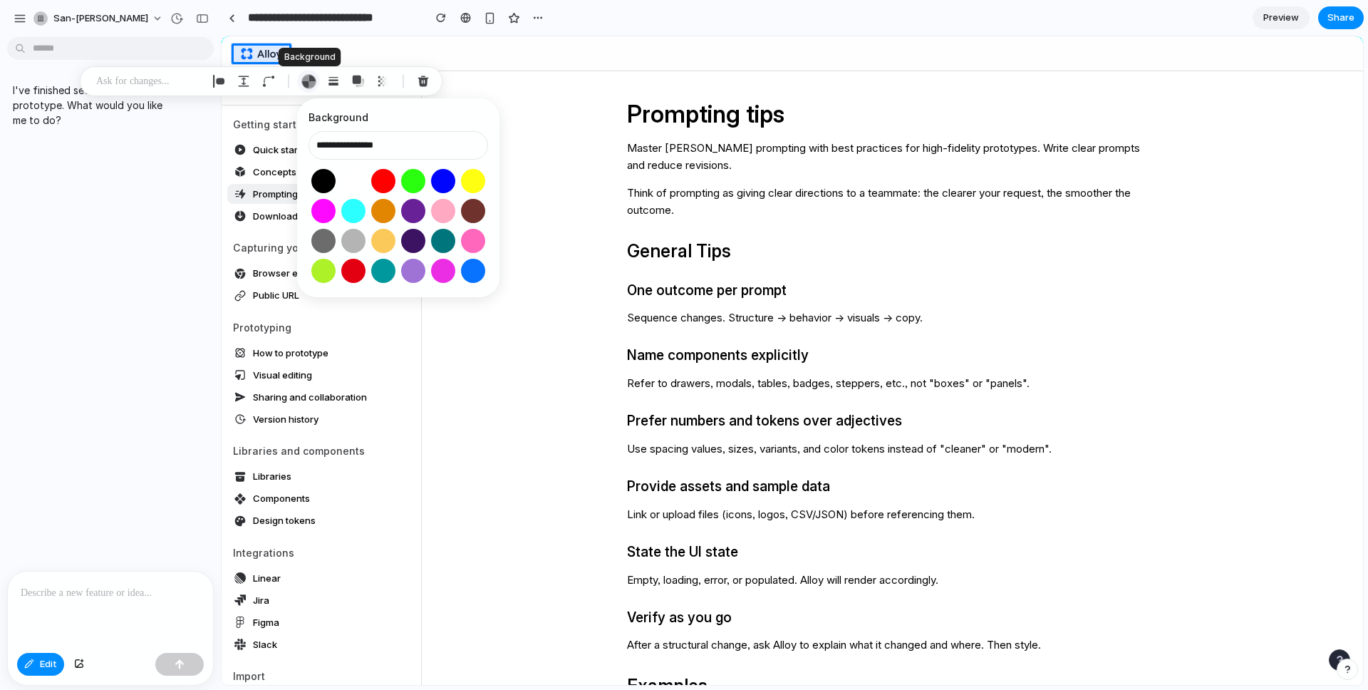
click at [311, 83] on div "button" at bounding box center [308, 81] width 15 height 15
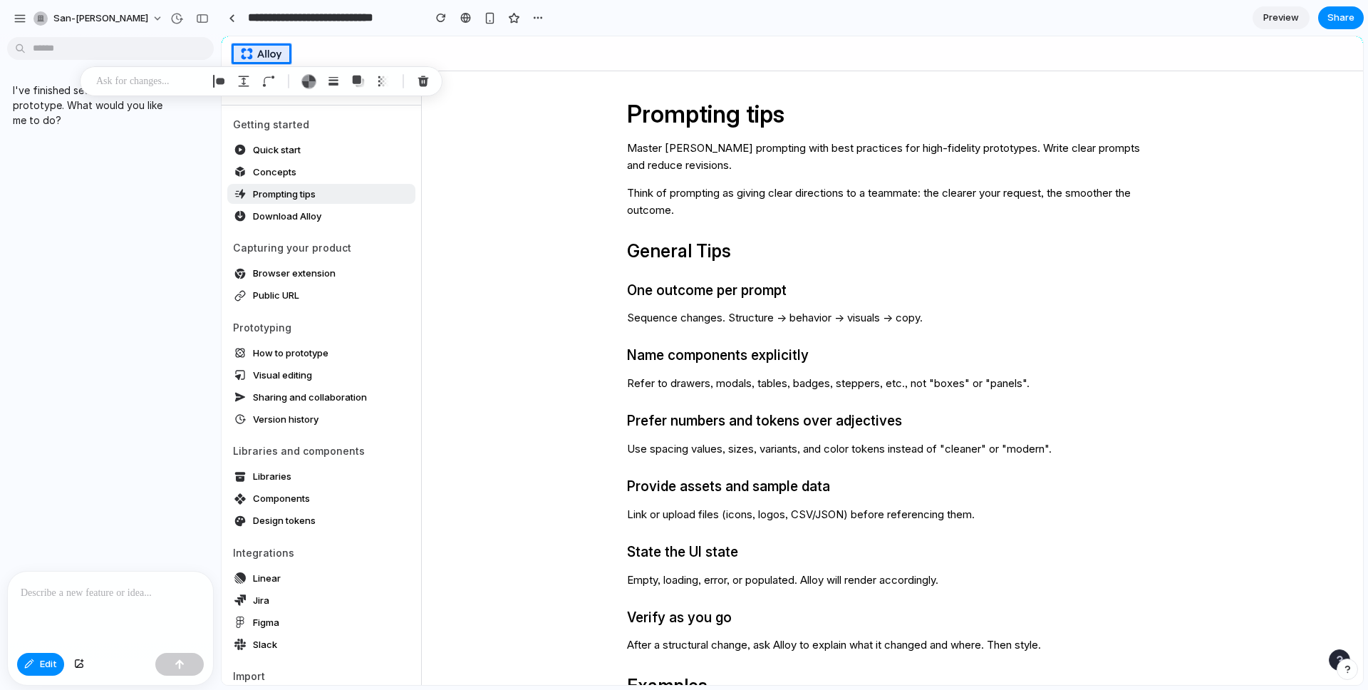
click at [162, 241] on div "I've finished setting up your prototype. What would you like me to do?" at bounding box center [106, 307] width 212 height 528
click at [100, 616] on div at bounding box center [110, 609] width 205 height 76
click at [33, 661] on div "button" at bounding box center [29, 664] width 10 height 9
click at [78, 662] on div "button" at bounding box center [79, 664] width 10 height 9
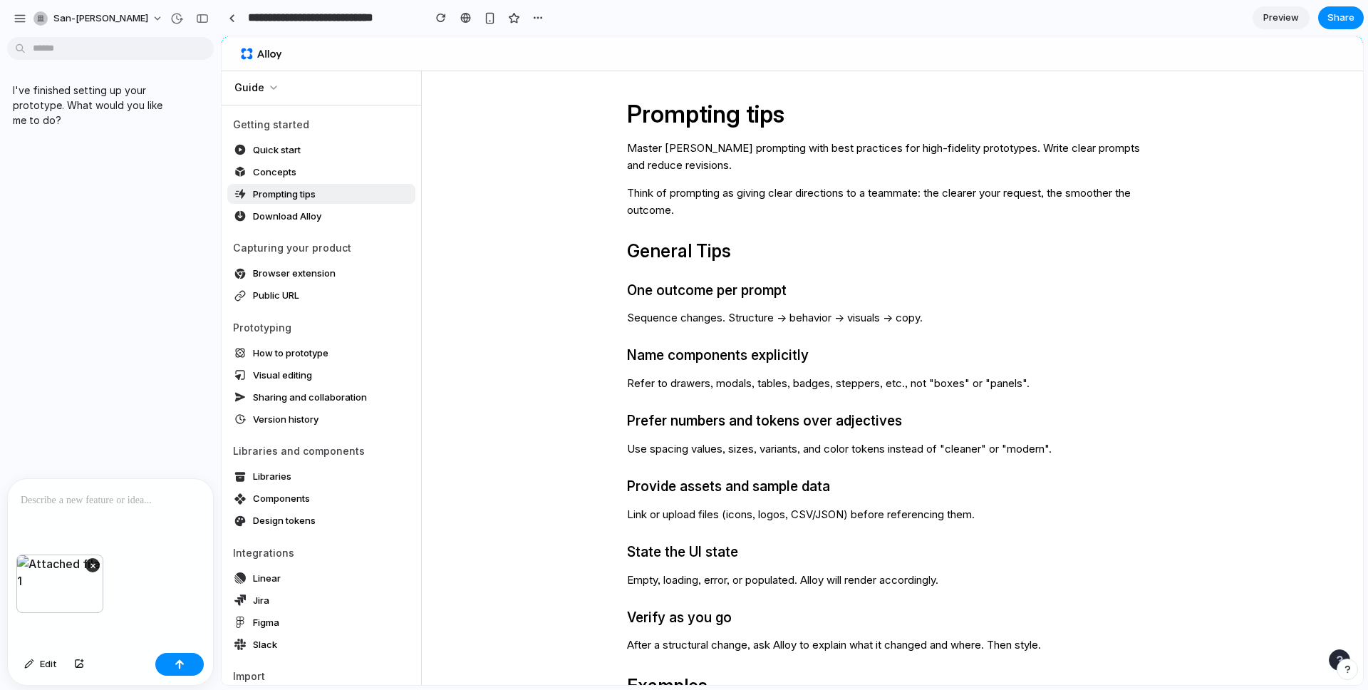
click at [101, 507] on div at bounding box center [110, 517] width 205 height 76
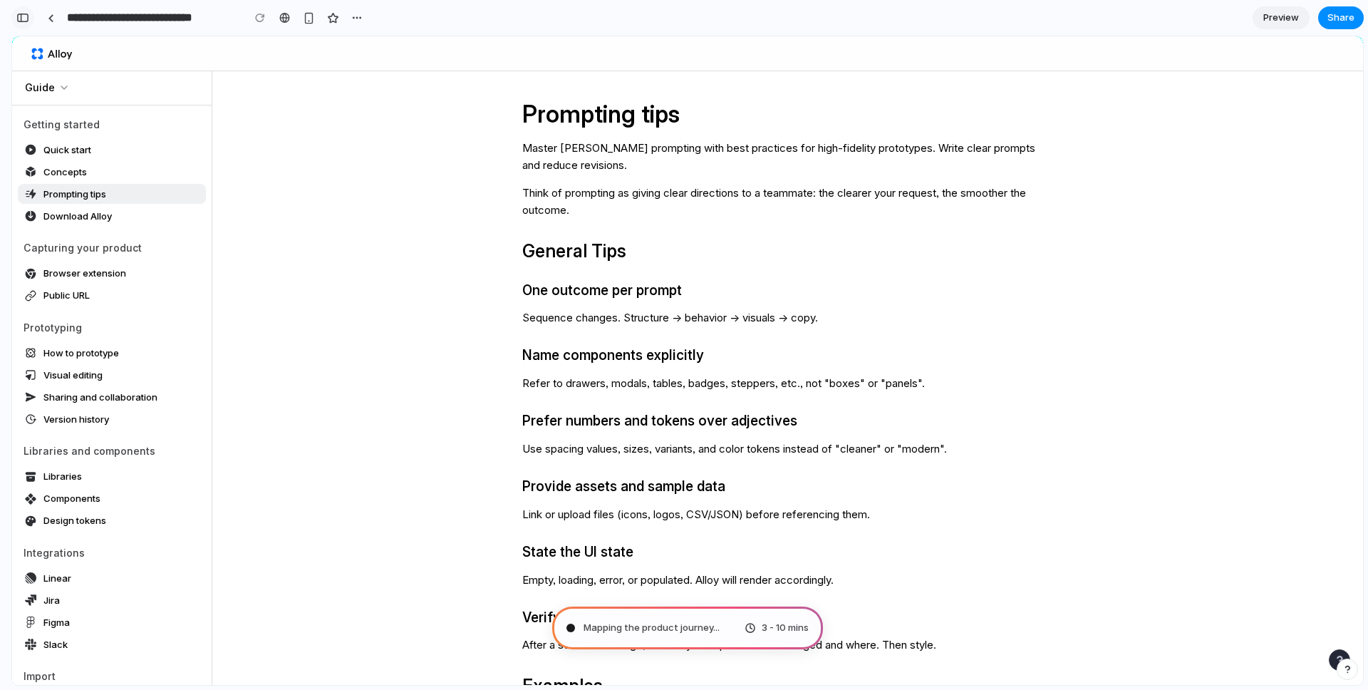
click at [26, 18] on div "button" at bounding box center [22, 18] width 13 height 10
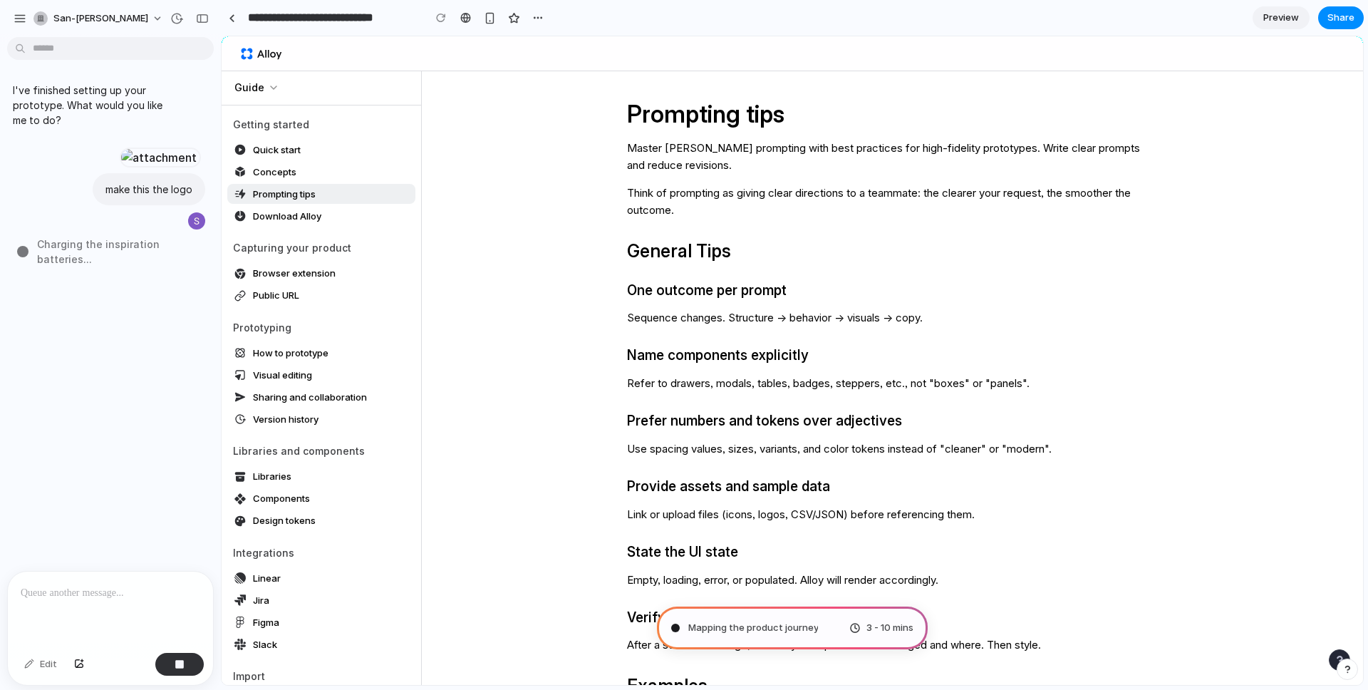
click at [138, 405] on div "I've finished setting up your prototype. What would you like me to do? make thi…" at bounding box center [106, 307] width 212 height 528
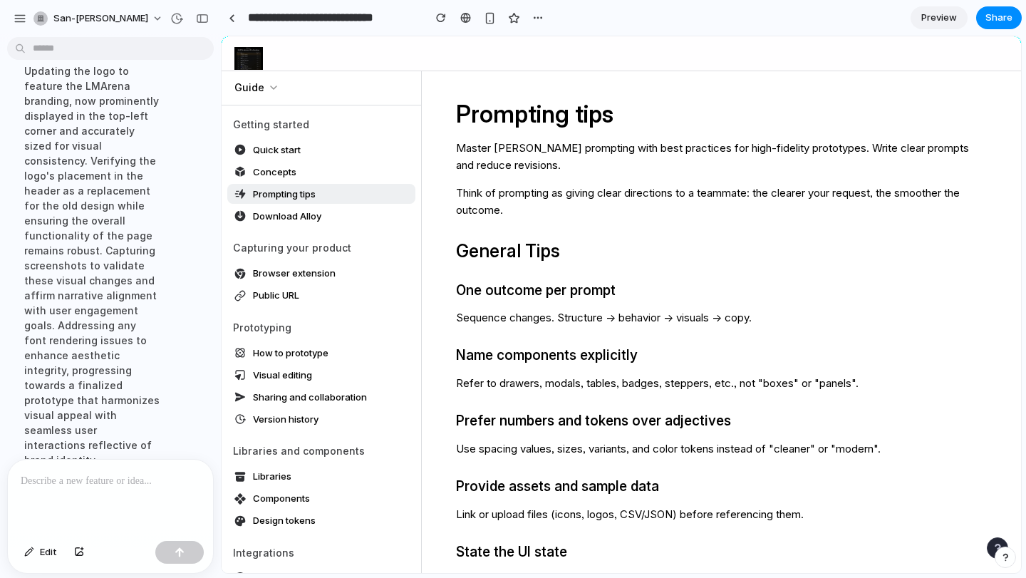
scroll to position [208, 0]
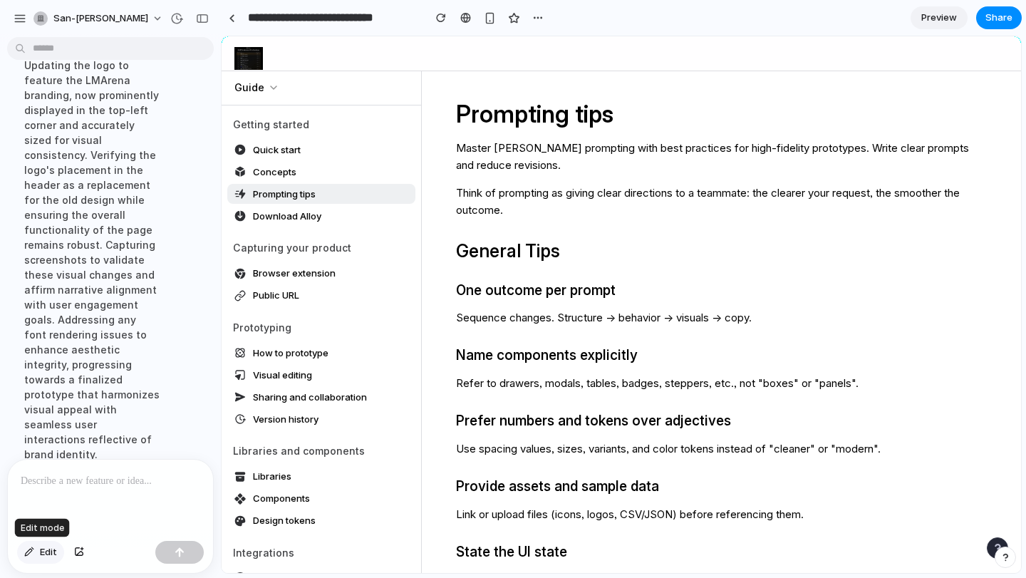
click at [31, 554] on div "button" at bounding box center [29, 552] width 10 height 9
click at [252, 54] on div at bounding box center [621, 305] width 799 height 536
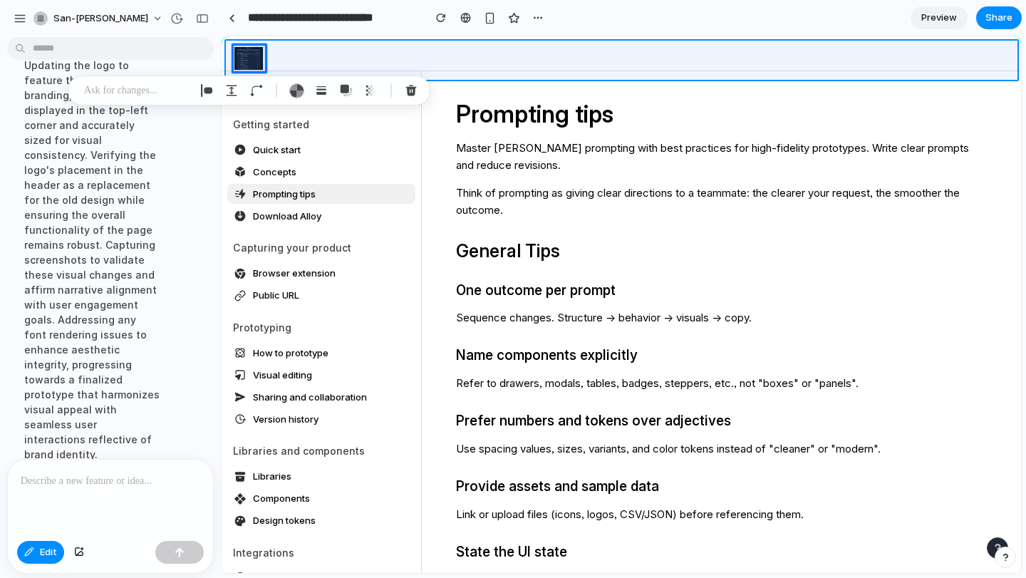
click at [412, 50] on div at bounding box center [621, 305] width 799 height 536
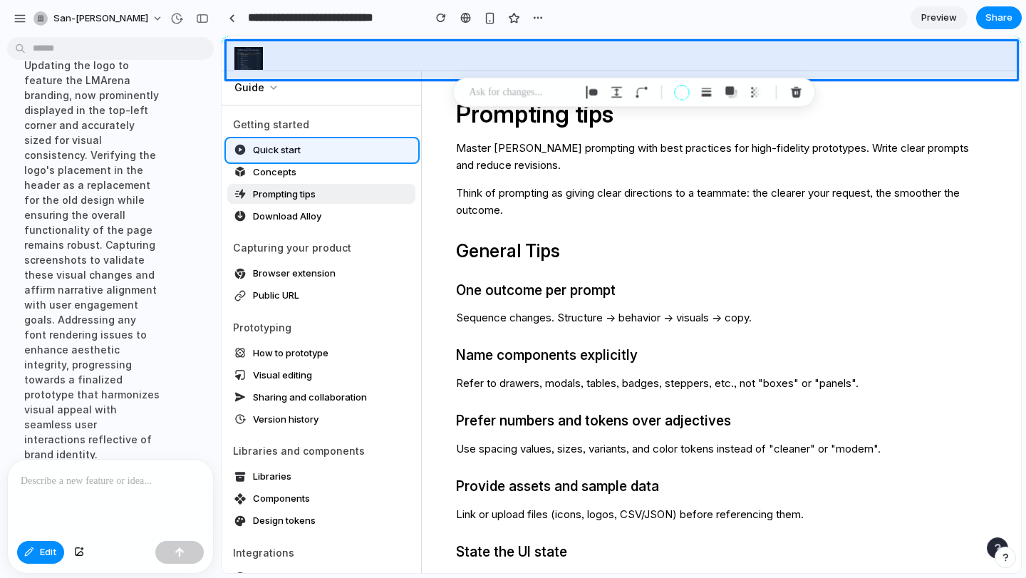
click at [353, 157] on div at bounding box center [621, 305] width 799 height 536
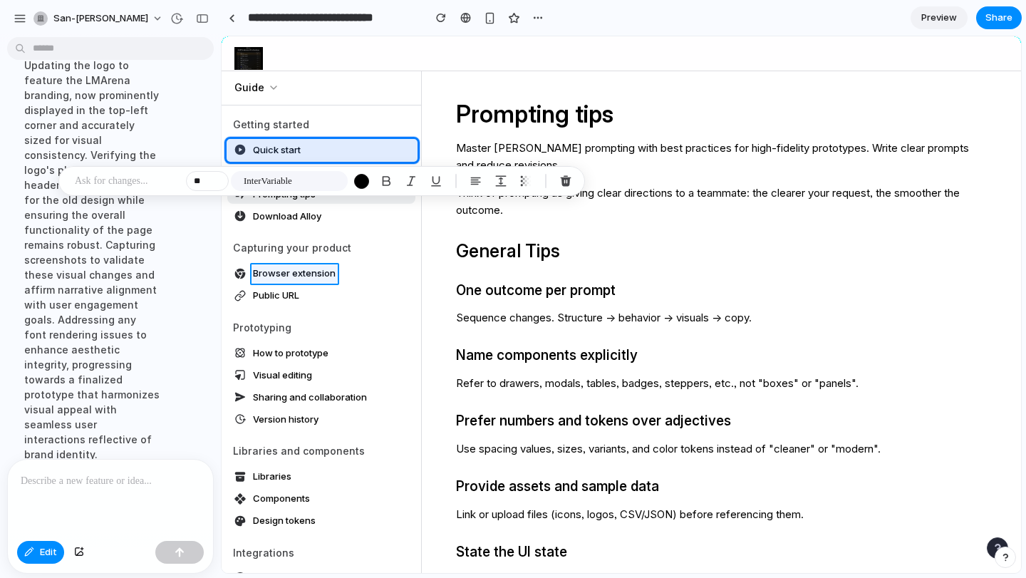
click at [266, 276] on div at bounding box center [621, 305] width 799 height 536
type input "**"
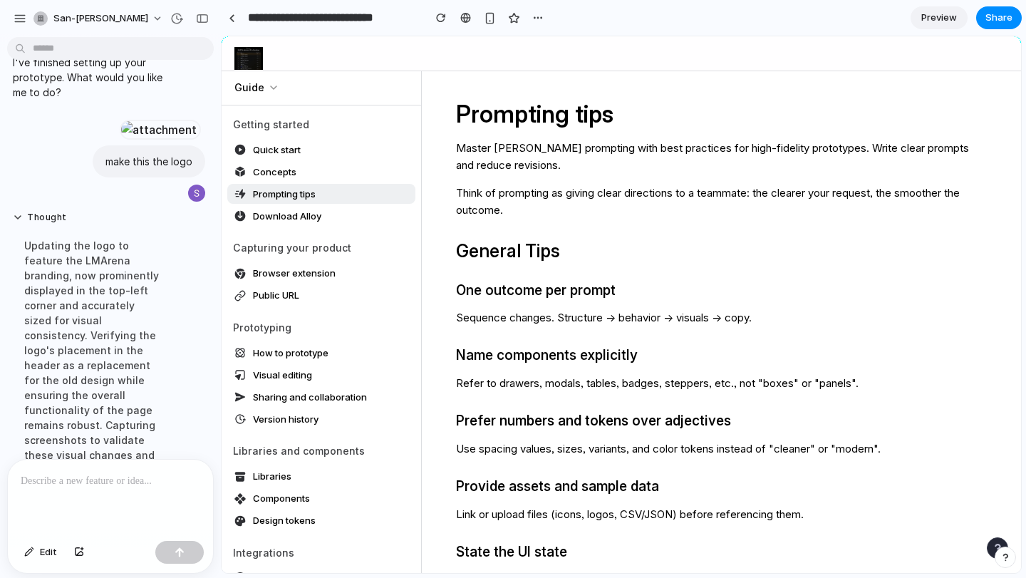
scroll to position [0, 0]
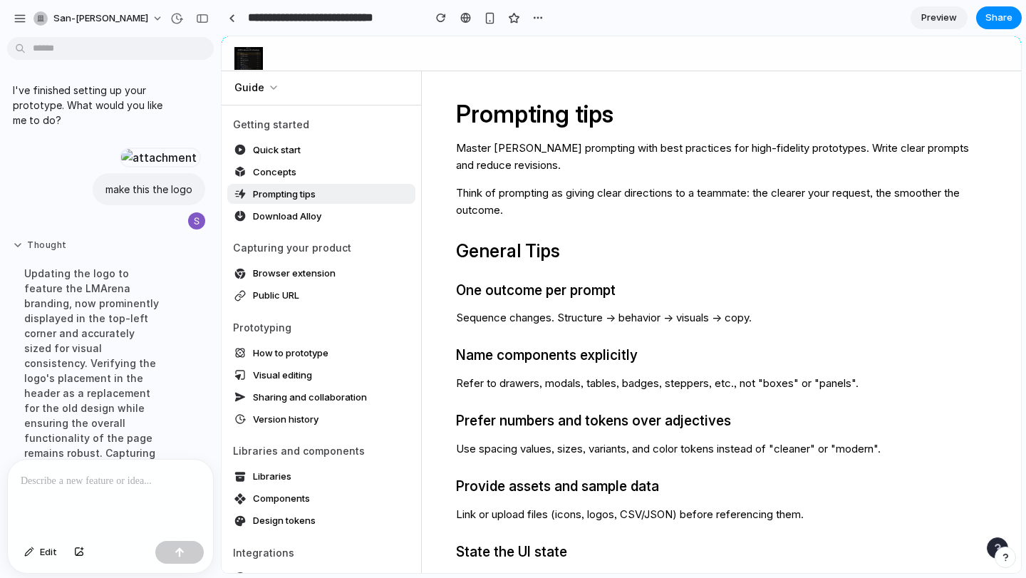
click at [17, 251] on button "Thought" at bounding box center [92, 245] width 158 height 12
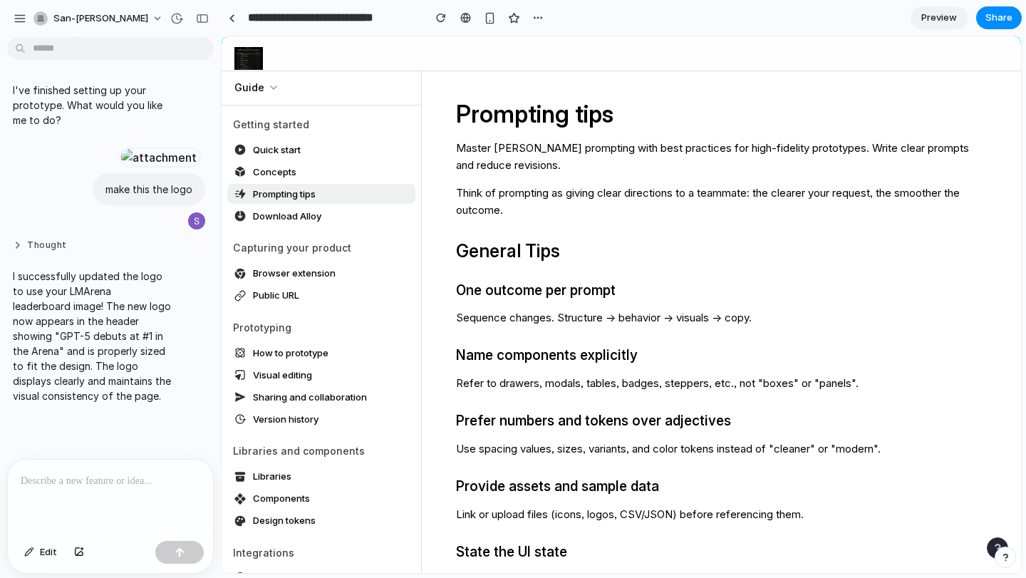
scroll to position [91, 0]
click at [19, 251] on button "Thought" at bounding box center [92, 245] width 158 height 12
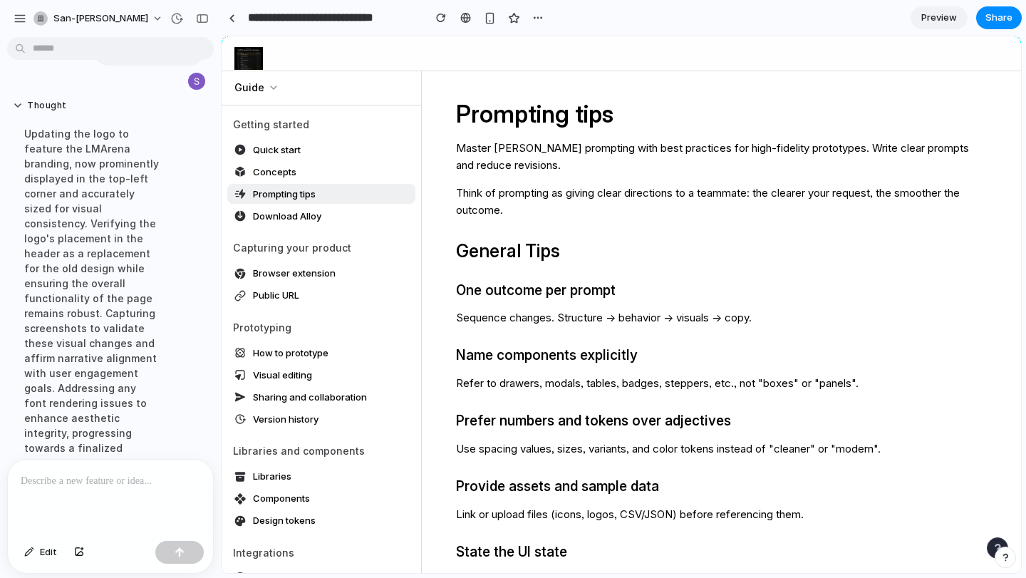
scroll to position [0, 0]
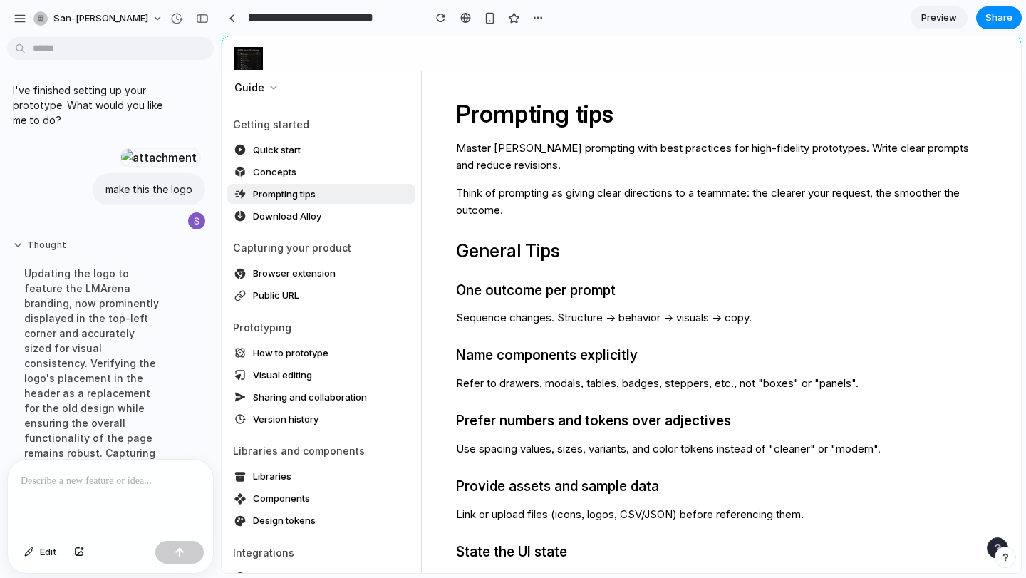
click at [17, 251] on button "Thought" at bounding box center [92, 245] width 158 height 12
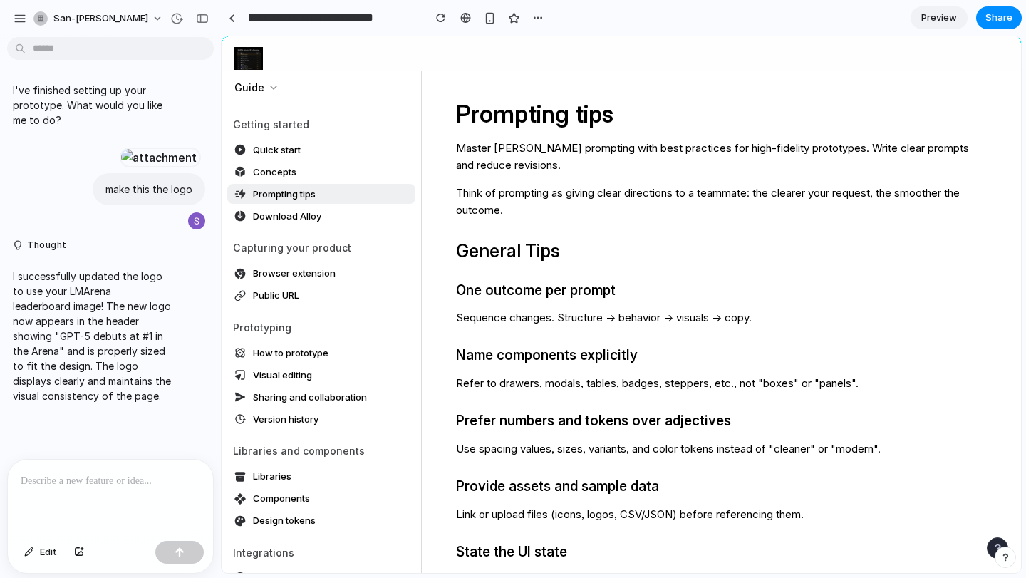
scroll to position [105, 0]
click at [175, 472] on p at bounding box center [108, 480] width 174 height 17
click at [179, 556] on div "button" at bounding box center [180, 552] width 10 height 10
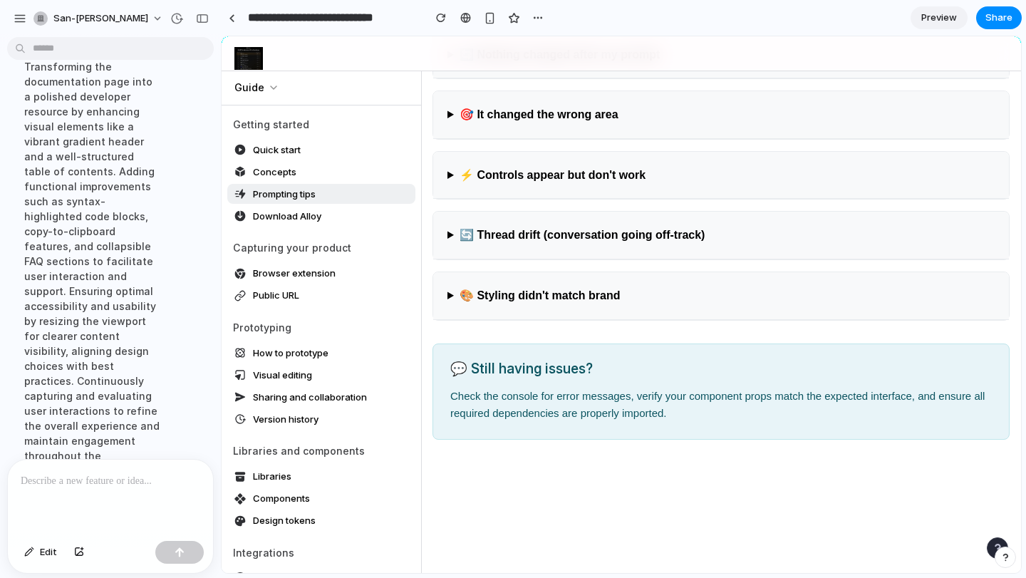
scroll to position [468, 0]
click at [16, 48] on button "Thought" at bounding box center [92, 42] width 158 height 12
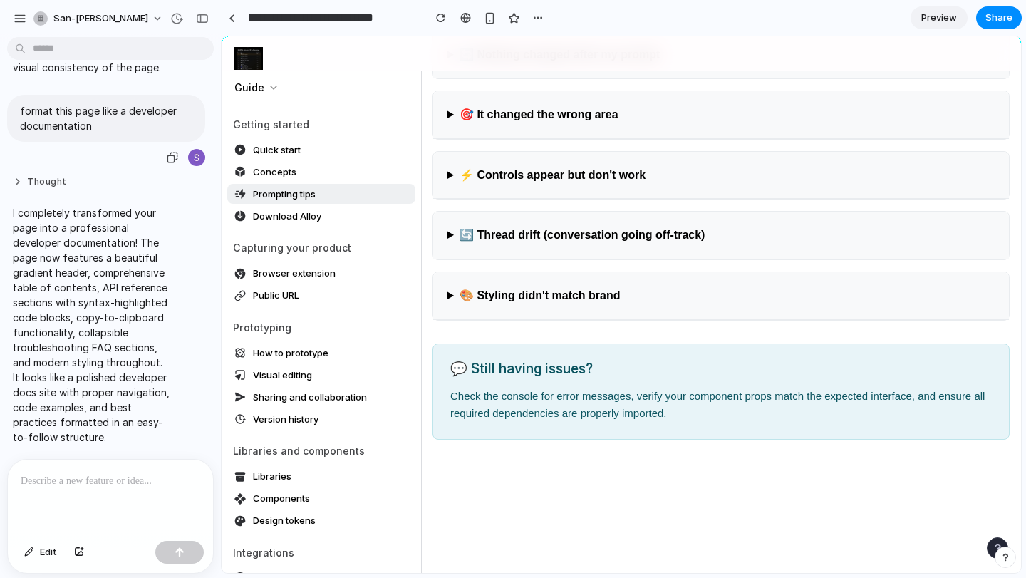
scroll to position [474, 0]
click at [450, 272] on summary "🎨 Styling didn't match brand" at bounding box center [721, 296] width 576 height 48
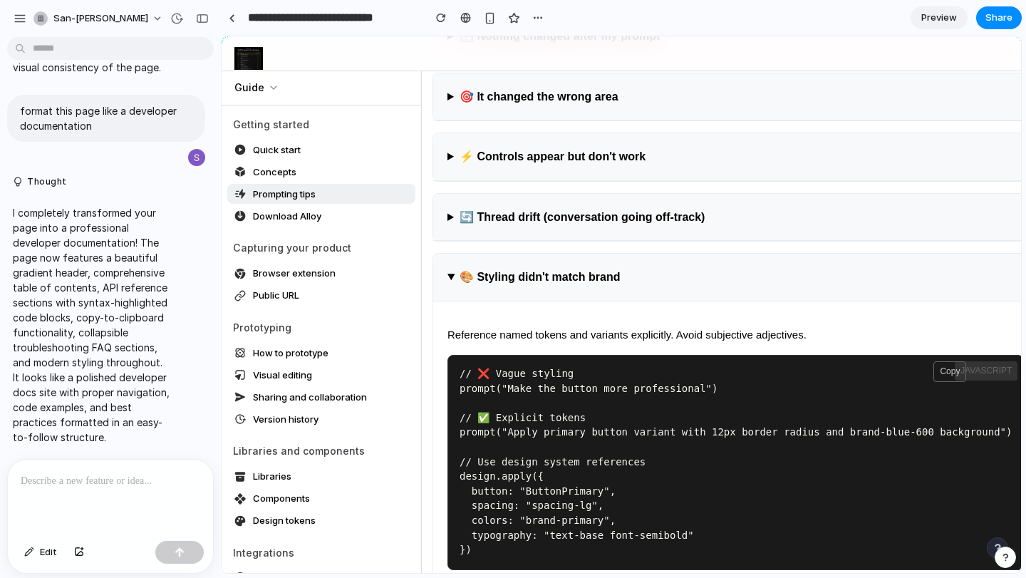
click at [450, 194] on summary "🔄 Thread drift (conversation going off-track)" at bounding box center [735, 218] width 605 height 48
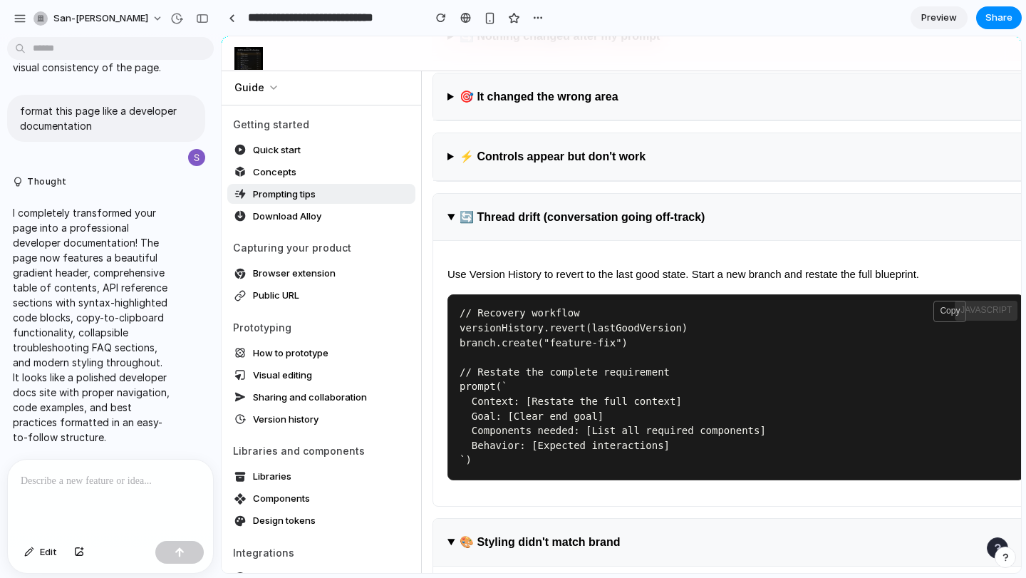
click at [450, 133] on summary "⚡ Controls appear but don't work" at bounding box center [735, 157] width 605 height 48
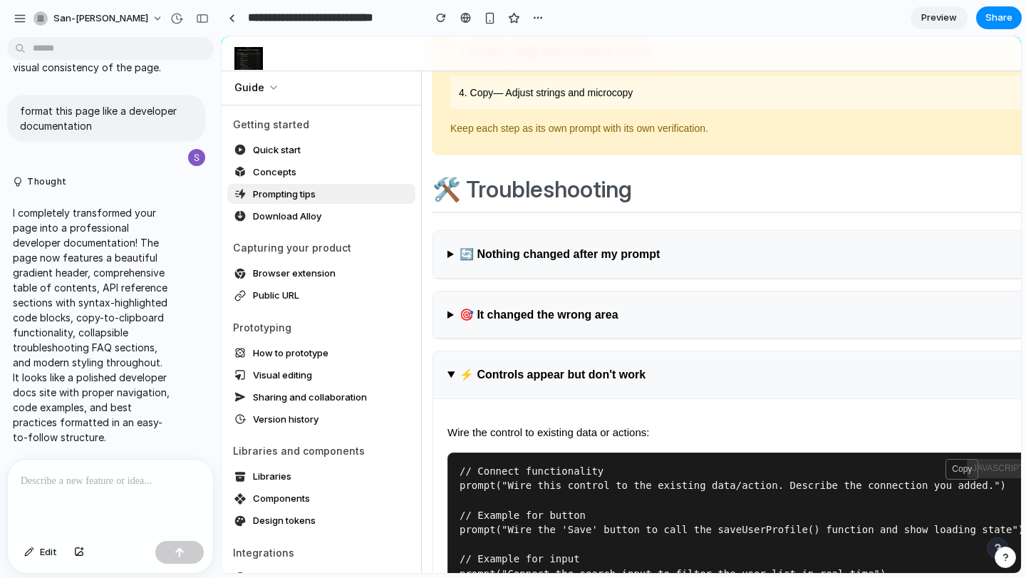
scroll to position [4852, 0]
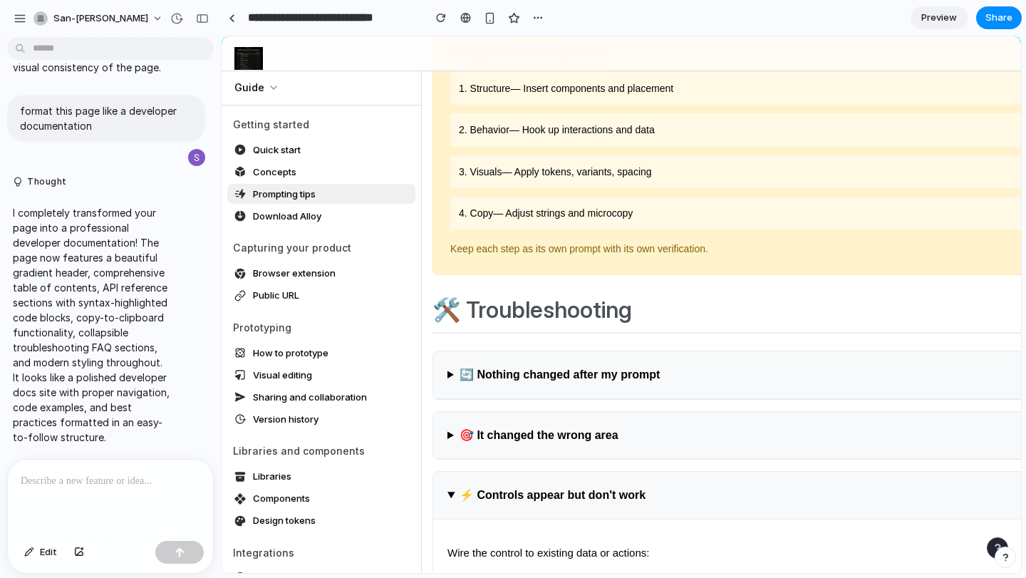
click at [449, 412] on summary "🎯 It changed the wrong area" at bounding box center [741, 436] width 617 height 48
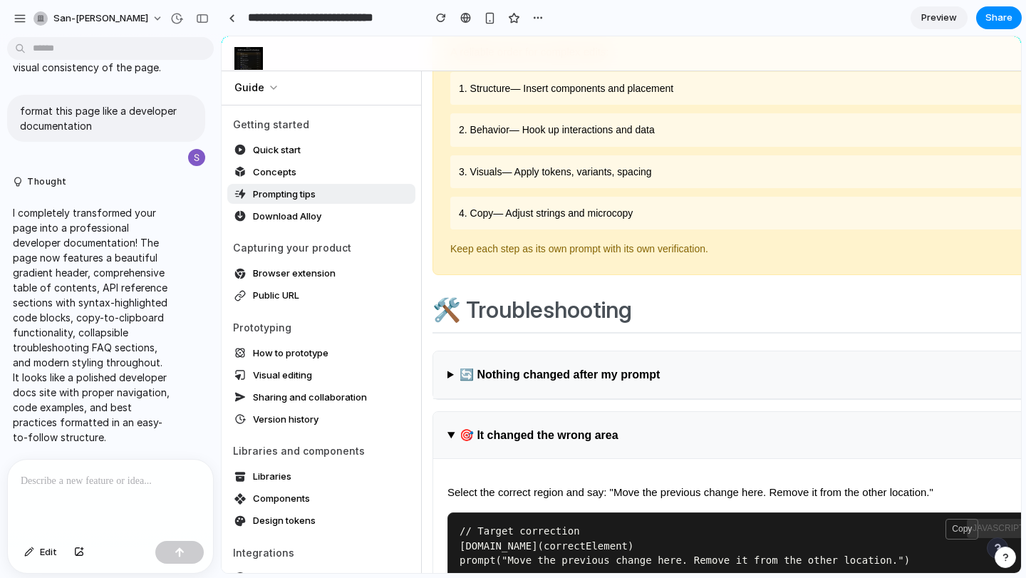
click at [450, 351] on summary "🔄 Nothing changed after my prompt" at bounding box center [741, 375] width 617 height 48
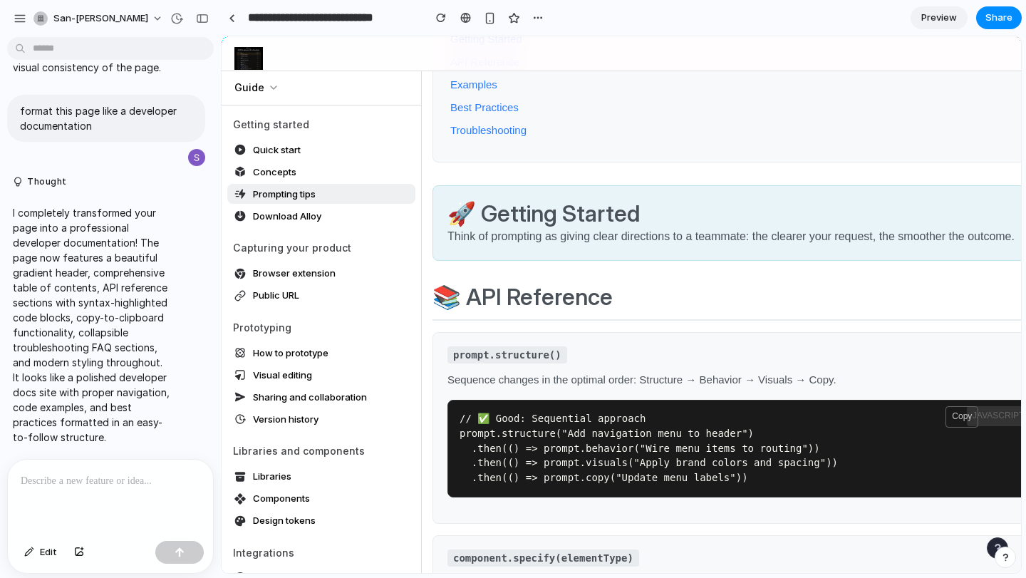
scroll to position [0, 0]
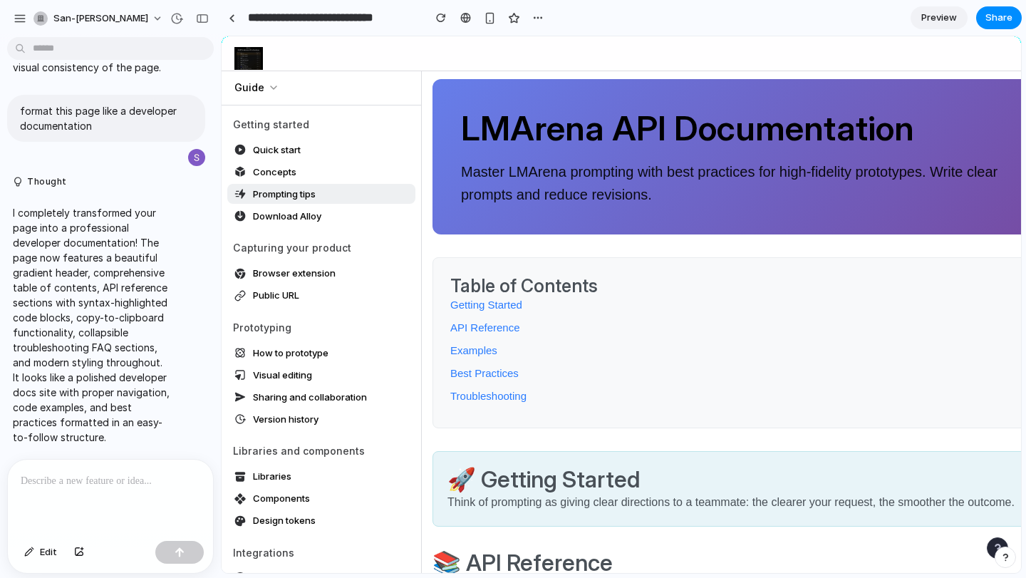
click at [463, 306] on link "Getting Started" at bounding box center [486, 304] width 72 height 12
click at [482, 327] on link "API Reference" at bounding box center [485, 327] width 70 height 12
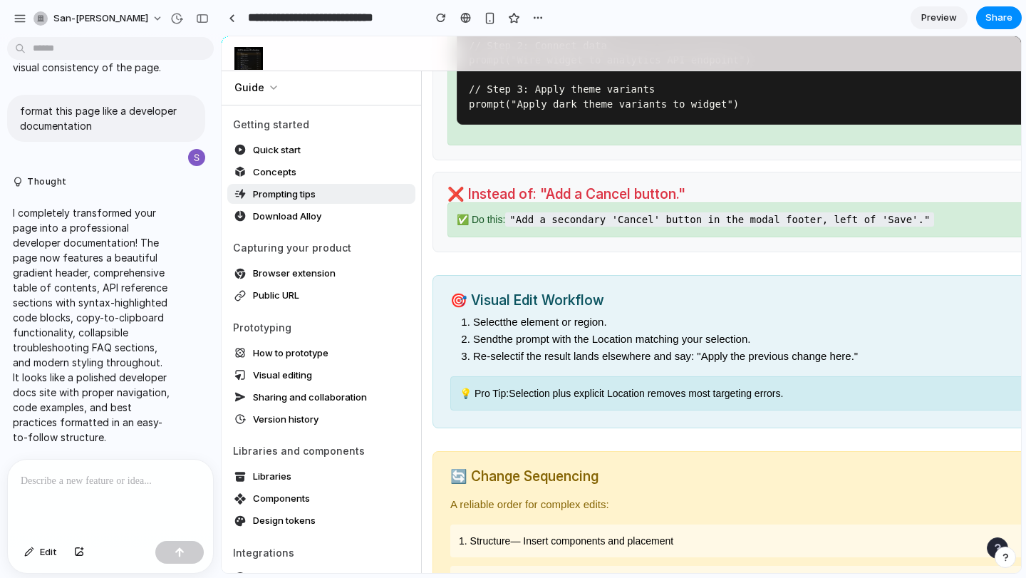
scroll to position [4286, 0]
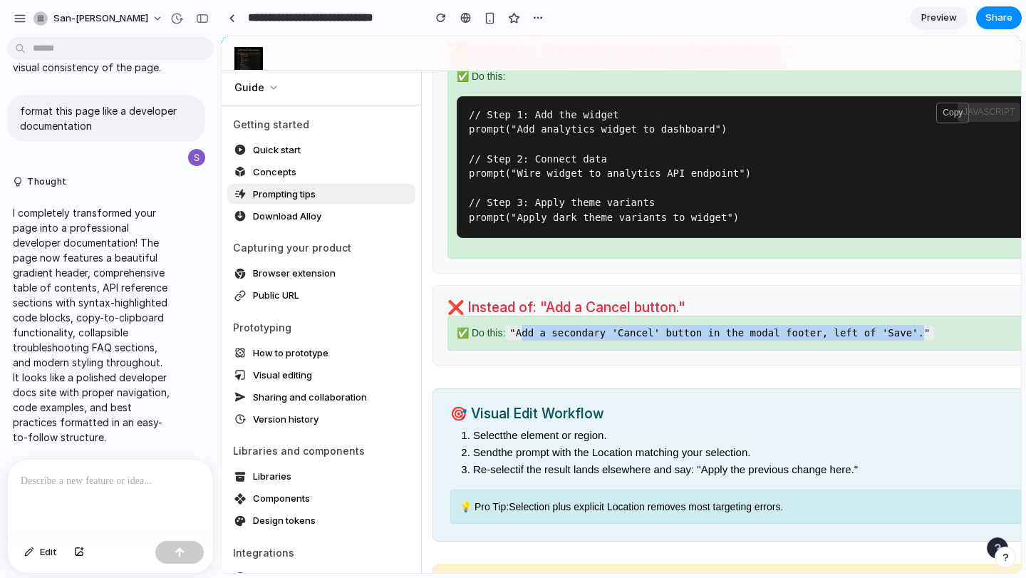
drag, startPoint x: 521, startPoint y: 281, endPoint x: 922, endPoint y: 286, distance: 400.4
click at [922, 326] on code ""Add a secondary 'Cancel' button in the modal footer, left of 'Save'."" at bounding box center [719, 333] width 429 height 14
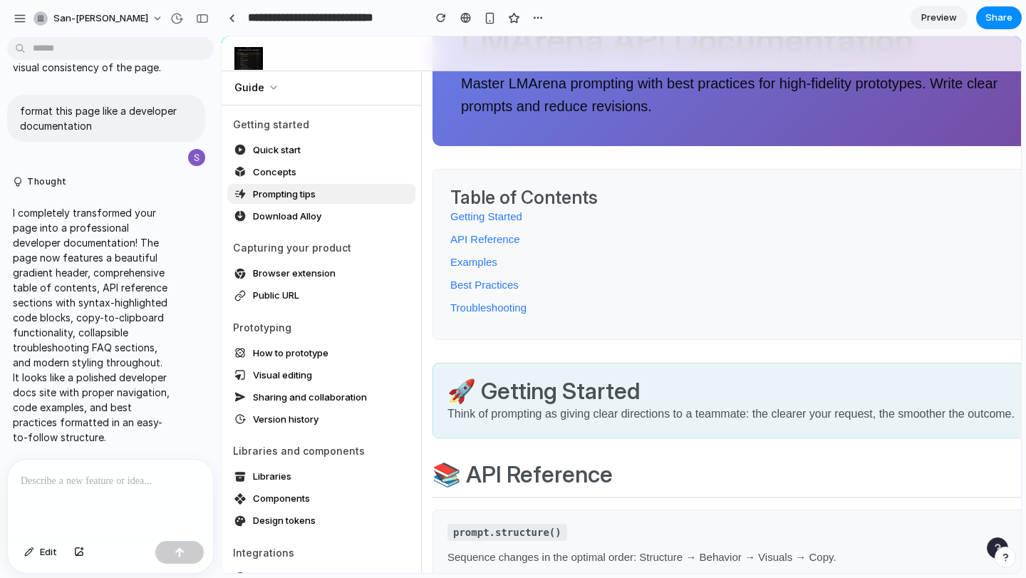
scroll to position [0, 0]
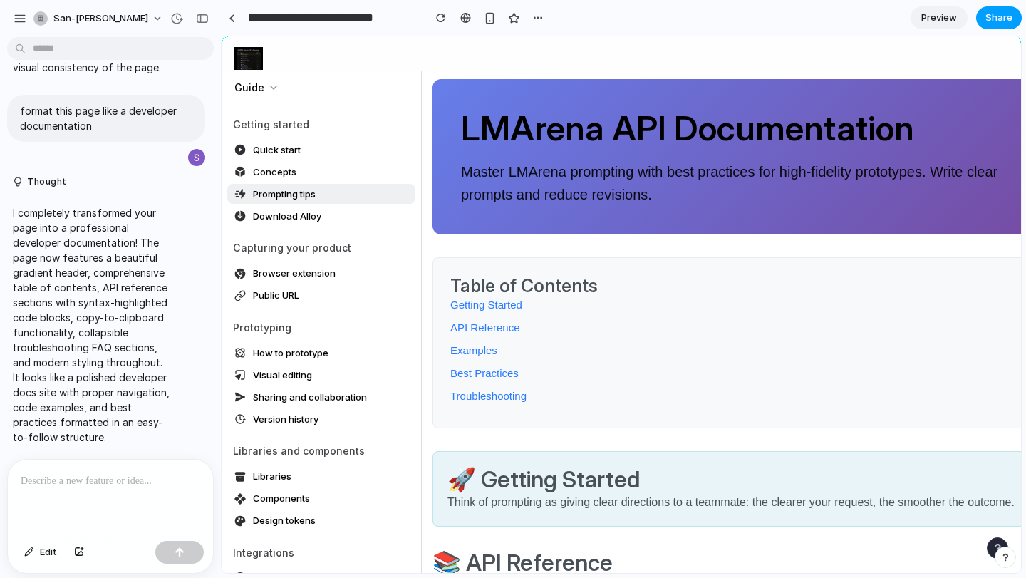
click at [988, 13] on span "Share" at bounding box center [998, 18] width 27 height 14
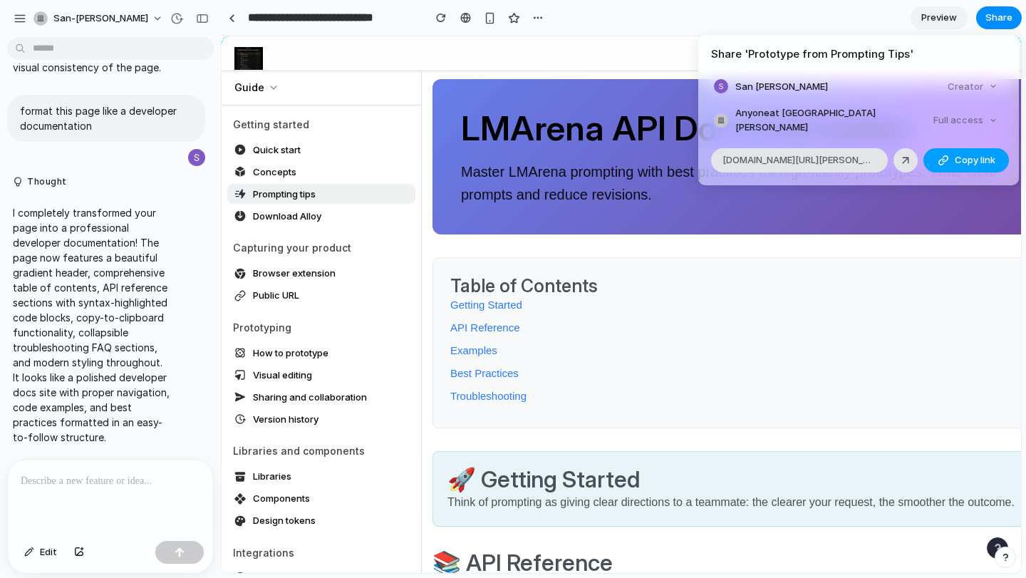
click at [952, 155] on button "Copy link" at bounding box center [965, 160] width 85 height 24
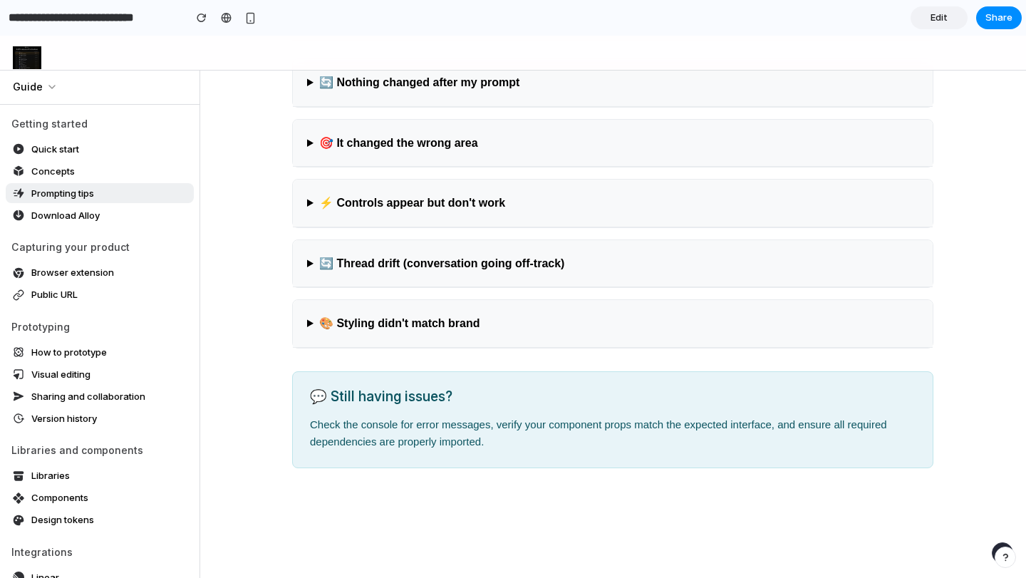
scroll to position [5123, 0]
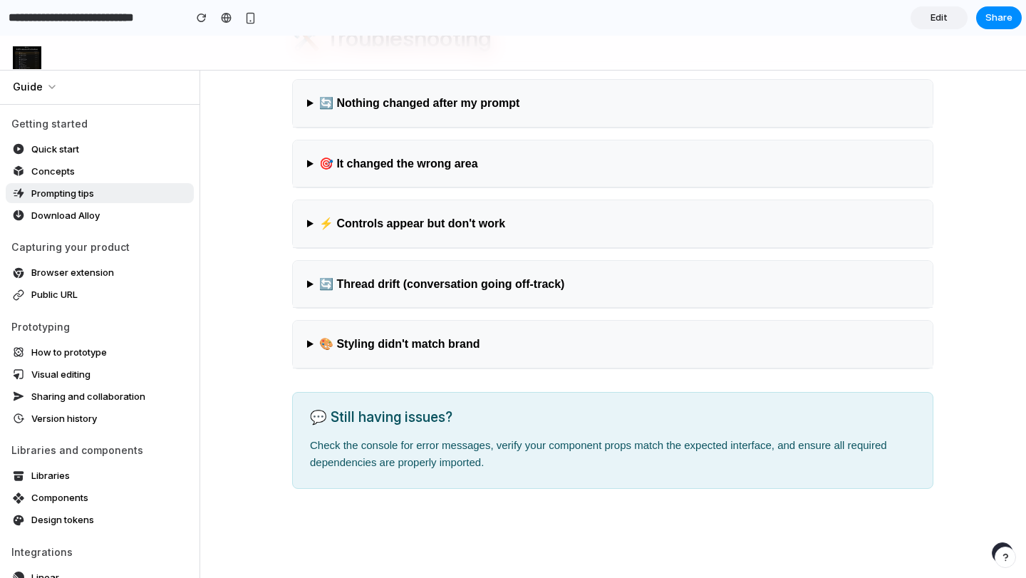
click at [309, 261] on summary "🔄 Thread drift (conversation going off-track)" at bounding box center [613, 285] width 640 height 48
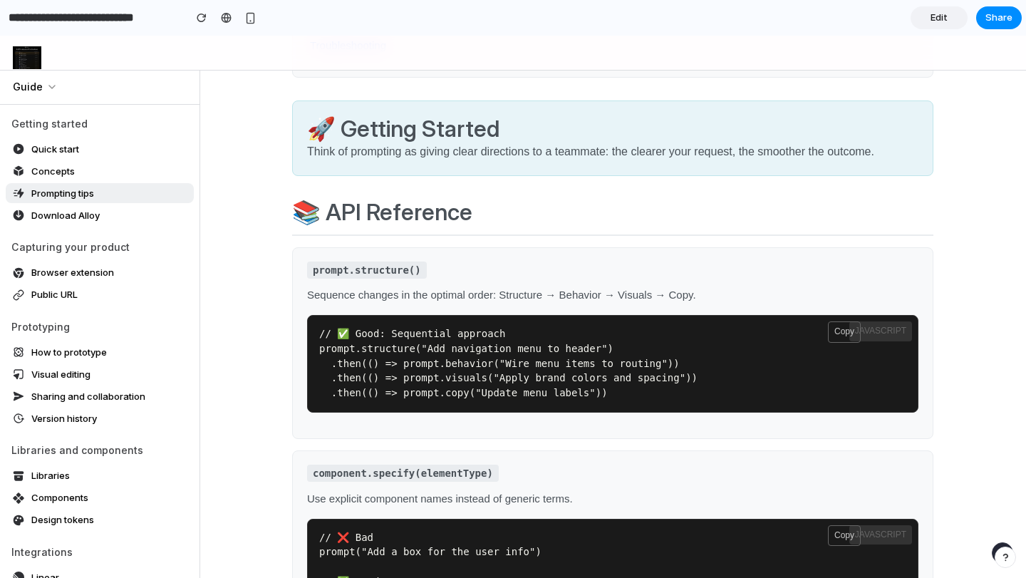
scroll to position [335, 0]
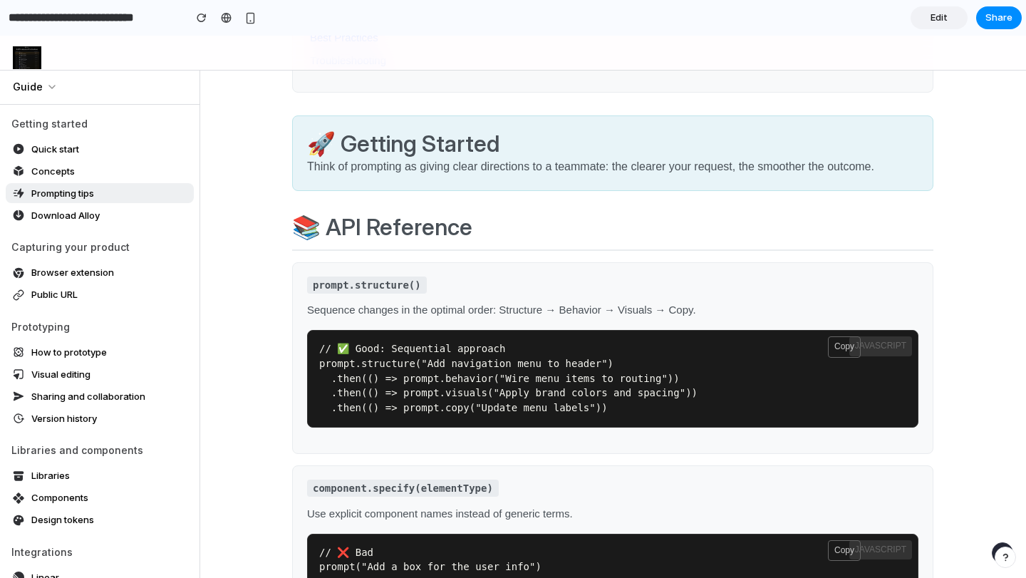
click at [314, 138] on h2 "🚀 Getting Started" at bounding box center [612, 143] width 611 height 27
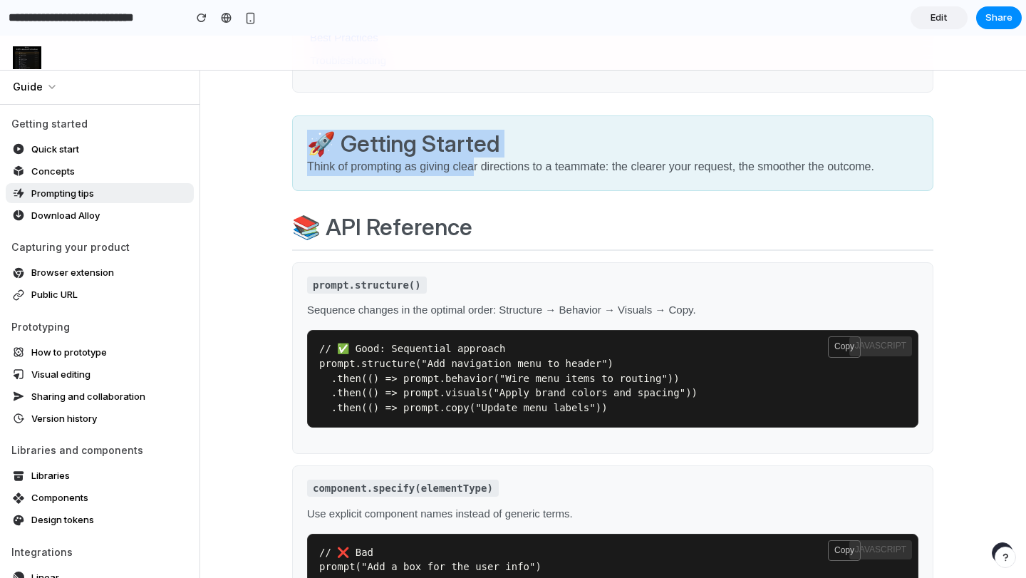
drag, startPoint x: 312, startPoint y: 138, endPoint x: 476, endPoint y: 175, distance: 168.0
click at [476, 175] on div "🚀 Getting Started Think of prompting as giving clear directions to a teammate: …" at bounding box center [612, 153] width 641 height 76
click at [476, 175] on p "Think of prompting as giving clear directions to a teammate: the clearer your r…" at bounding box center [612, 166] width 611 height 19
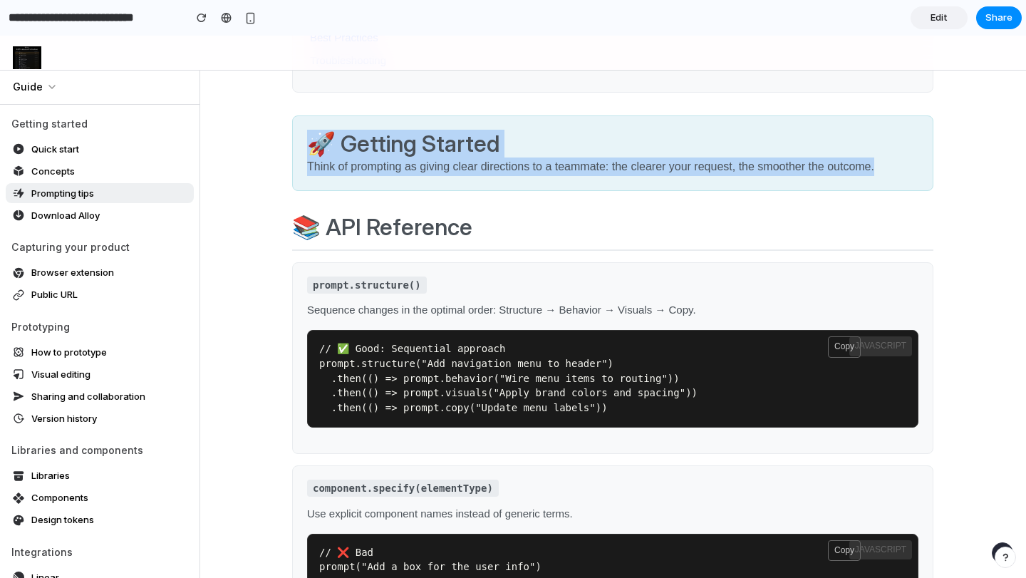
drag, startPoint x: 890, startPoint y: 168, endPoint x: 308, endPoint y: 144, distance: 582.5
click at [308, 144] on div "🚀 Getting Started Think of prompting as giving clear directions to a teammate: …" at bounding box center [612, 153] width 641 height 76
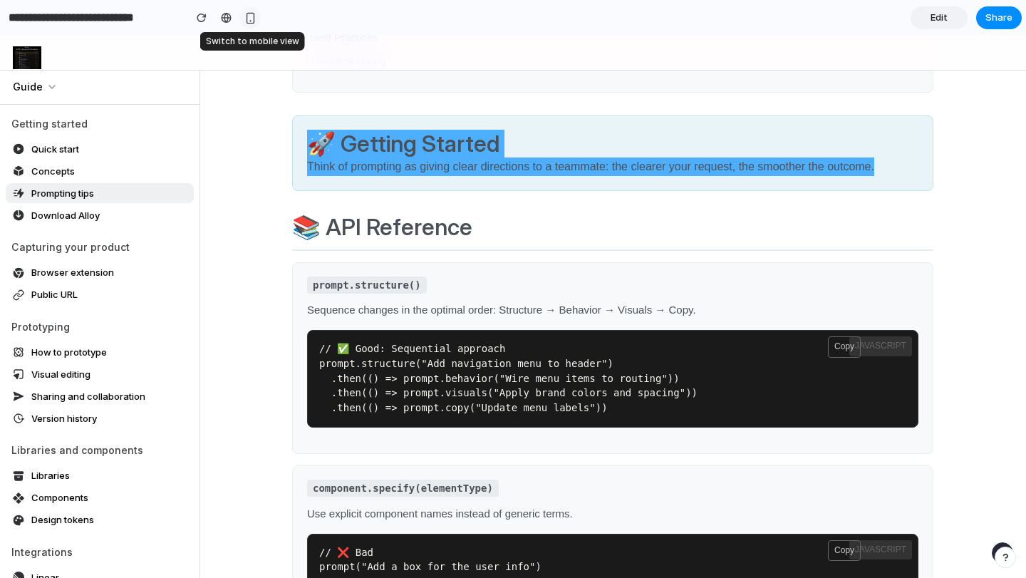
click at [249, 15] on div "button" at bounding box center [250, 18] width 12 height 12
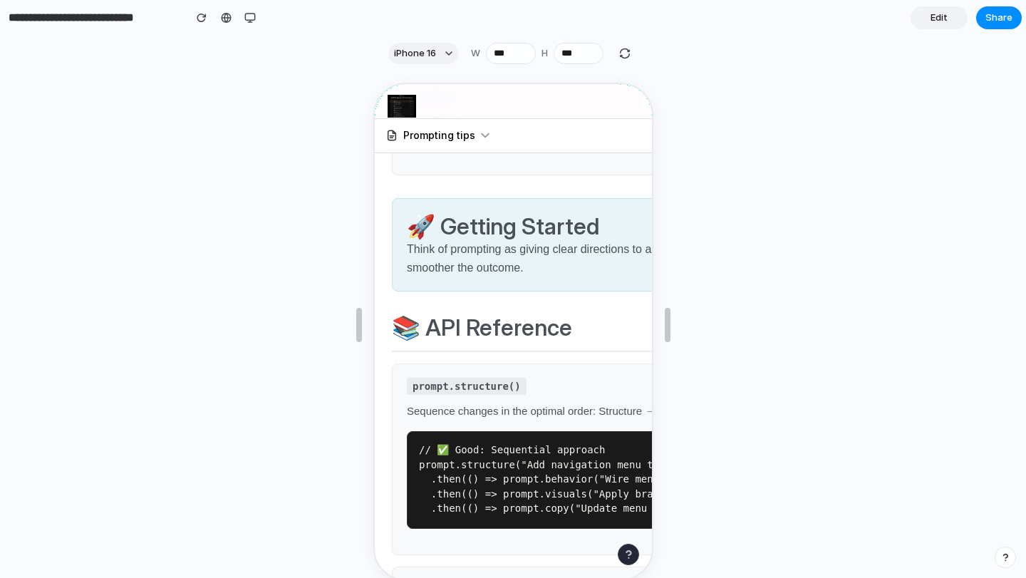
click at [581, 318] on h2 "📚 API Reference" at bounding box center [651, 331] width 523 height 37
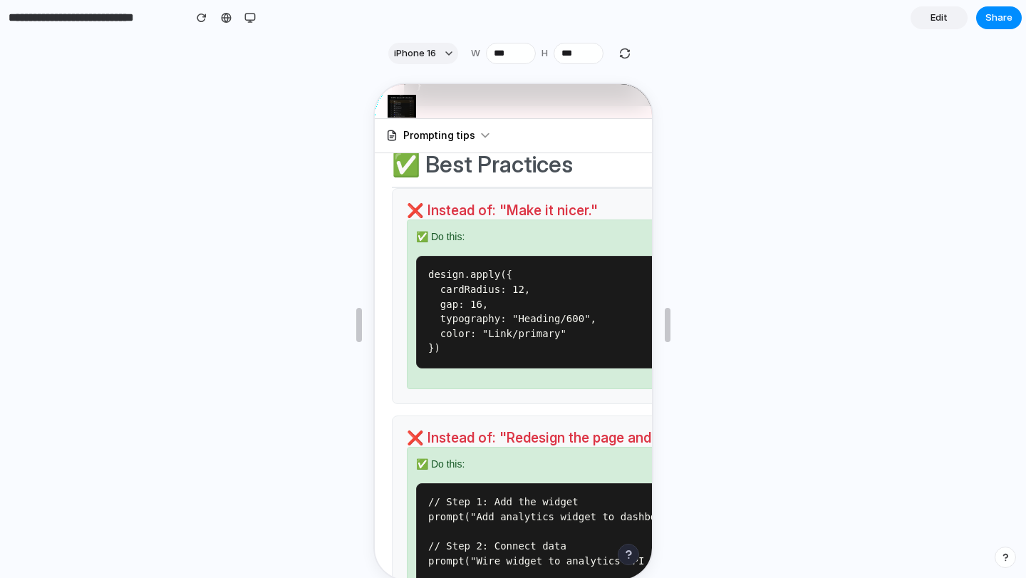
scroll to position [4094, 0]
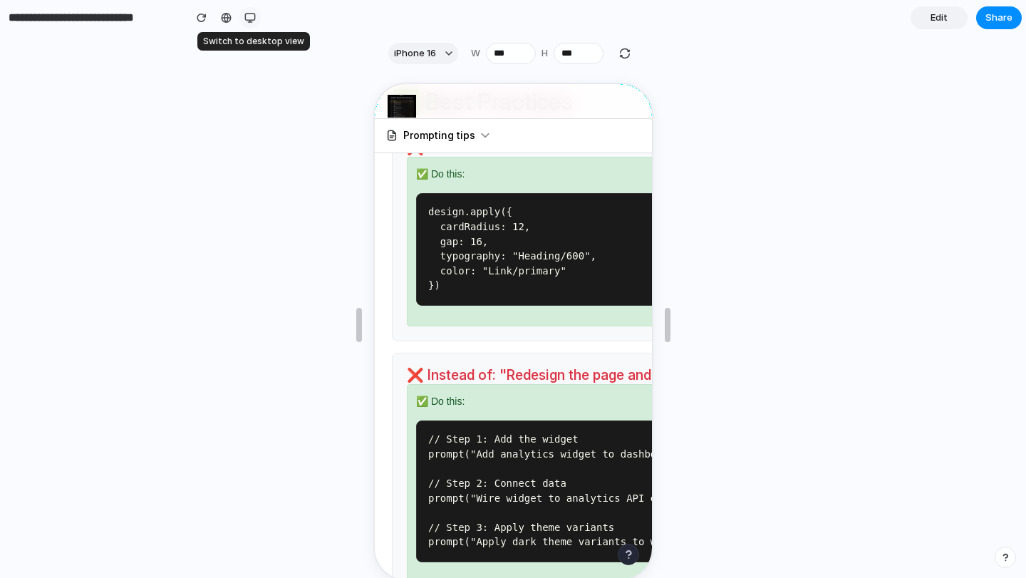
click at [249, 20] on div "button" at bounding box center [249, 17] width 11 height 11
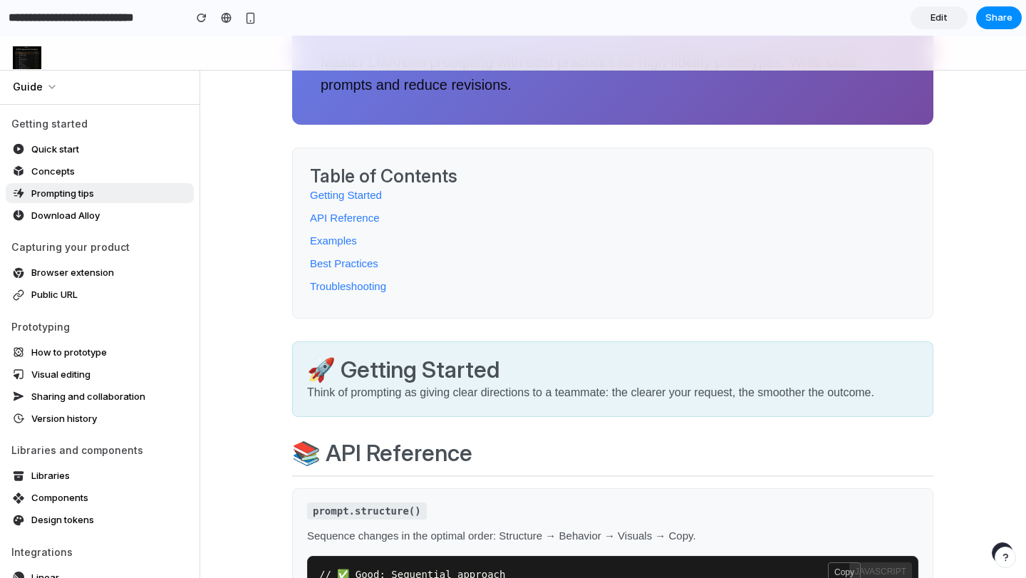
scroll to position [0, 0]
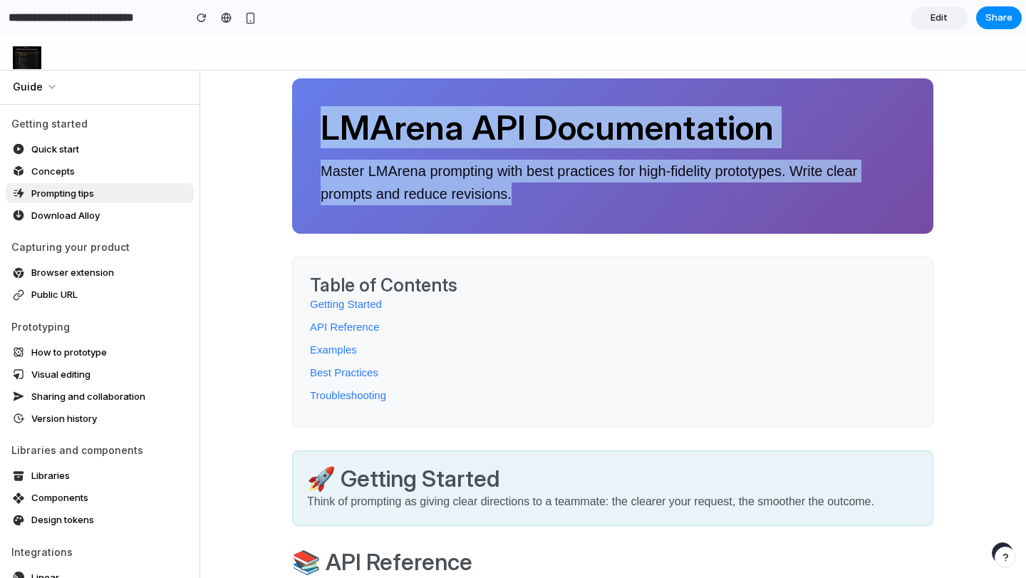
drag, startPoint x: 323, startPoint y: 123, endPoint x: 607, endPoint y: 226, distance: 302.4
click at [608, 226] on div "LMArena API Documentation Master LMArena prompting with best practices for high…" at bounding box center [612, 155] width 641 height 155
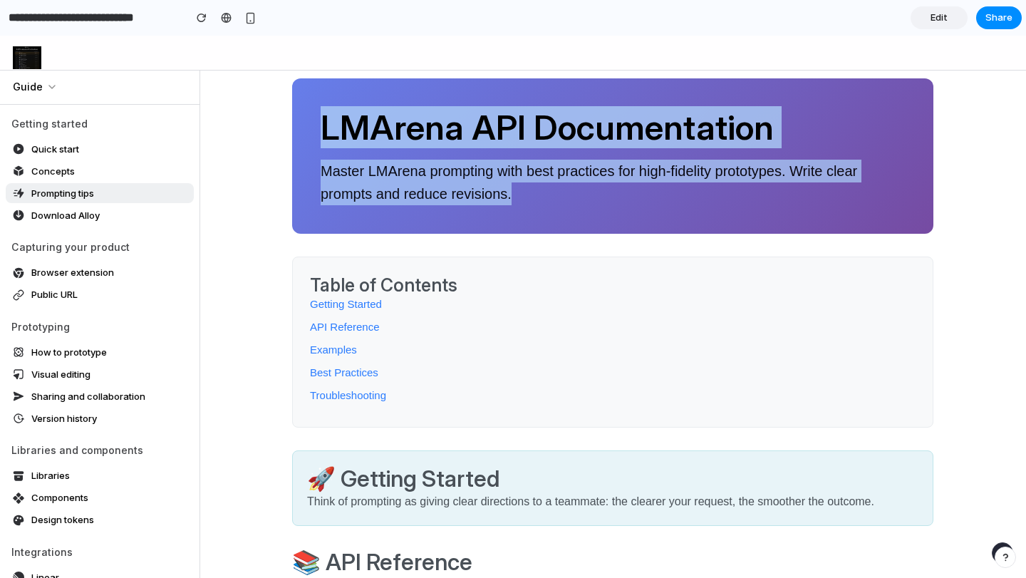
drag, startPoint x: 512, startPoint y: 194, endPoint x: 317, endPoint y: 126, distance: 206.6
click at [317, 126] on div "LMArena API Documentation Master LMArena prompting with best practices for high…" at bounding box center [612, 155] width 641 height 155
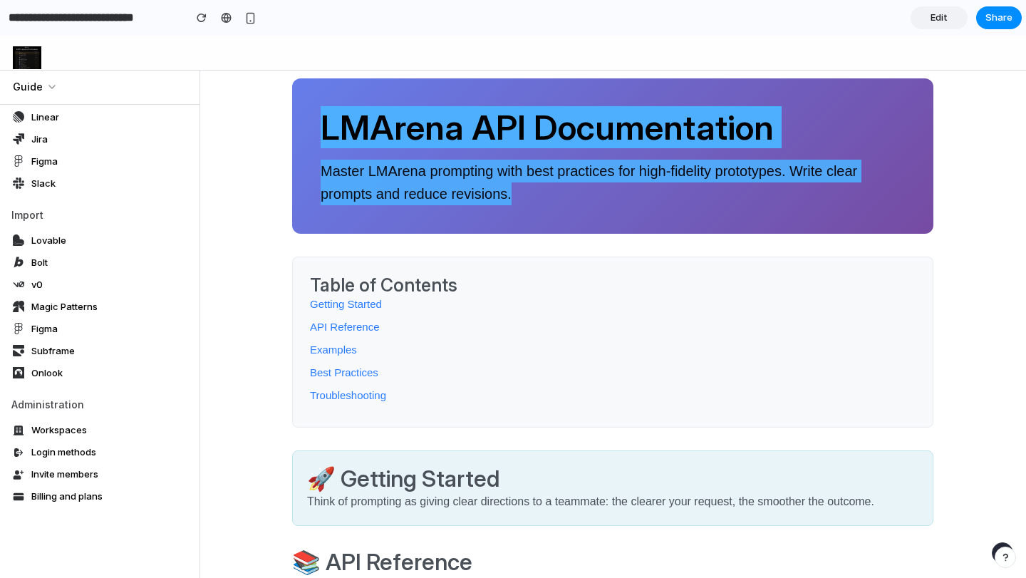
scroll to position [477, 0]
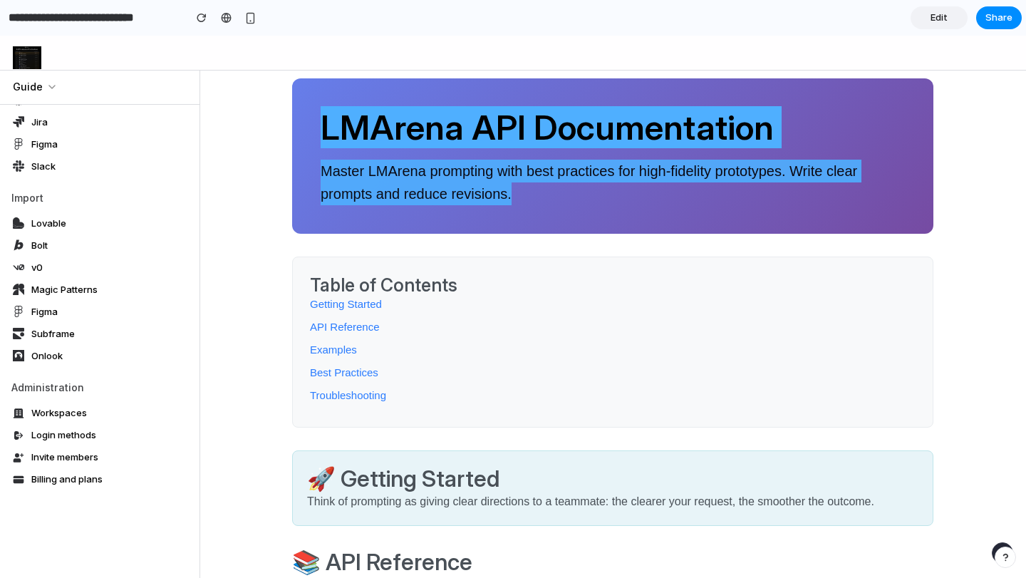
click at [473, 26] on section "**********" at bounding box center [511, 18] width 1022 height 36
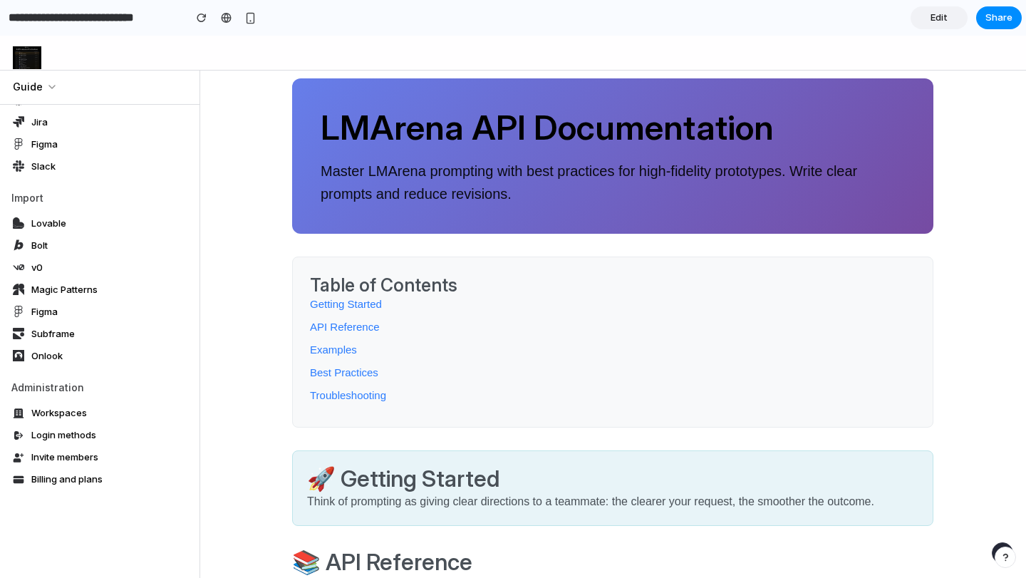
click at [576, 305] on li "Getting Started" at bounding box center [613, 304] width 606 height 17
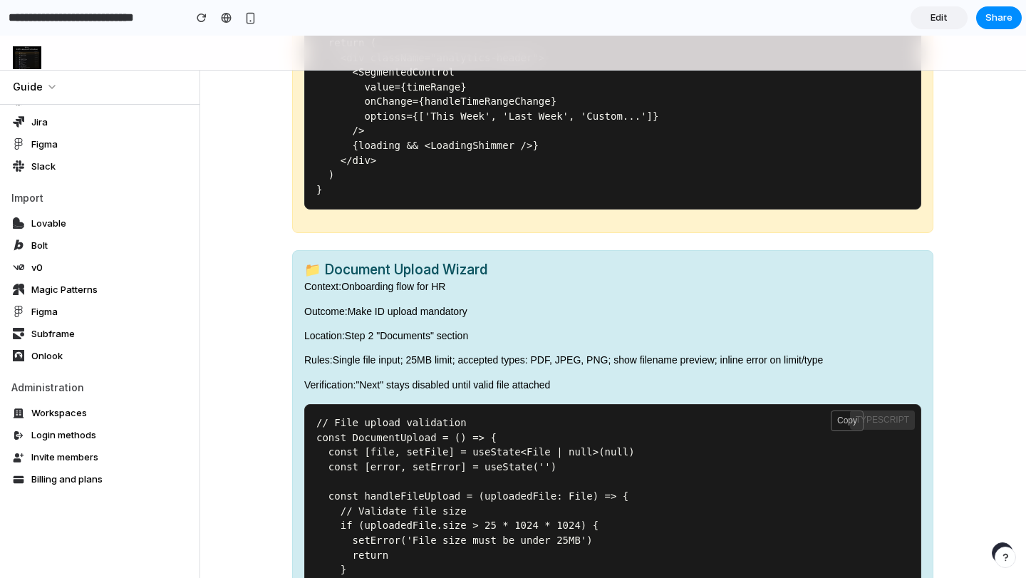
scroll to position [2328, 0]
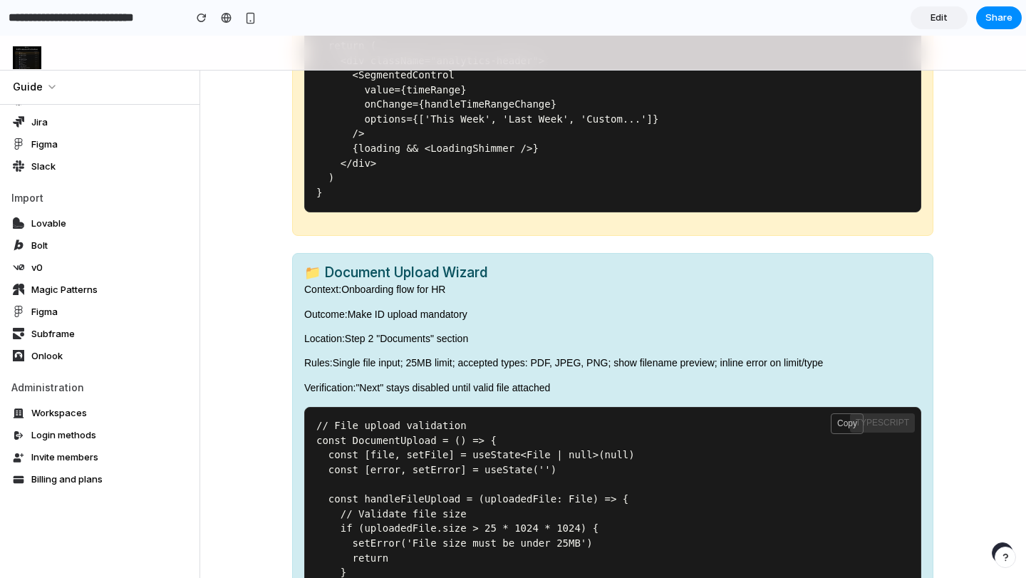
drag, startPoint x: 313, startPoint y: 269, endPoint x: 482, endPoint y: 264, distance: 169.6
click at [484, 281] on div "Context: Onboarding flow for HR" at bounding box center [612, 289] width 617 height 16
click at [482, 265] on h3 "📁 Document Upload Wizard" at bounding box center [612, 273] width 617 height 16
drag, startPoint x: 482, startPoint y: 253, endPoint x: 300, endPoint y: 253, distance: 182.4
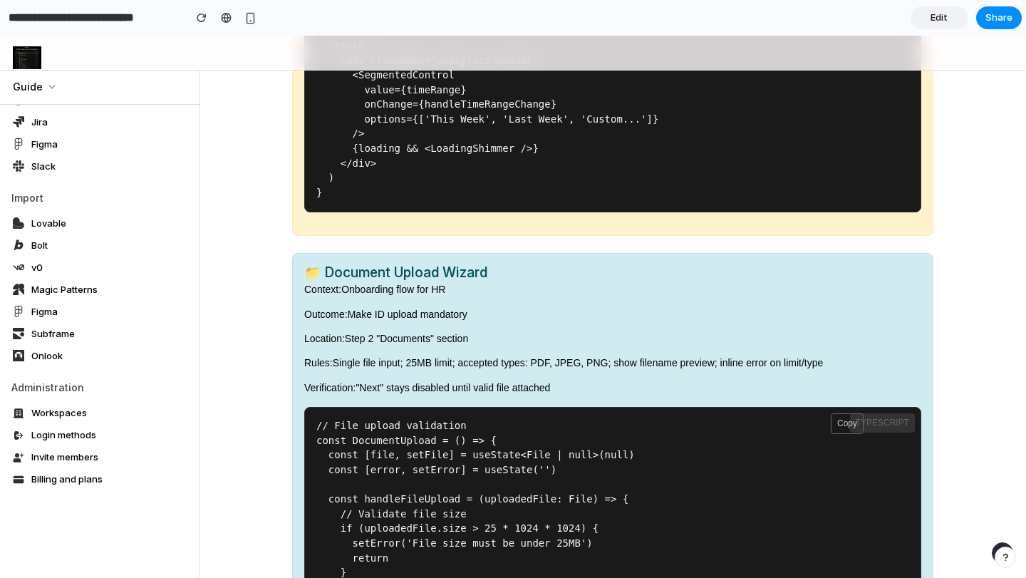
click at [334, 303] on div "Context: Onboarding flow for HR Outcome: Make ID upload mandatory Location: Ste…" at bounding box center [612, 338] width 617 height 114
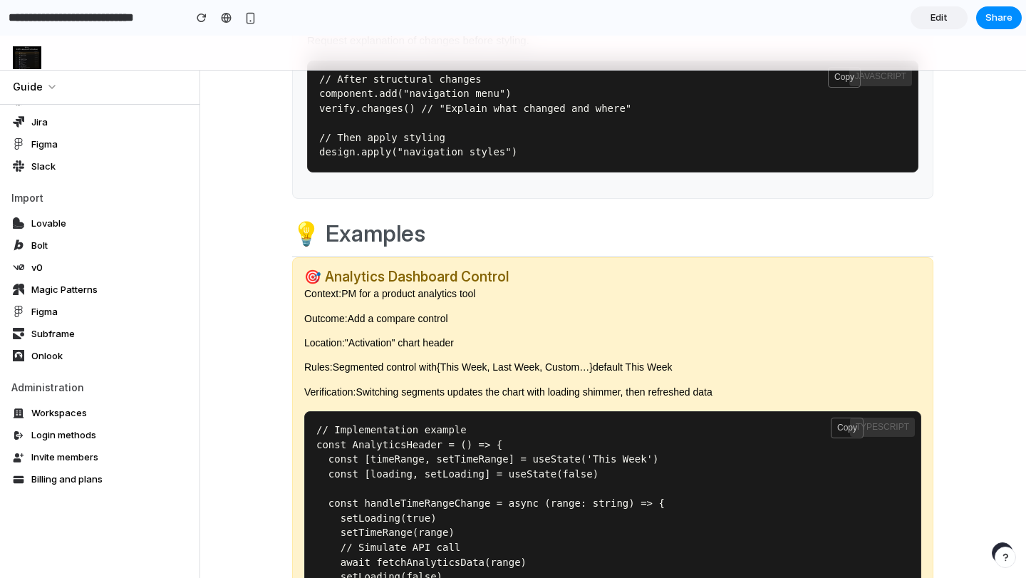
scroll to position [1748, 0]
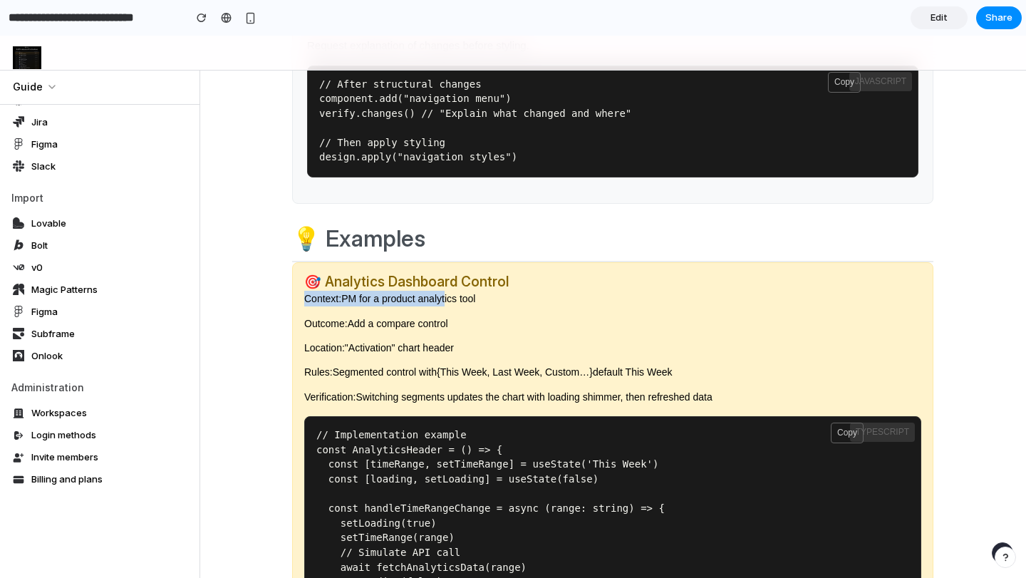
drag, startPoint x: 304, startPoint y: 283, endPoint x: 447, endPoint y: 286, distance: 142.5
click at [450, 291] on div "Context: PM for a product analytics tool" at bounding box center [612, 299] width 617 height 16
click at [461, 340] on div "Location: "Activation" chart header" at bounding box center [612, 348] width 617 height 16
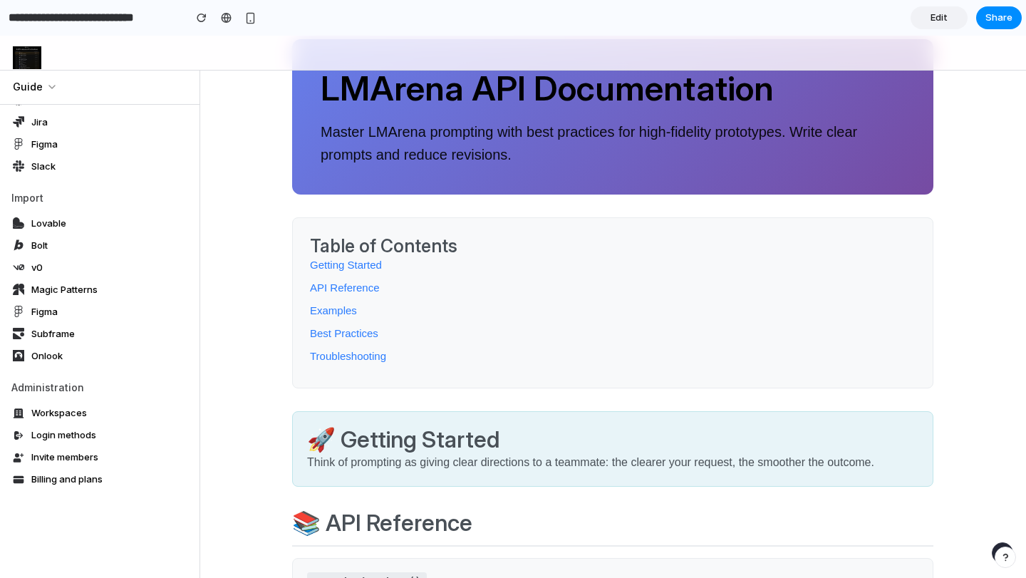
scroll to position [0, 0]
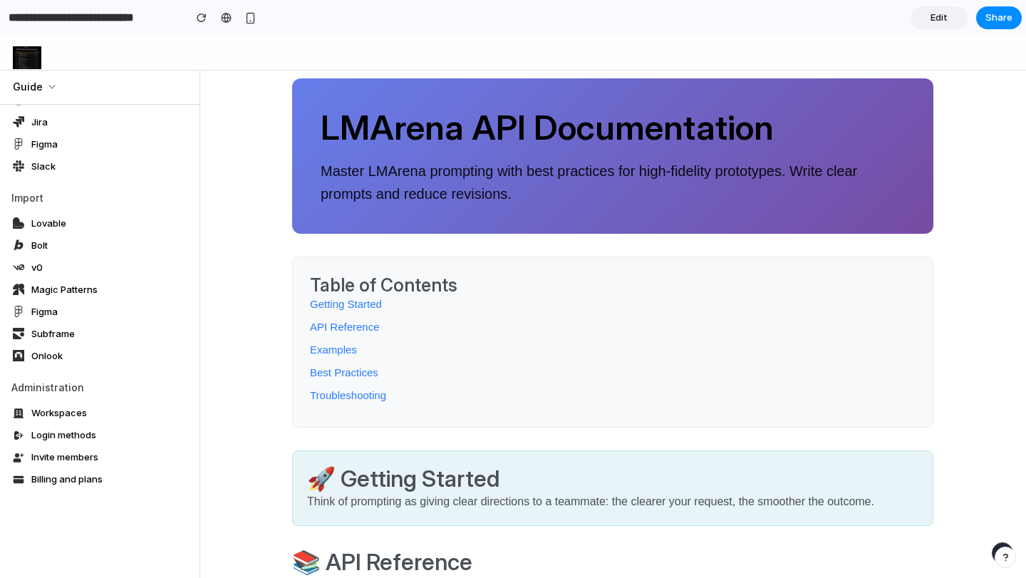
click at [53, 118] on link "Jira" at bounding box center [100, 122] width 188 height 20
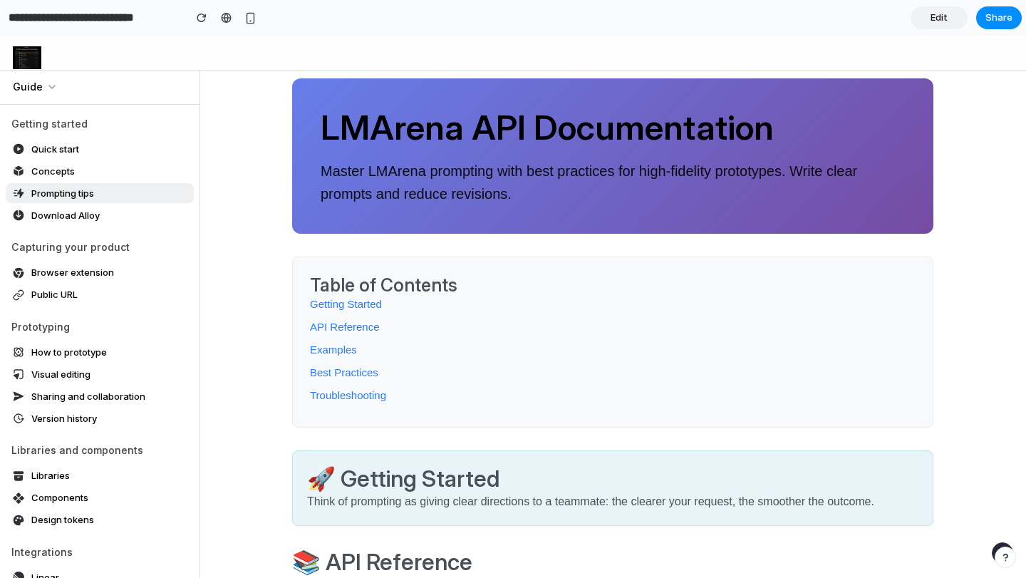
click at [85, 167] on link "Concepts" at bounding box center [100, 171] width 188 height 20
